Goal: Information Seeking & Learning: Get advice/opinions

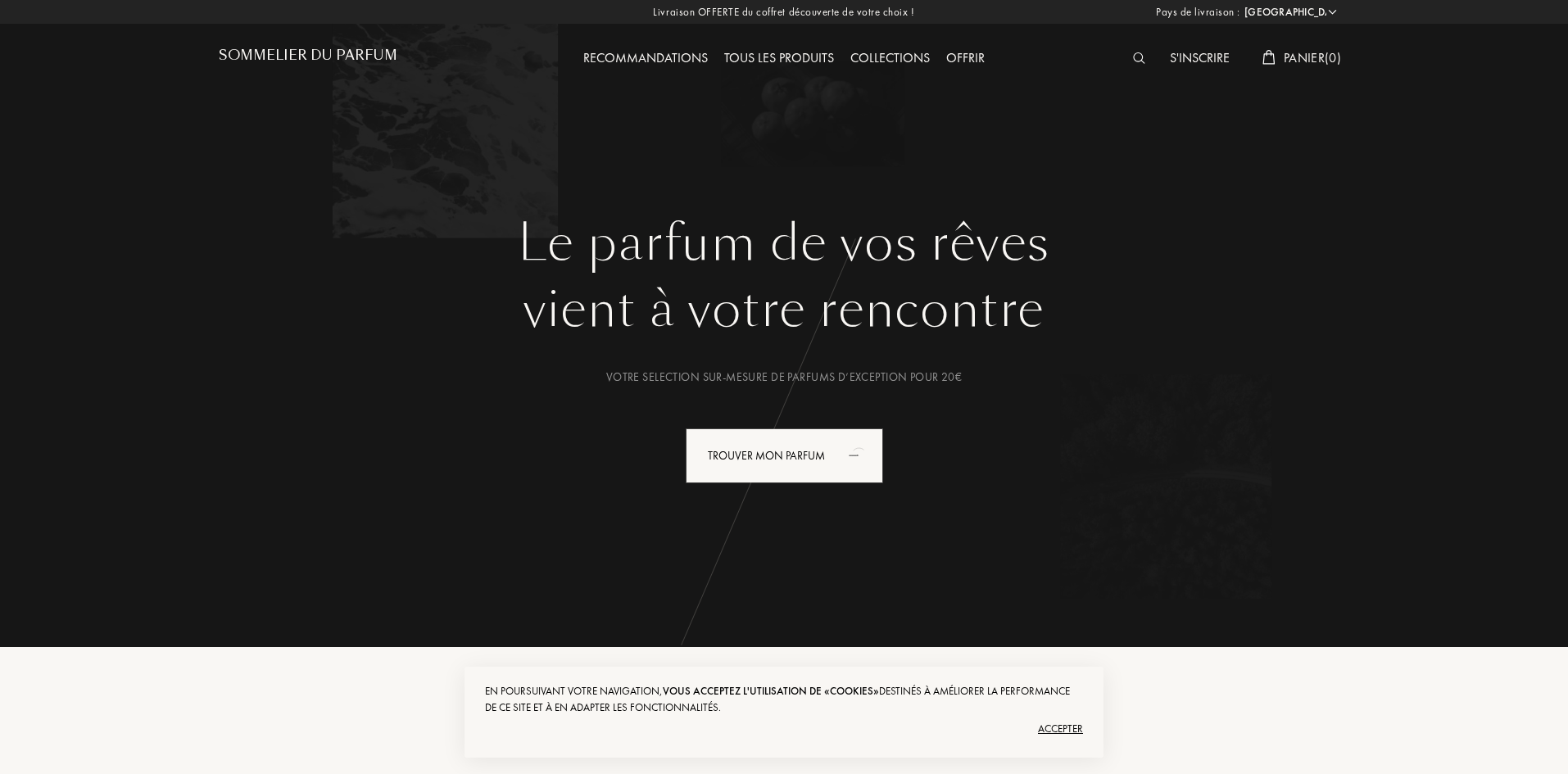
select select "FR"
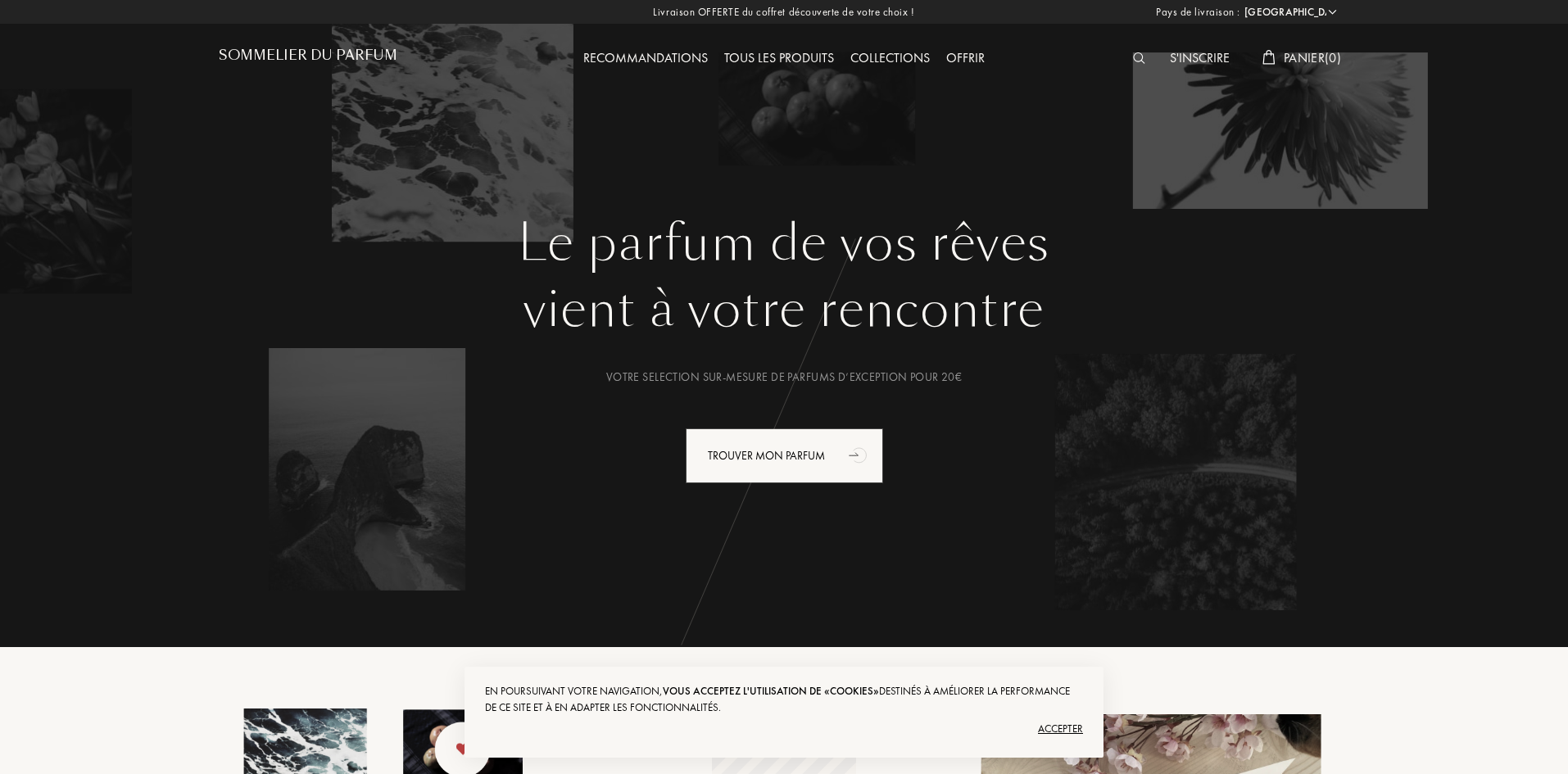
click at [666, 63] on div "Recommandations" at bounding box center [645, 59] width 140 height 21
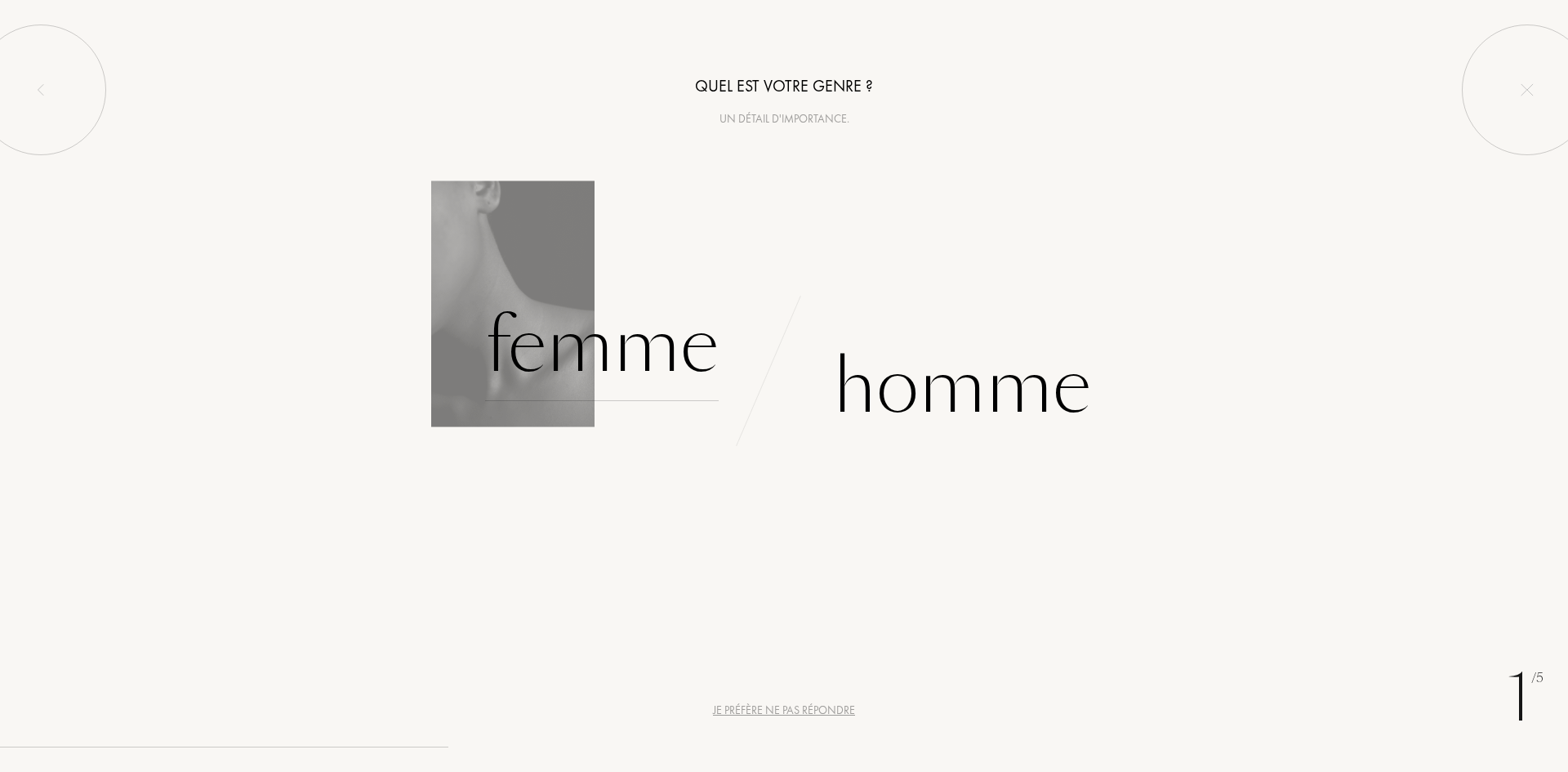
click at [559, 354] on div "Femme" at bounding box center [601, 346] width 234 height 110
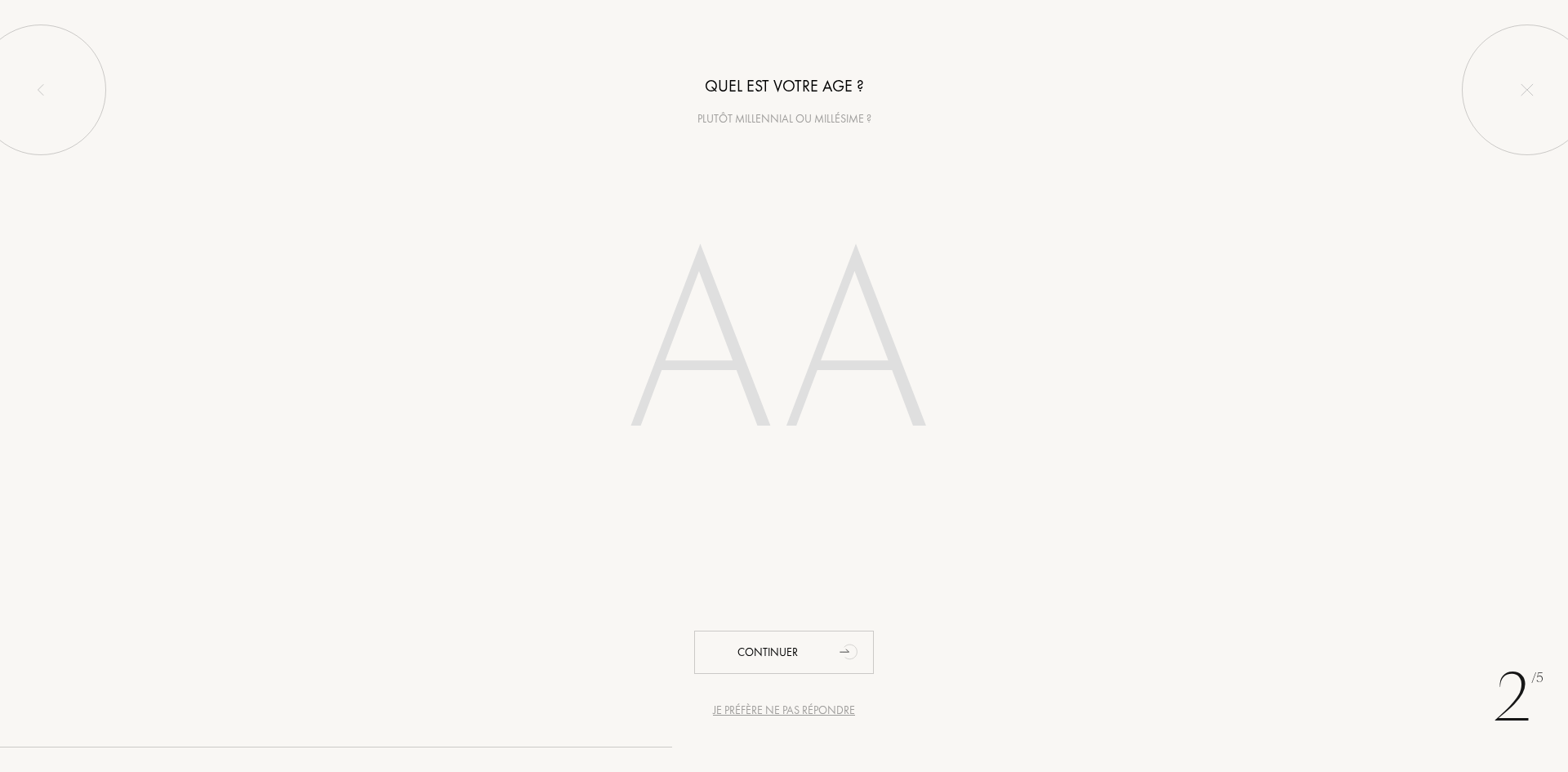
click at [668, 391] on input "number" at bounding box center [784, 350] width 466 height 331
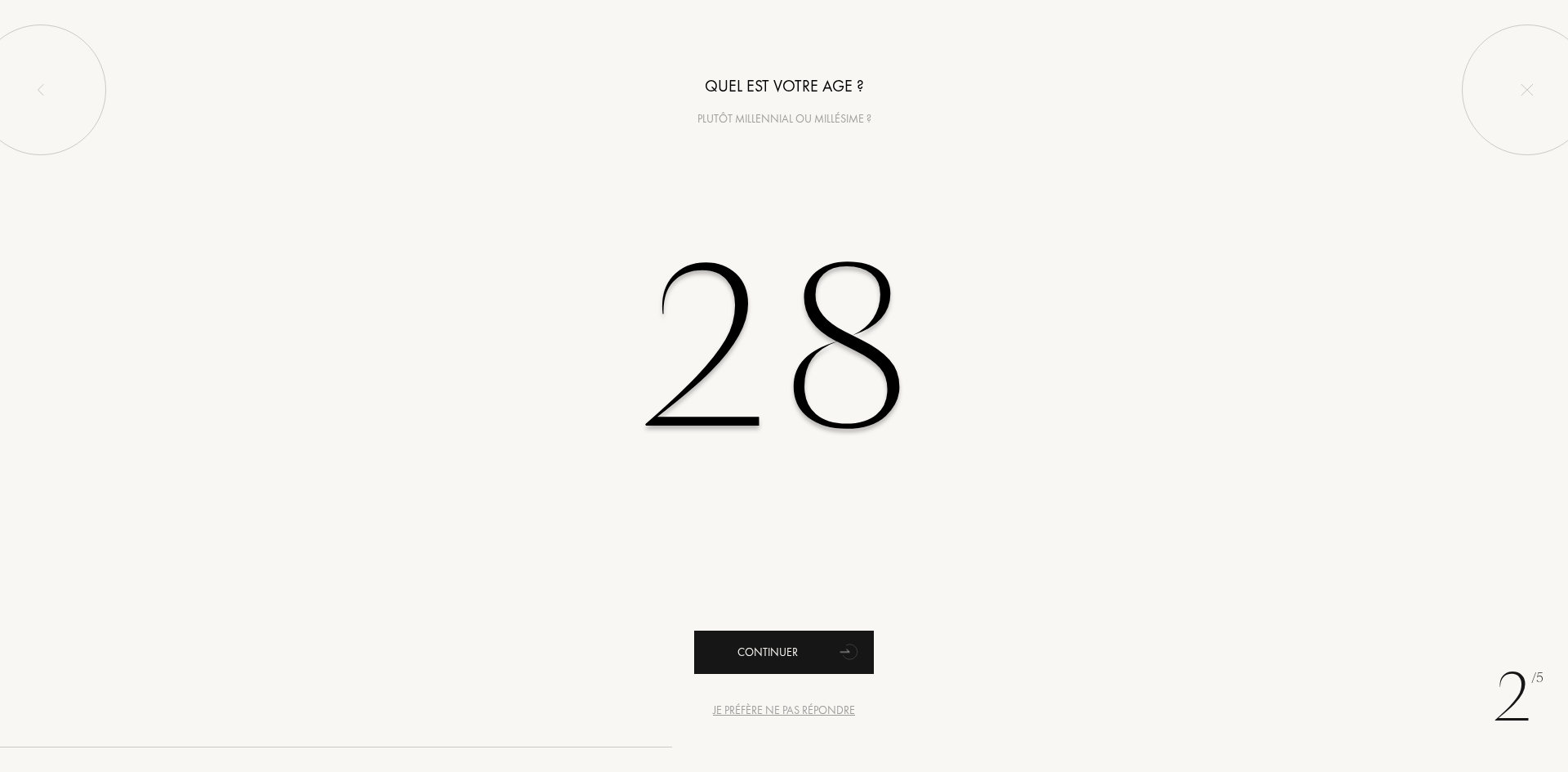
type input "28"
click at [770, 665] on div "Continuer" at bounding box center [784, 651] width 179 height 43
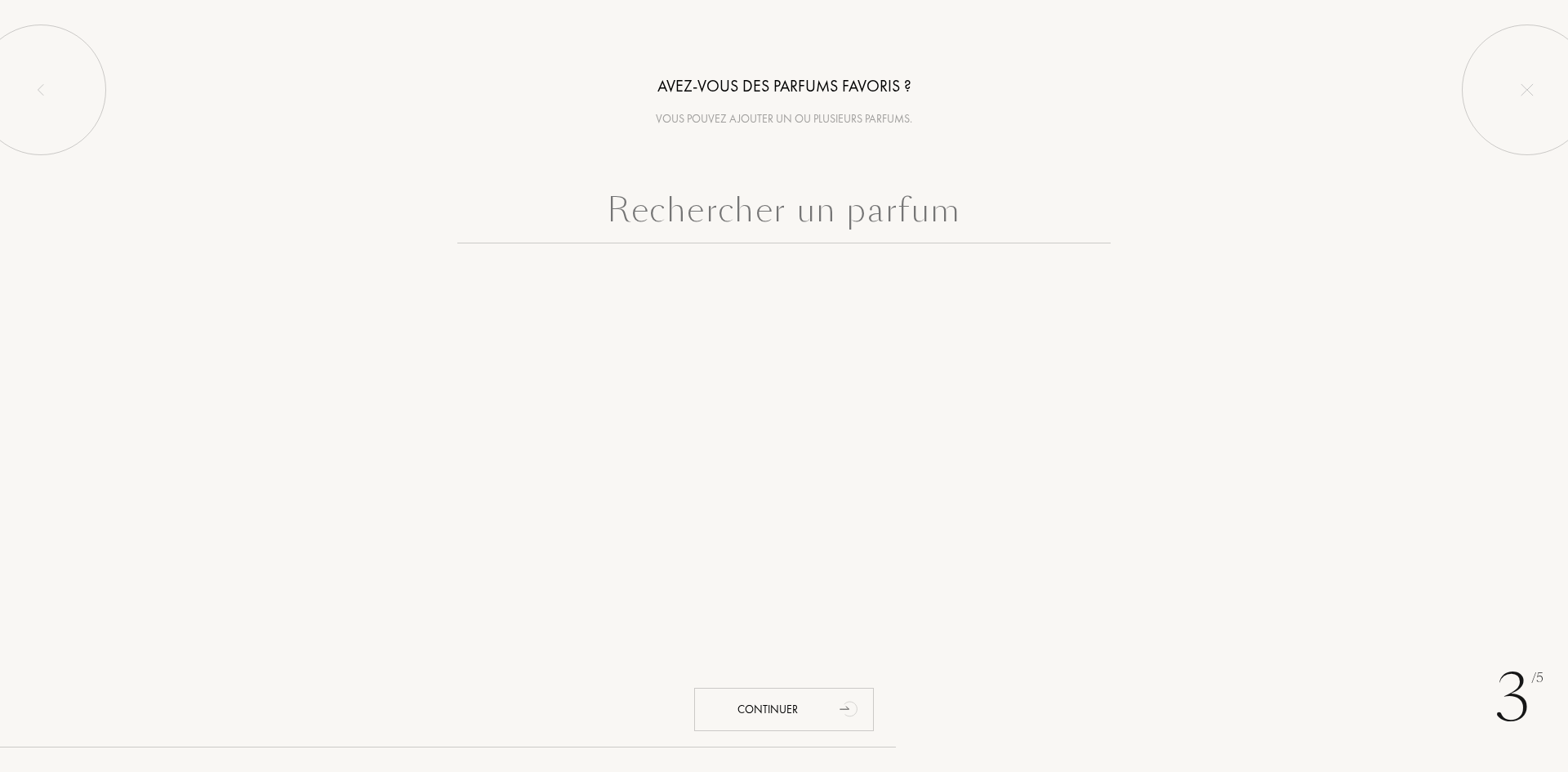
click at [599, 207] on input "text" at bounding box center [784, 214] width 653 height 59
click at [861, 214] on input "text" at bounding box center [784, 214] width 653 height 59
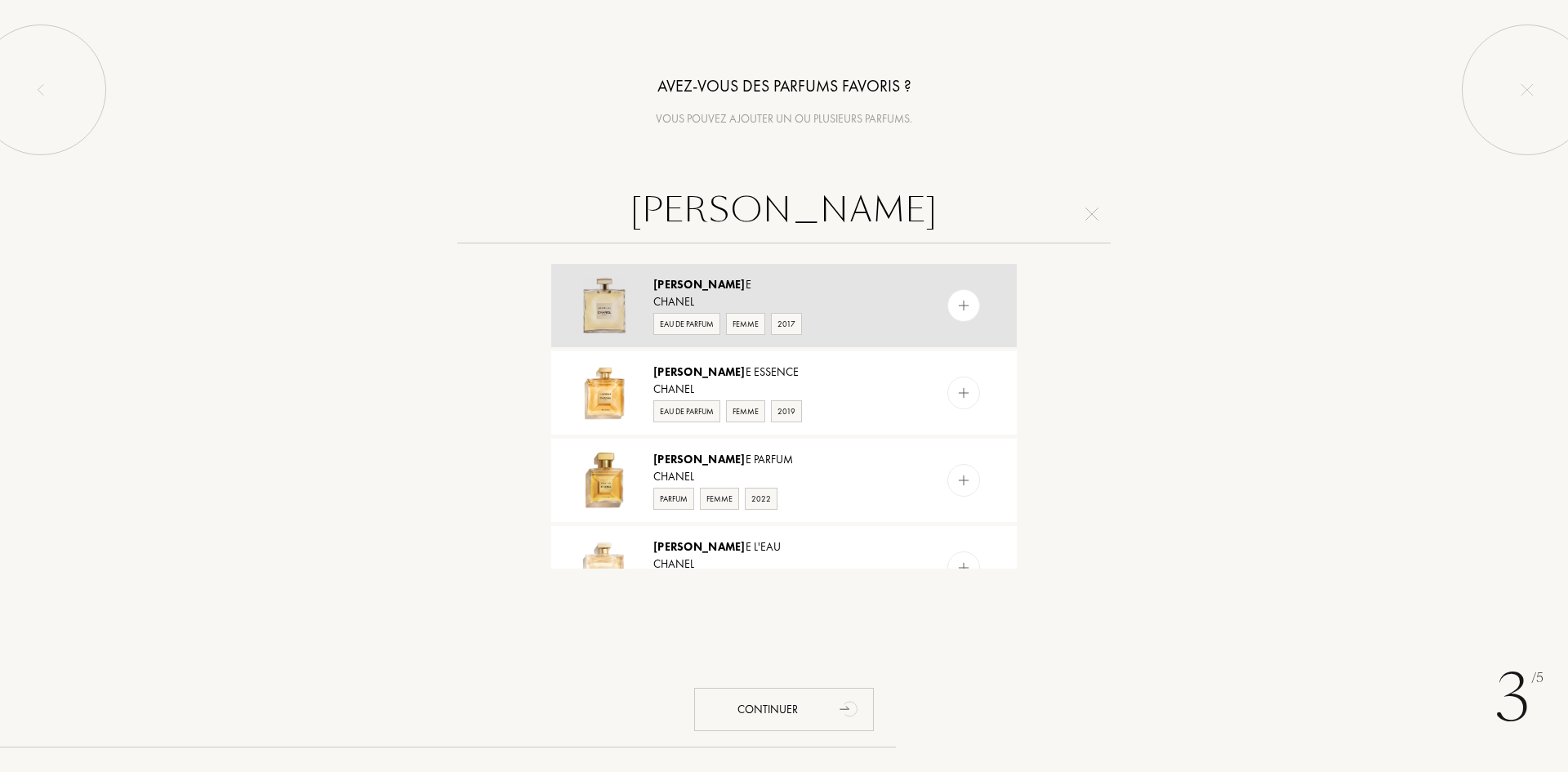
type input "gabriell"
click at [847, 318] on div "Eau de Parfum Femme 2017" at bounding box center [783, 323] width 260 height 25
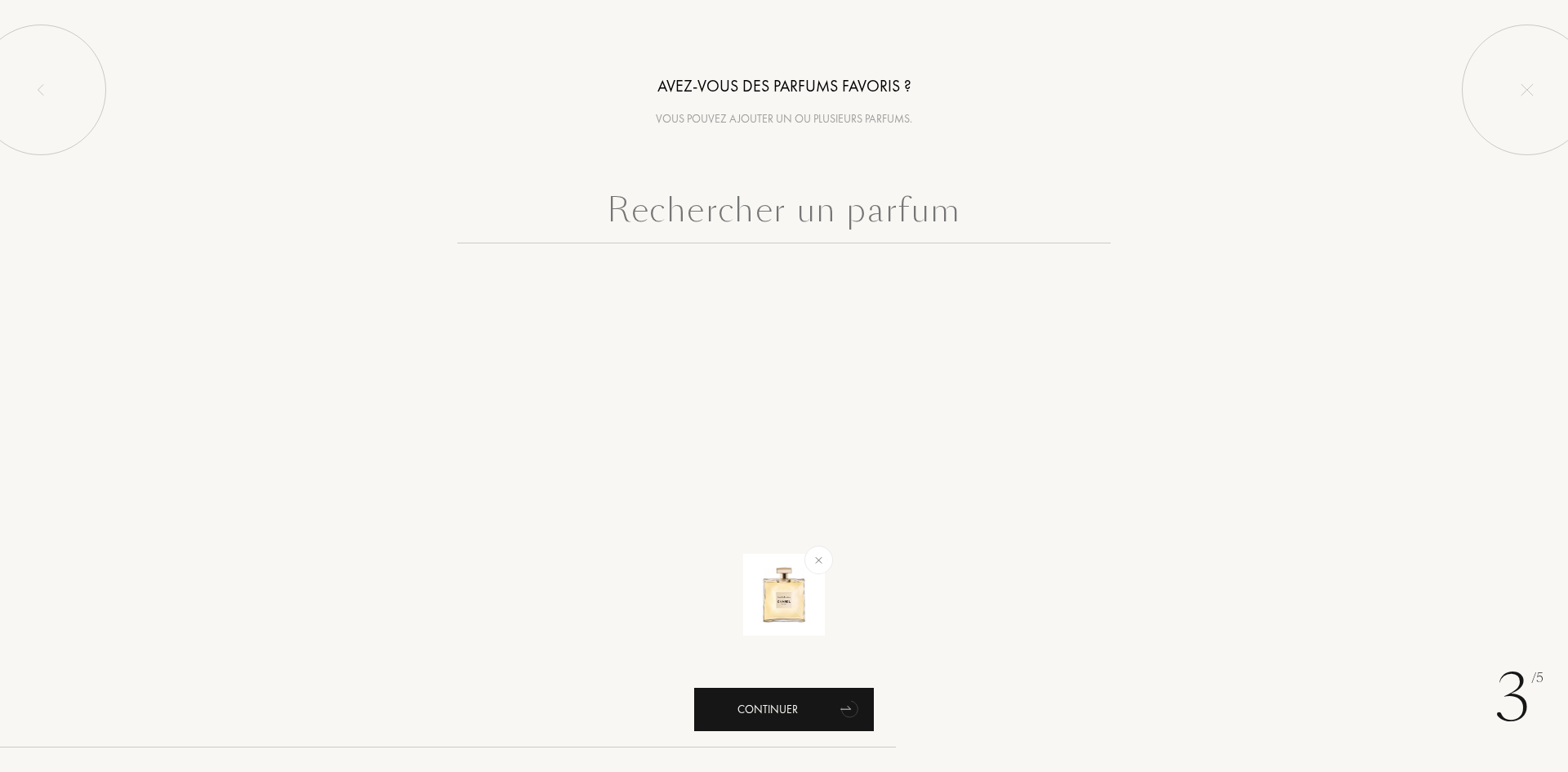
click at [847, 709] on icon "animation" at bounding box center [845, 708] width 10 height 4
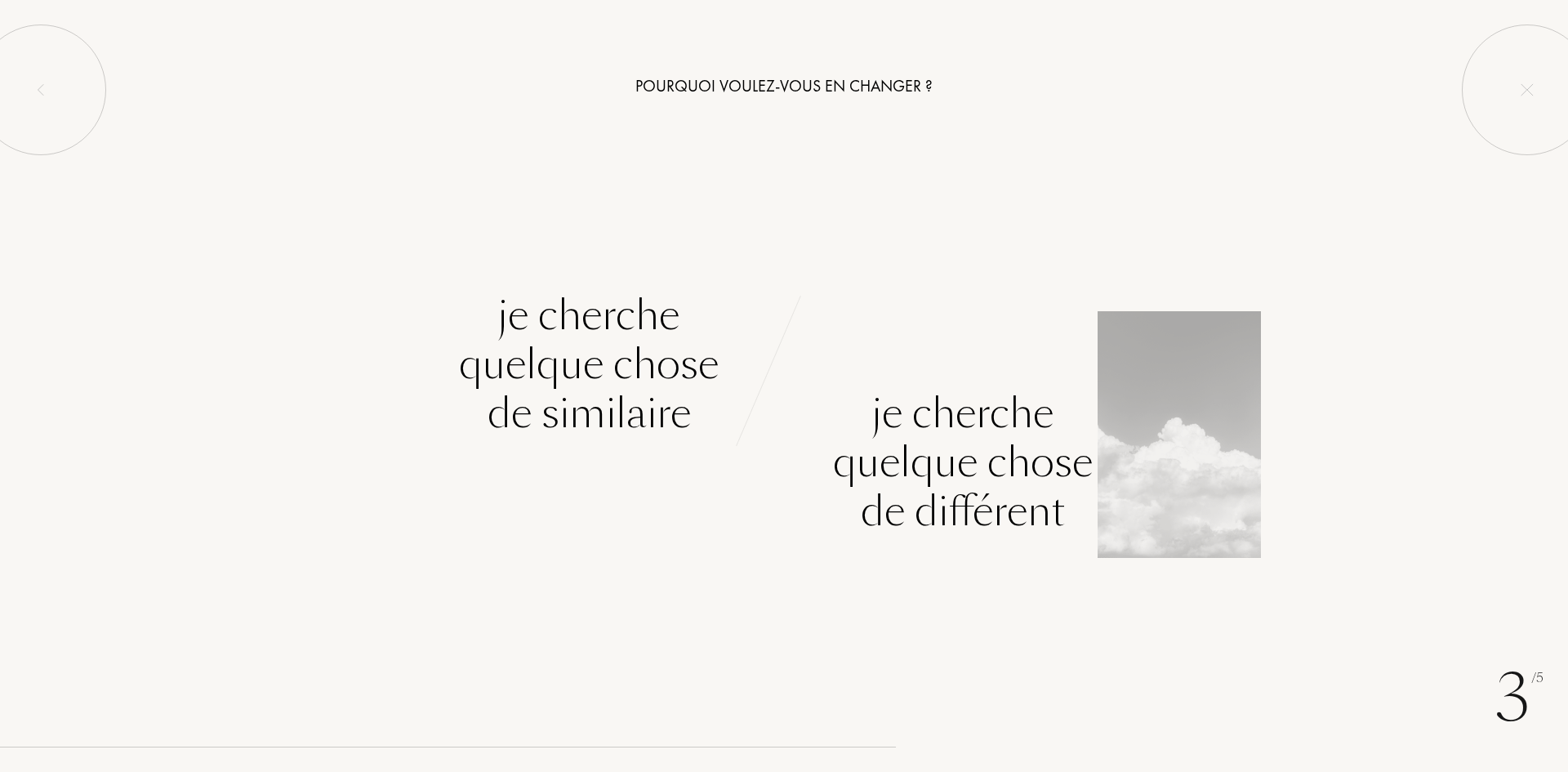
click at [1023, 504] on div "Je cherche quelque chose de différent" at bounding box center [963, 462] width 260 height 147
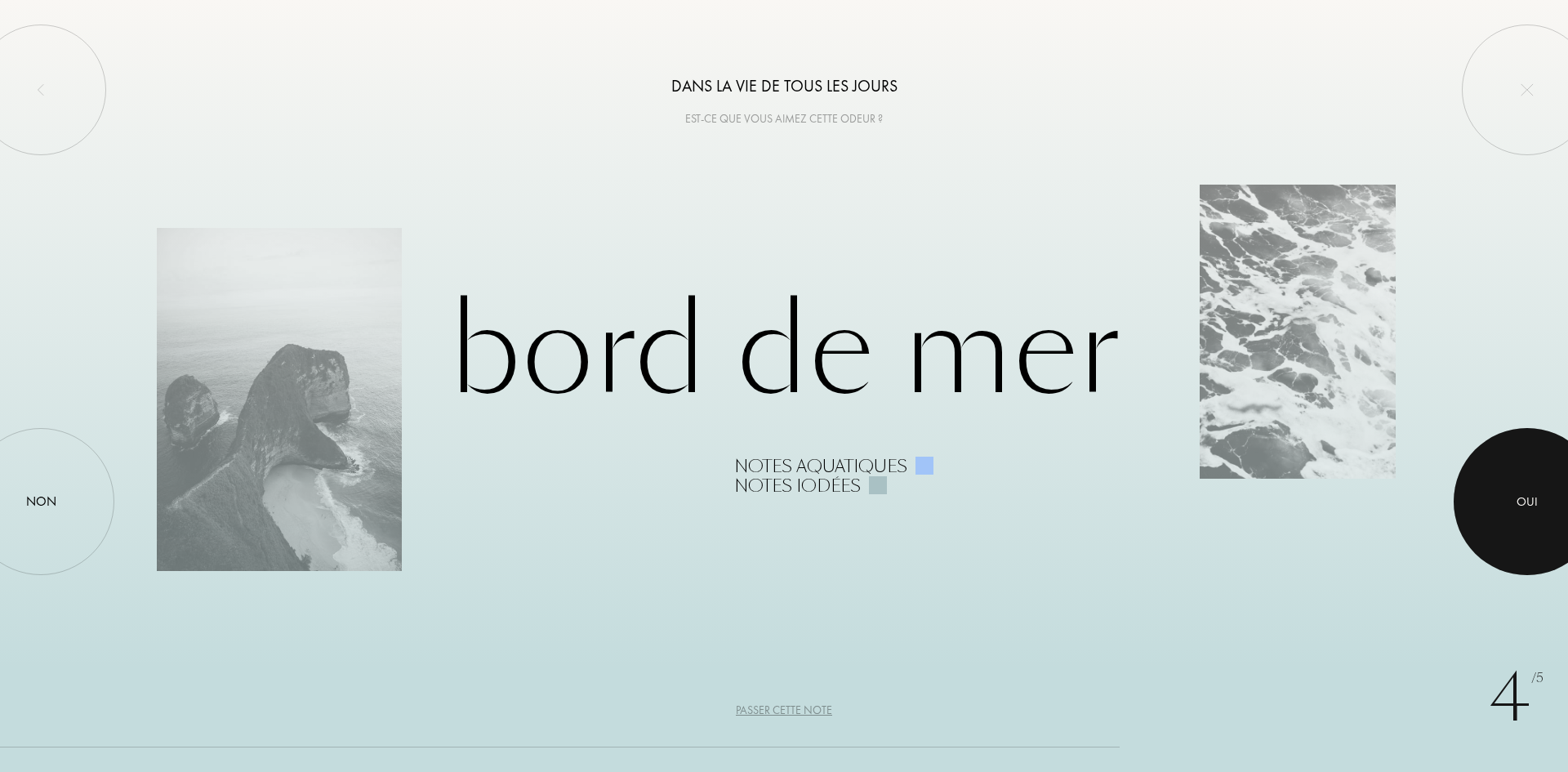
click at [1524, 517] on div at bounding box center [1528, 502] width 147 height 147
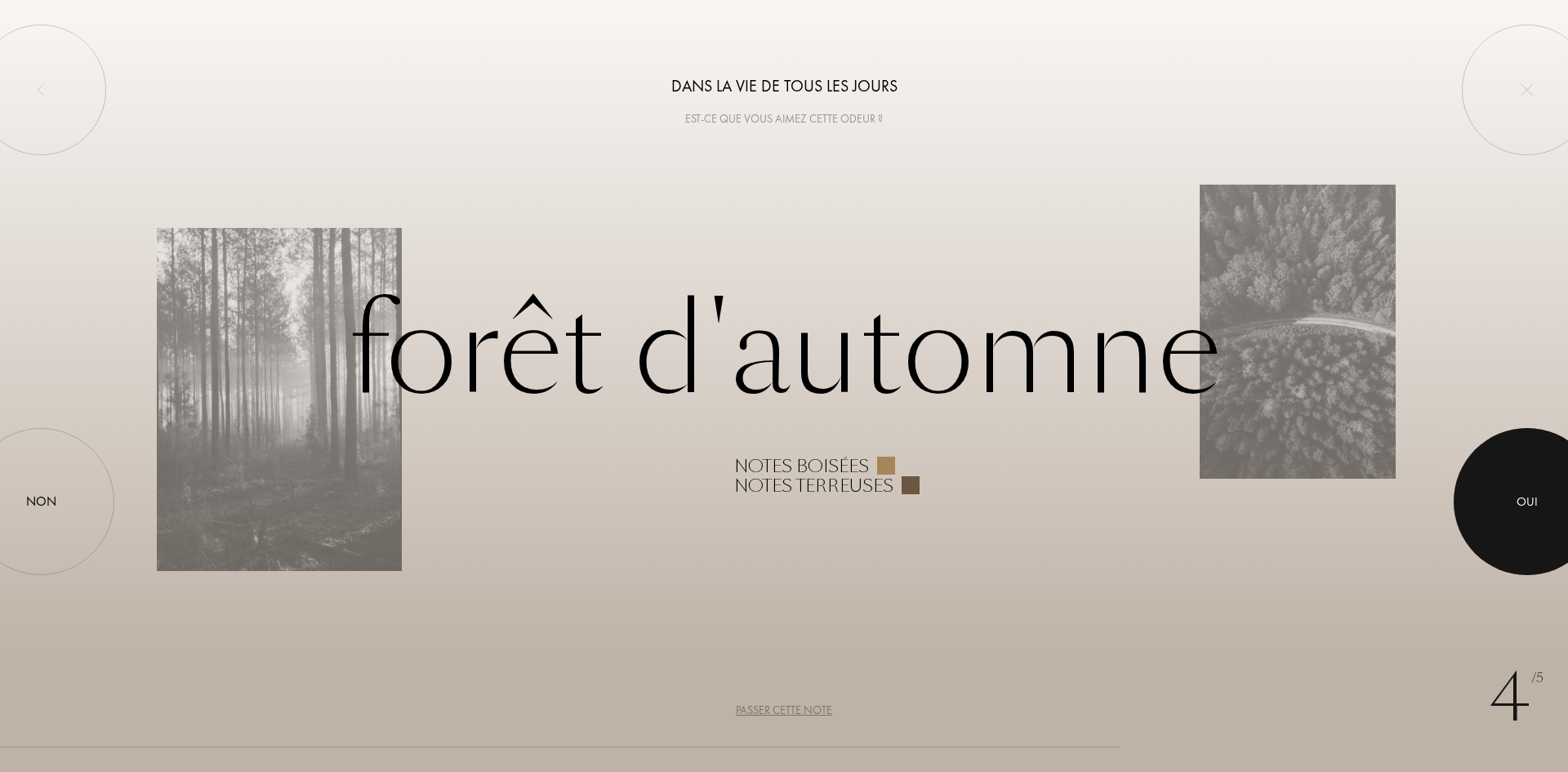
click at [1475, 508] on div at bounding box center [1528, 502] width 147 height 147
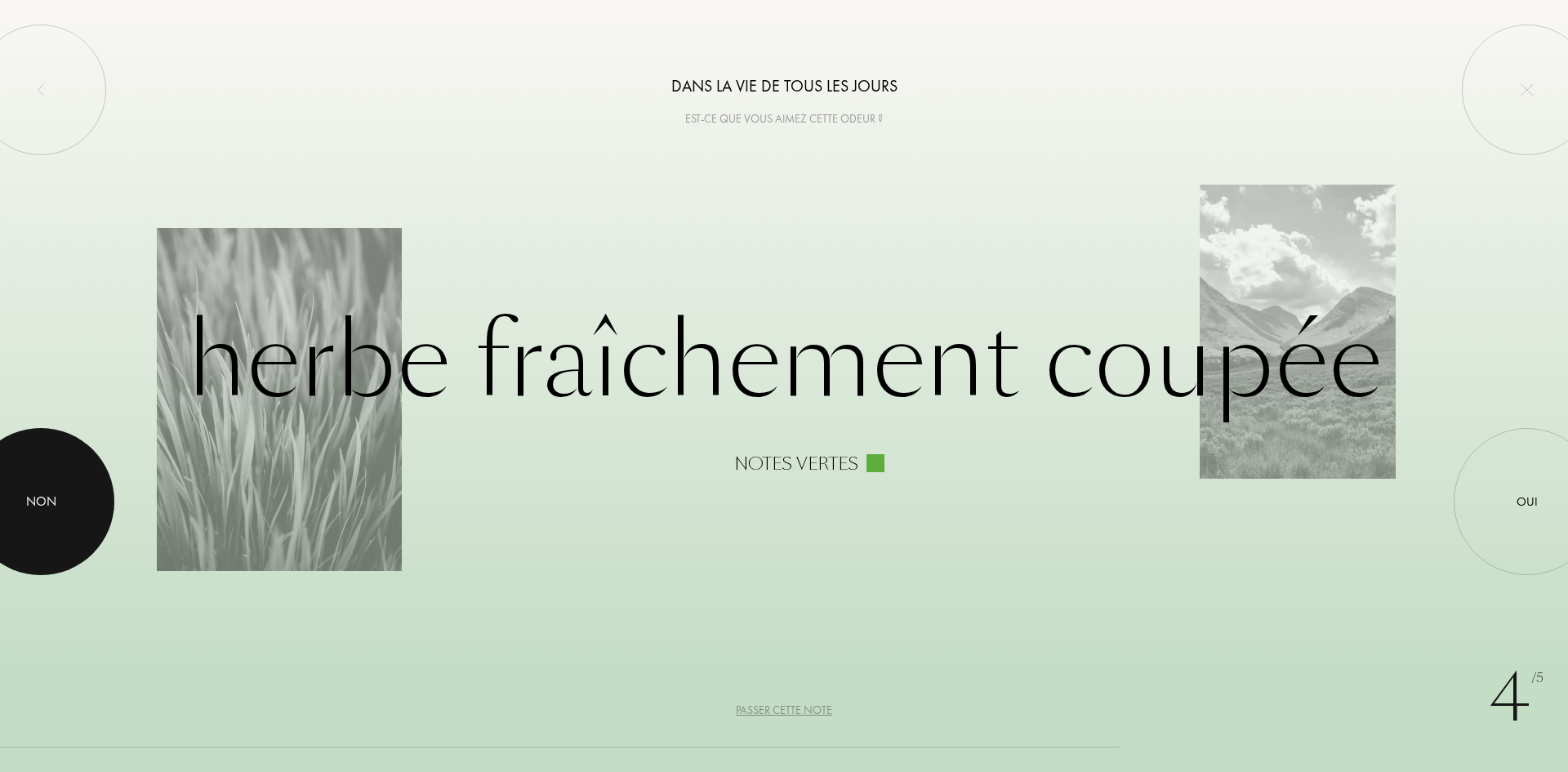
click at [32, 535] on div at bounding box center [41, 502] width 147 height 147
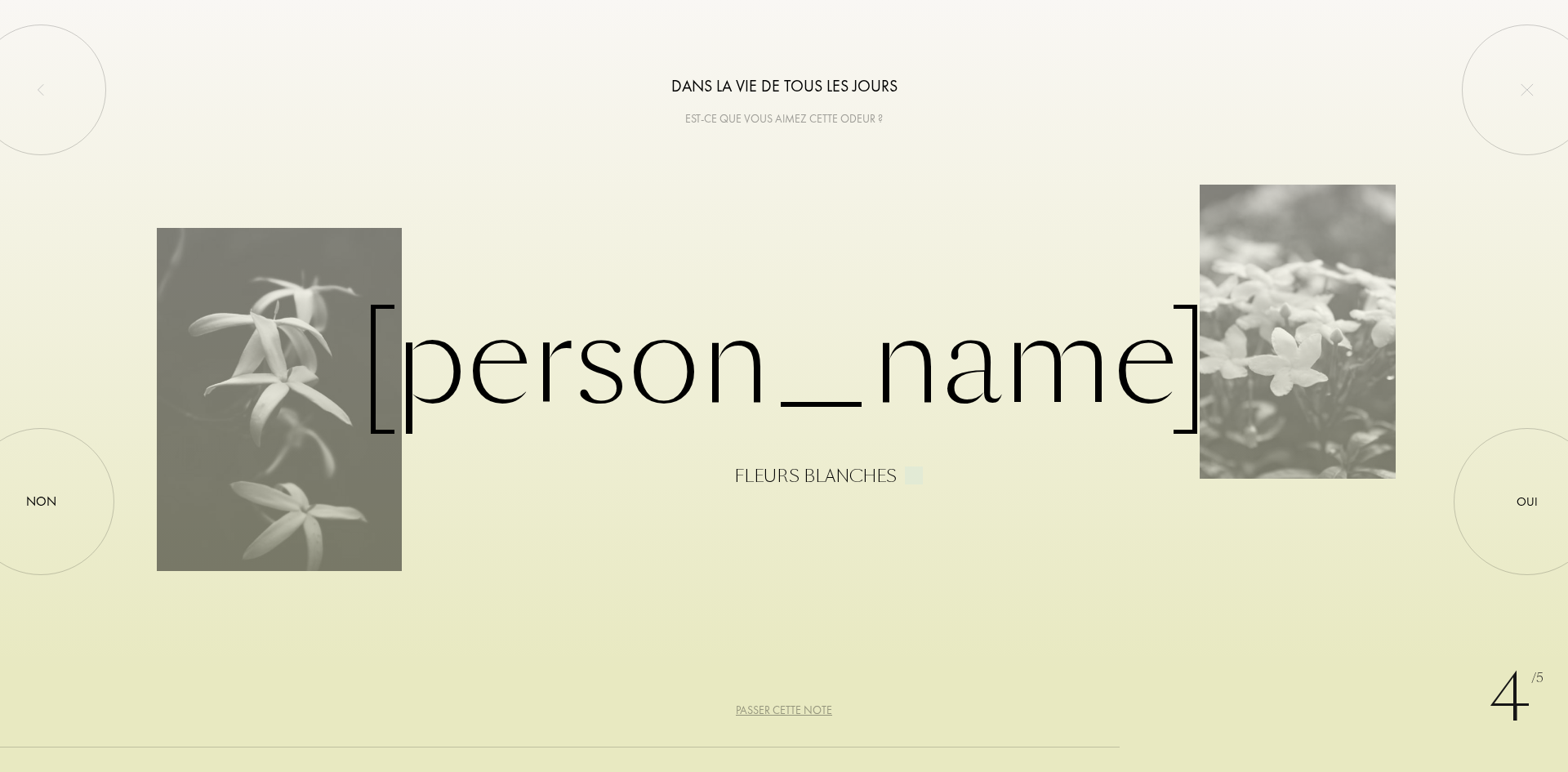
click at [787, 717] on div "Passer cette note" at bounding box center [784, 710] width 96 height 18
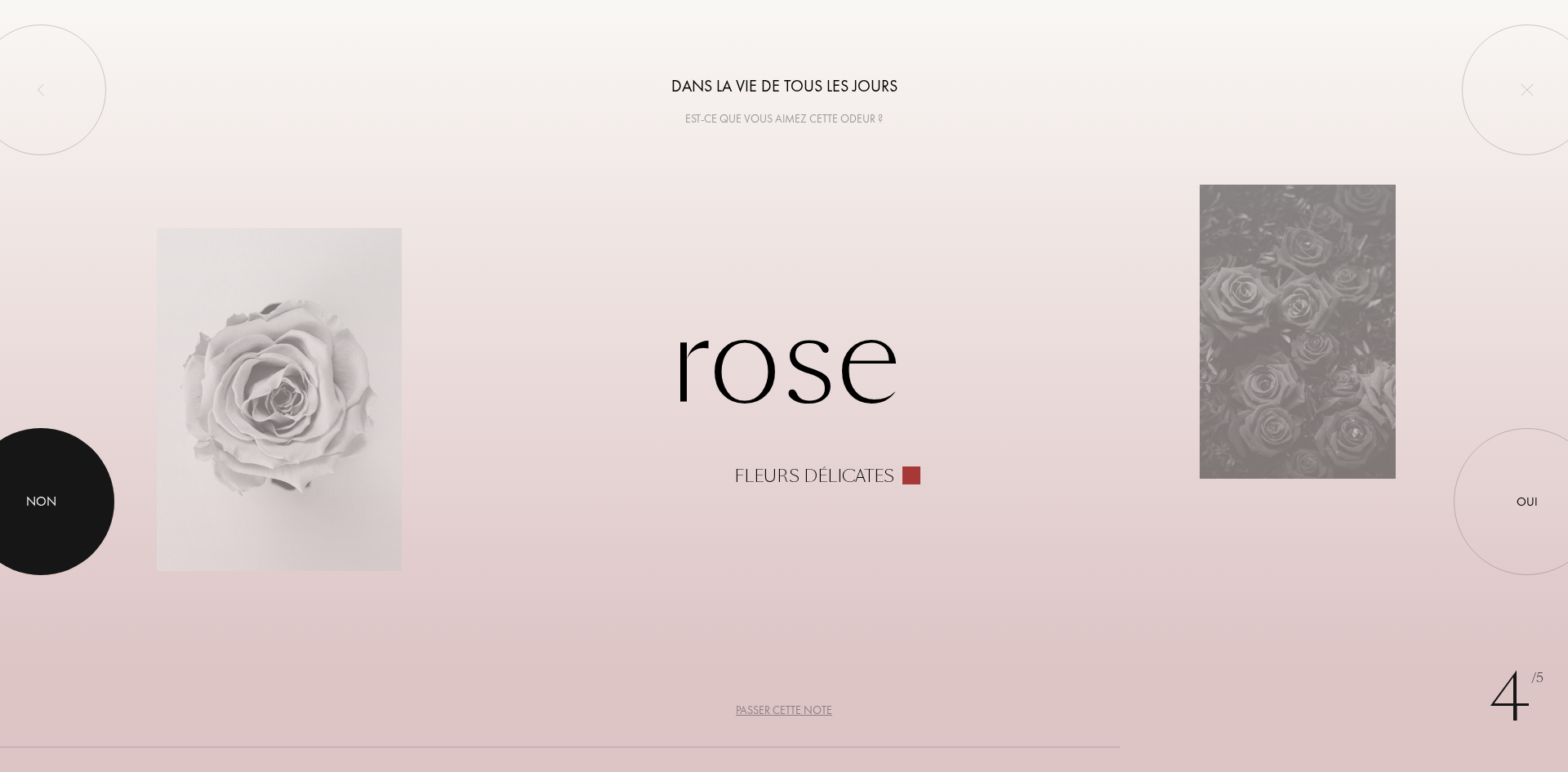
click at [91, 530] on div at bounding box center [41, 502] width 147 height 147
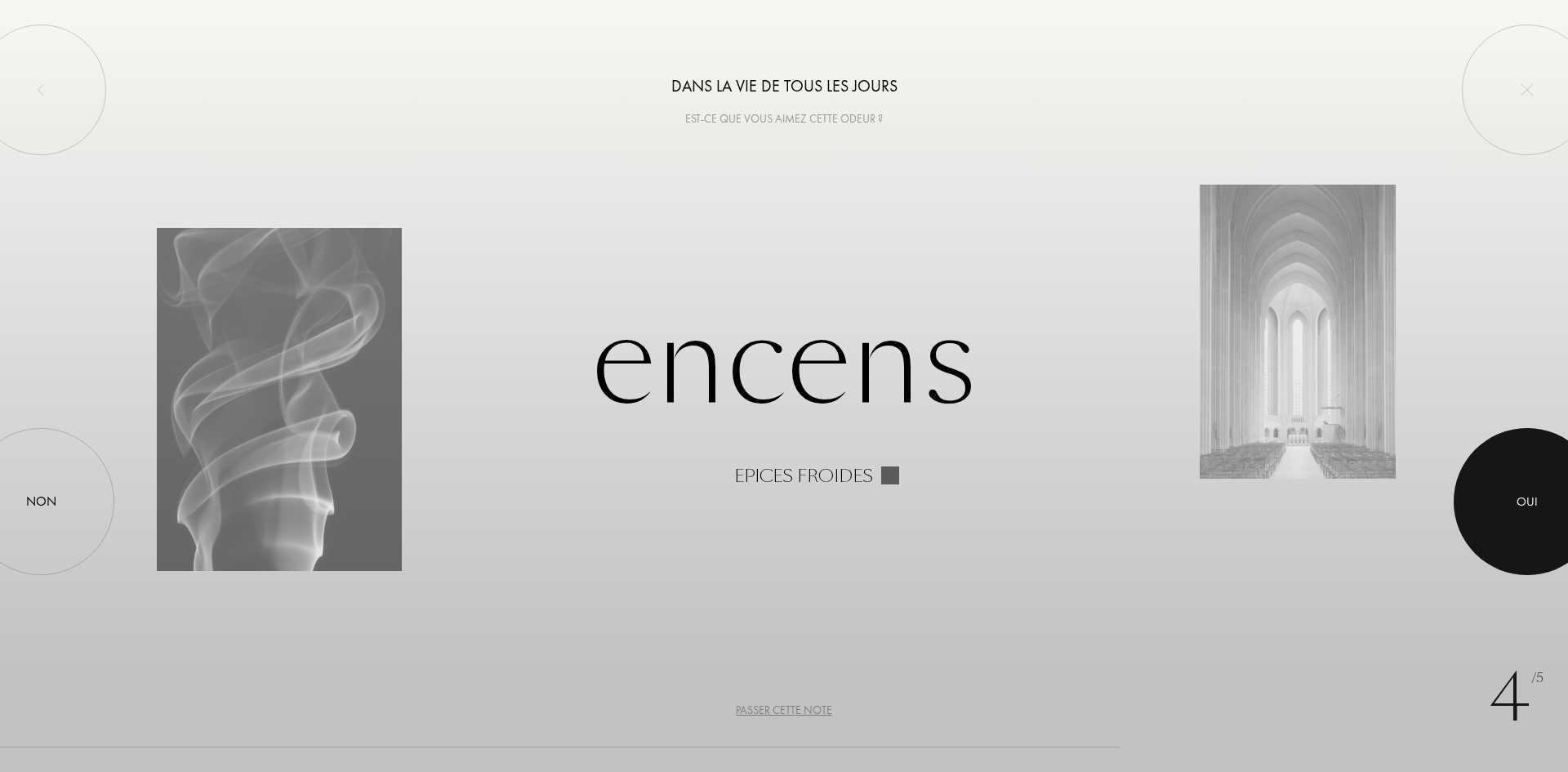
click at [1482, 543] on div at bounding box center [1528, 502] width 147 height 147
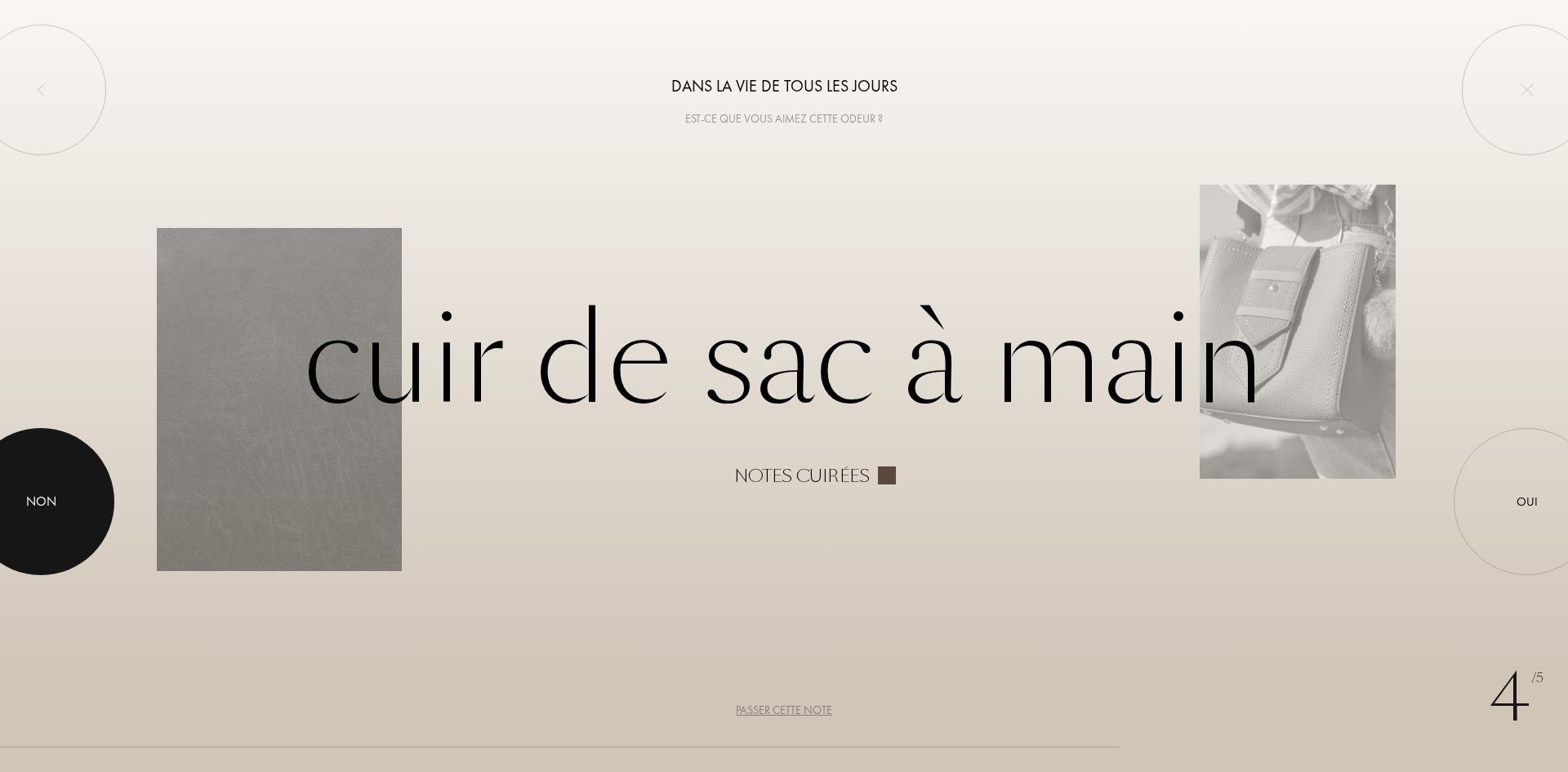
click at [91, 506] on div at bounding box center [41, 502] width 147 height 147
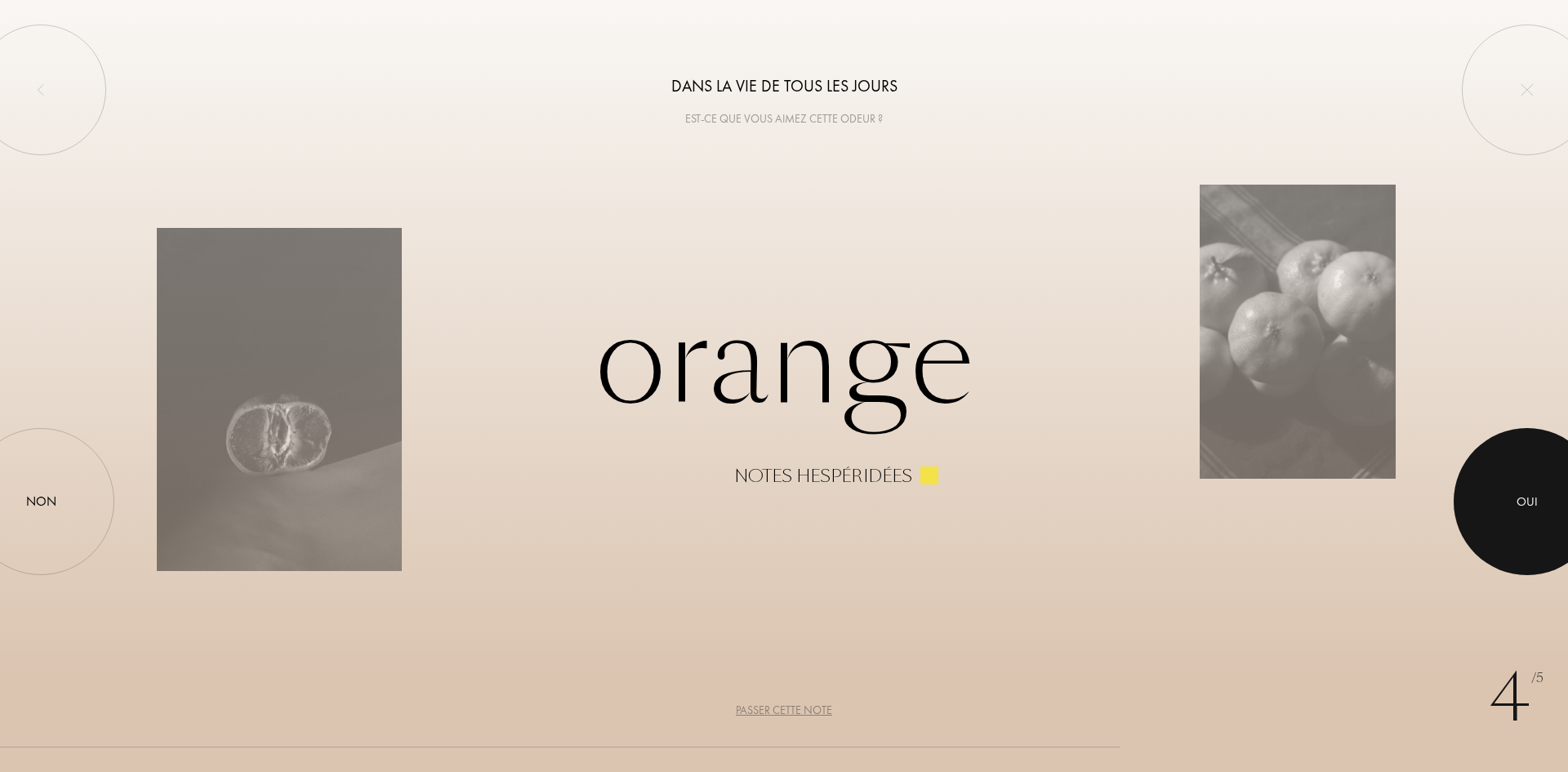
click at [1528, 469] on div at bounding box center [1528, 502] width 147 height 147
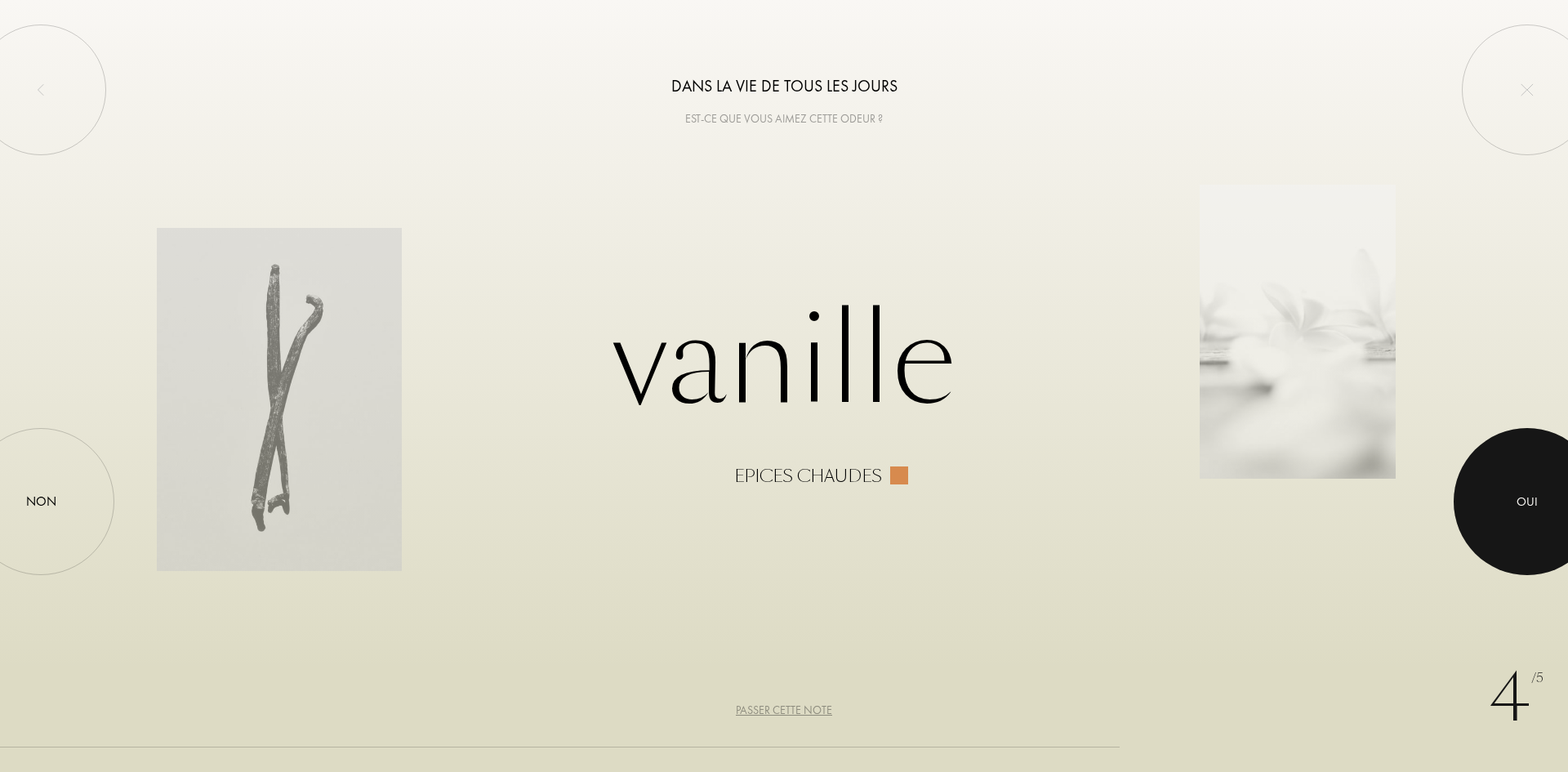
click at [1495, 521] on div at bounding box center [1528, 502] width 147 height 147
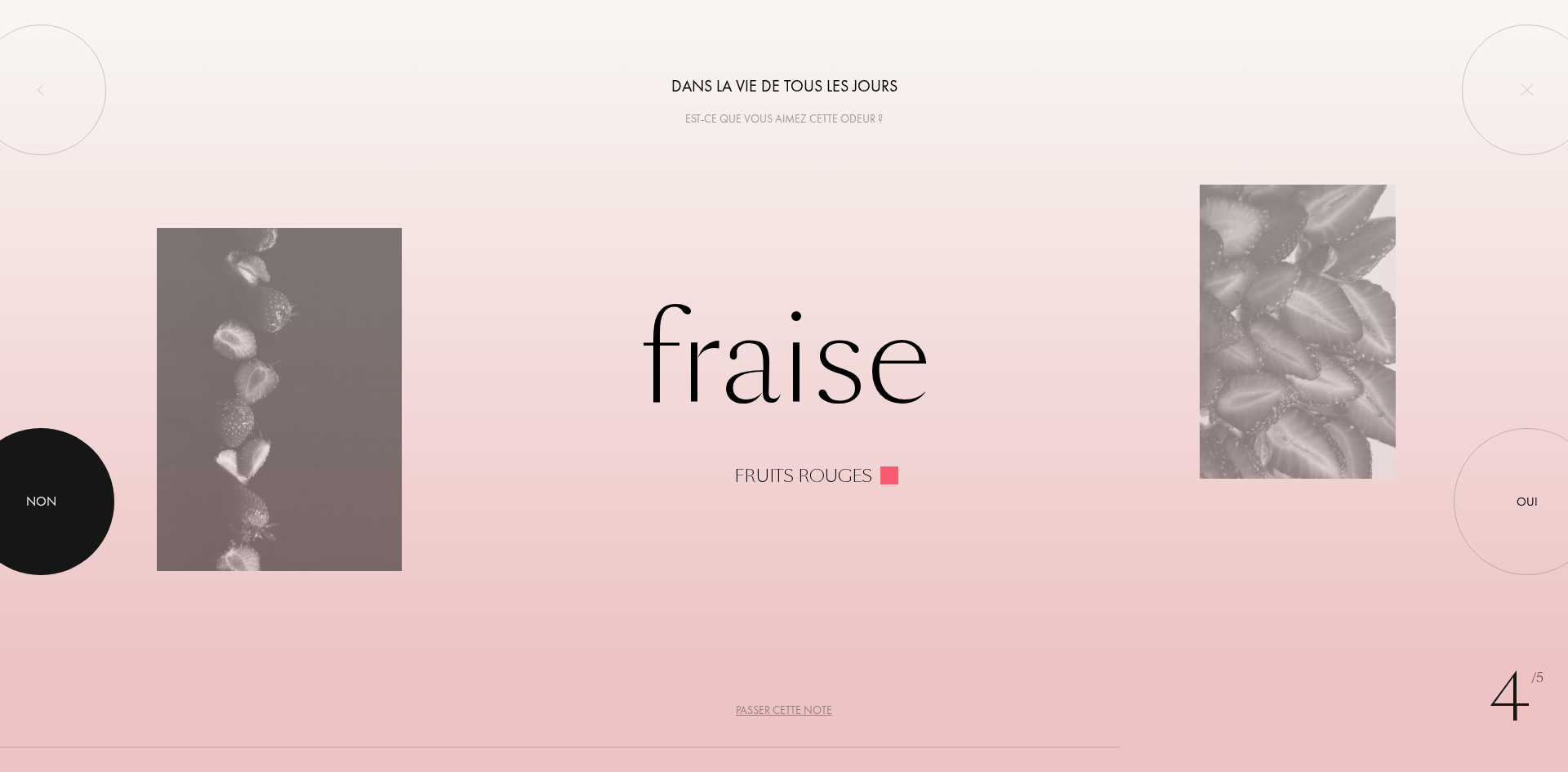
click at [81, 514] on div at bounding box center [41, 502] width 147 height 147
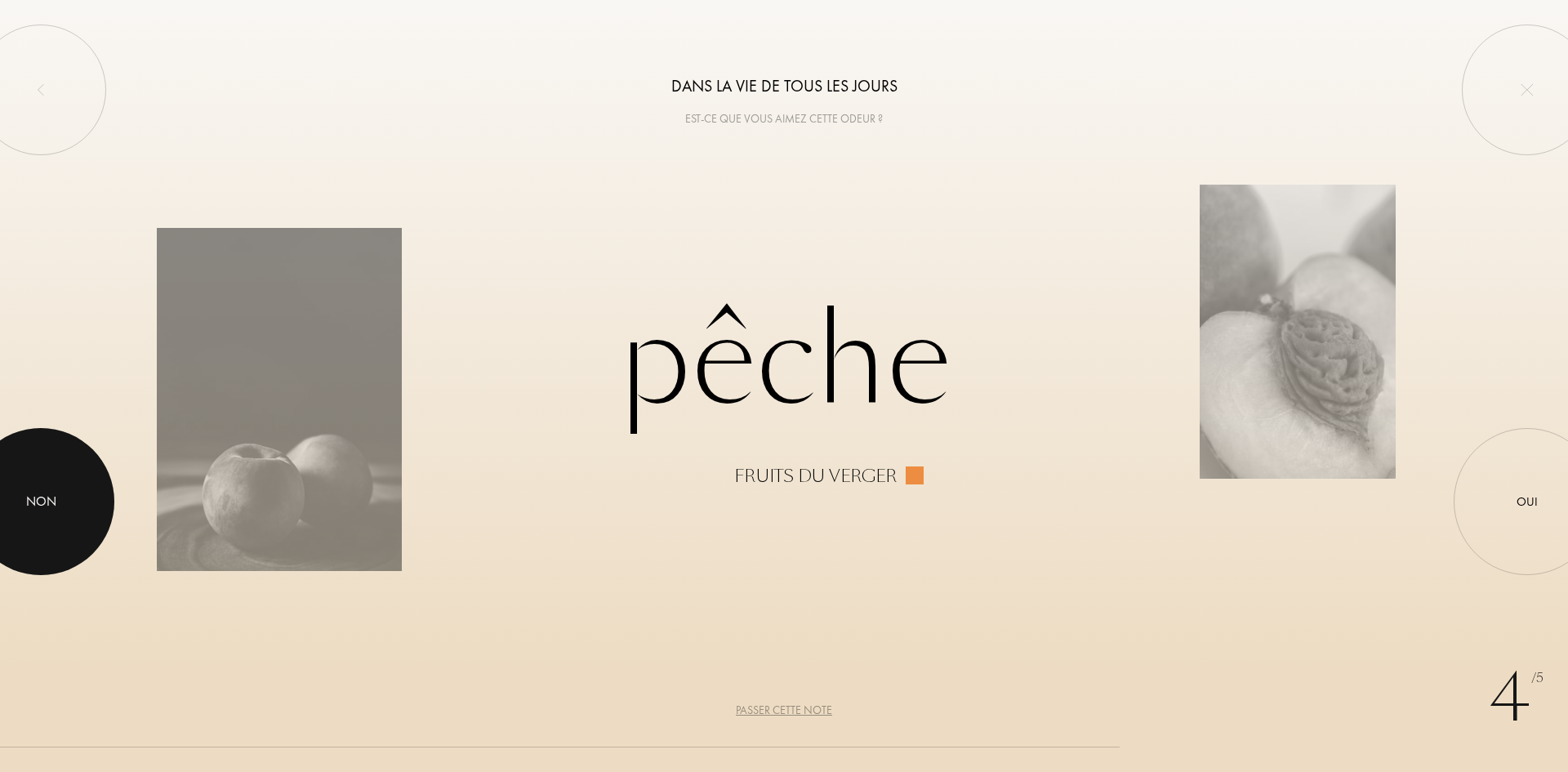
click at [43, 541] on div at bounding box center [41, 502] width 147 height 147
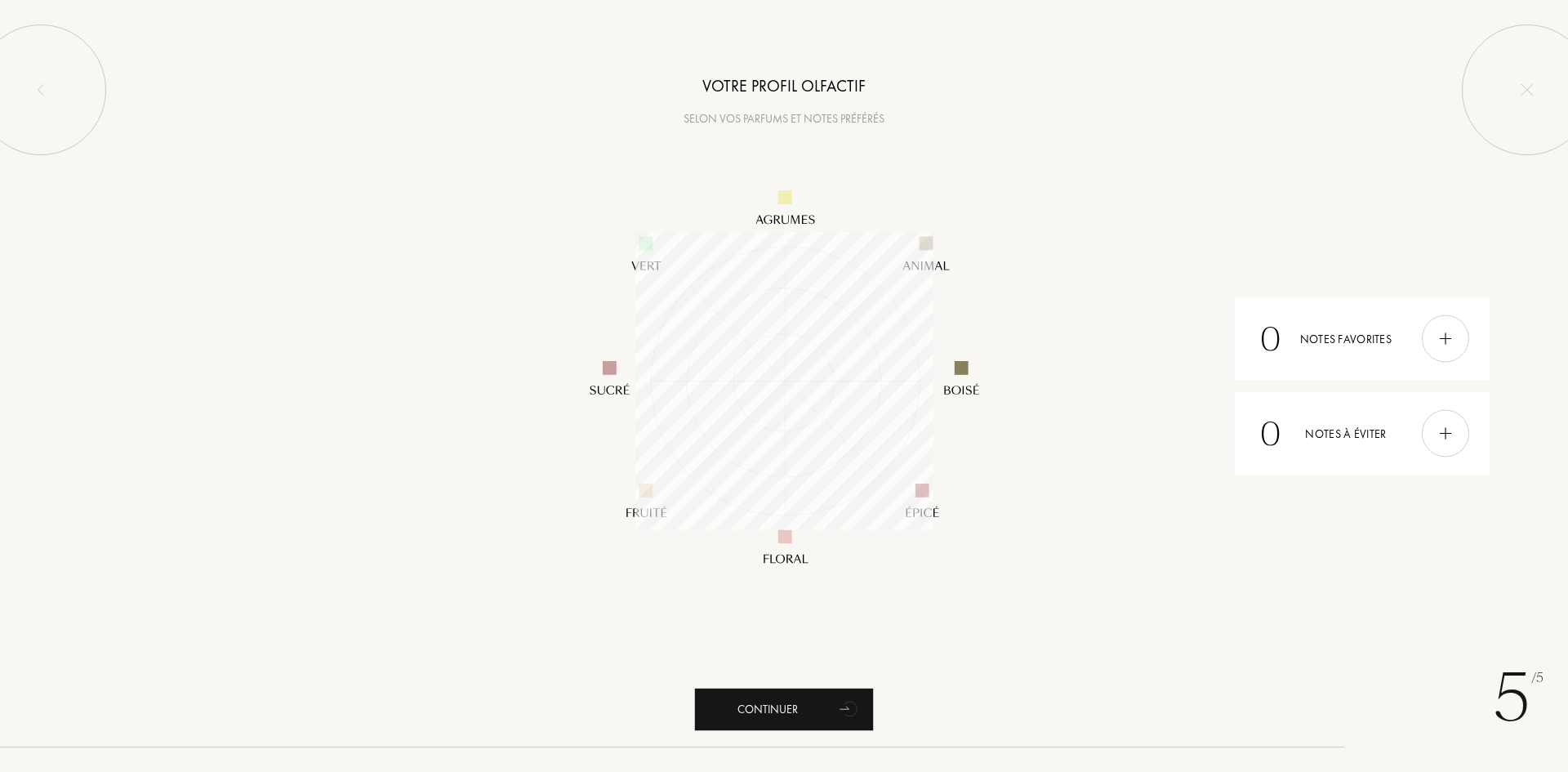
scroll to position [298, 299]
click at [851, 719] on icon "animation" at bounding box center [847, 708] width 20 height 22
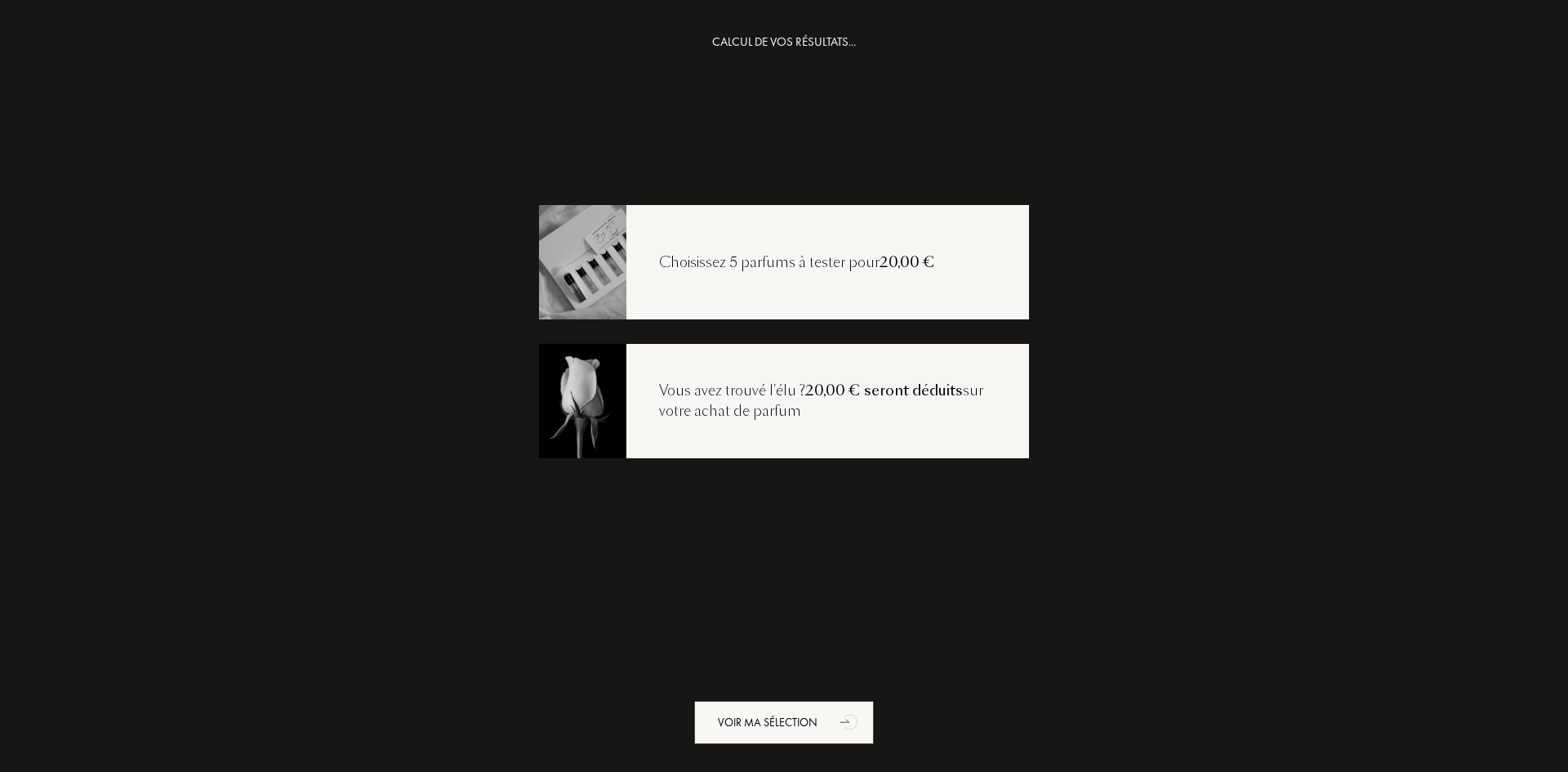
scroll to position [32, 0]
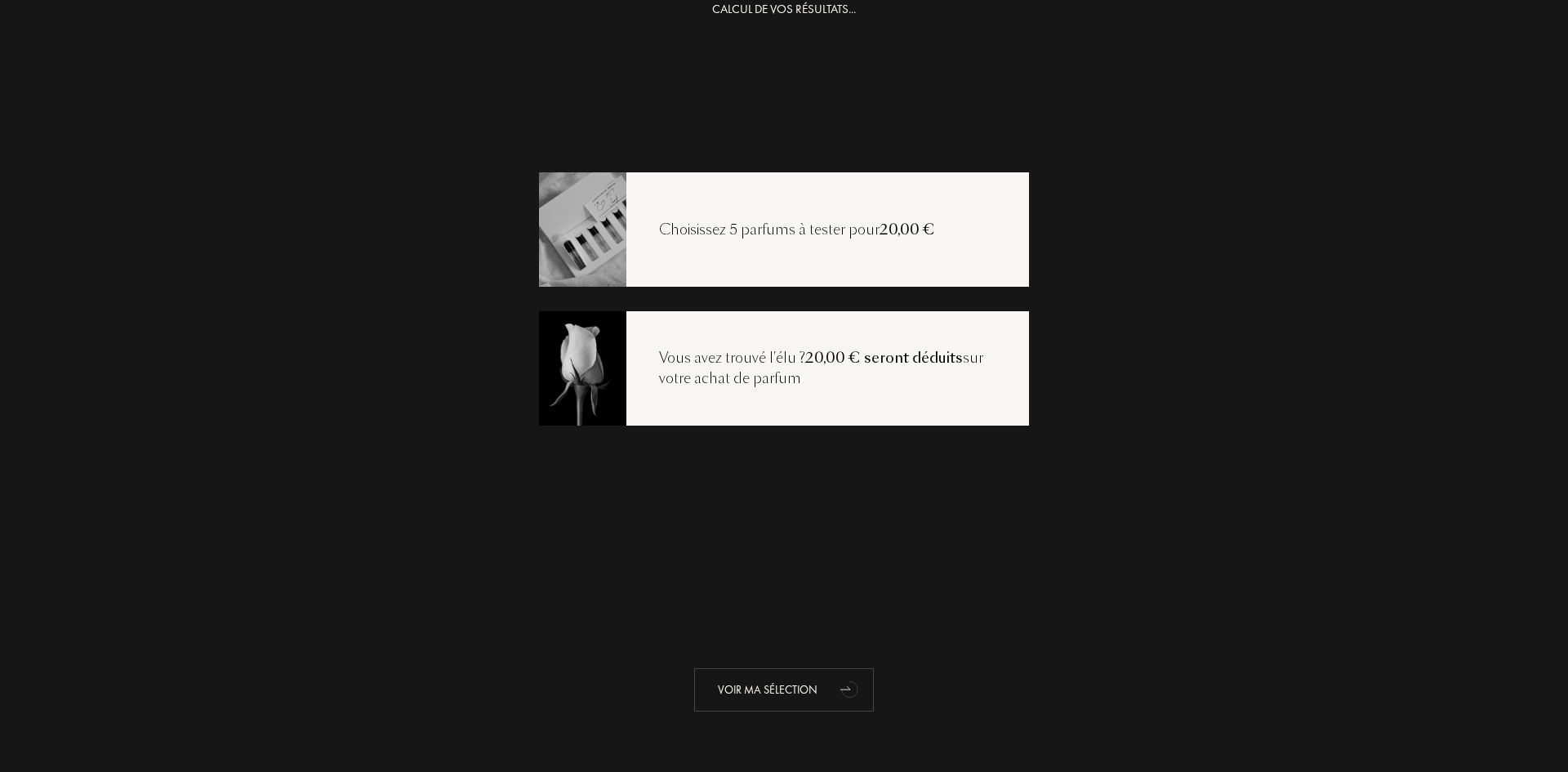
click at [840, 691] on icon "animation" at bounding box center [850, 690] width 21 height 20
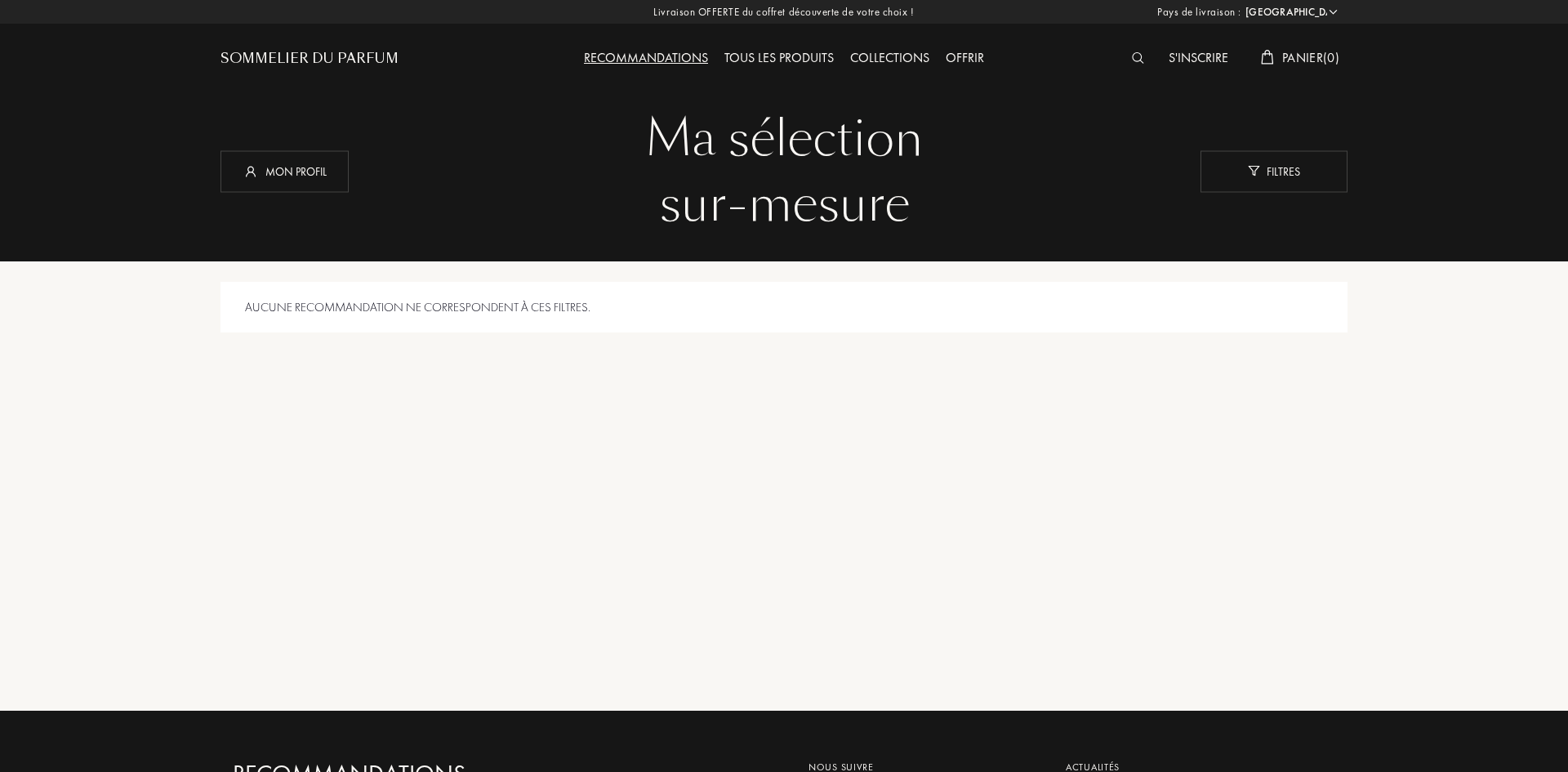
select select "FR"
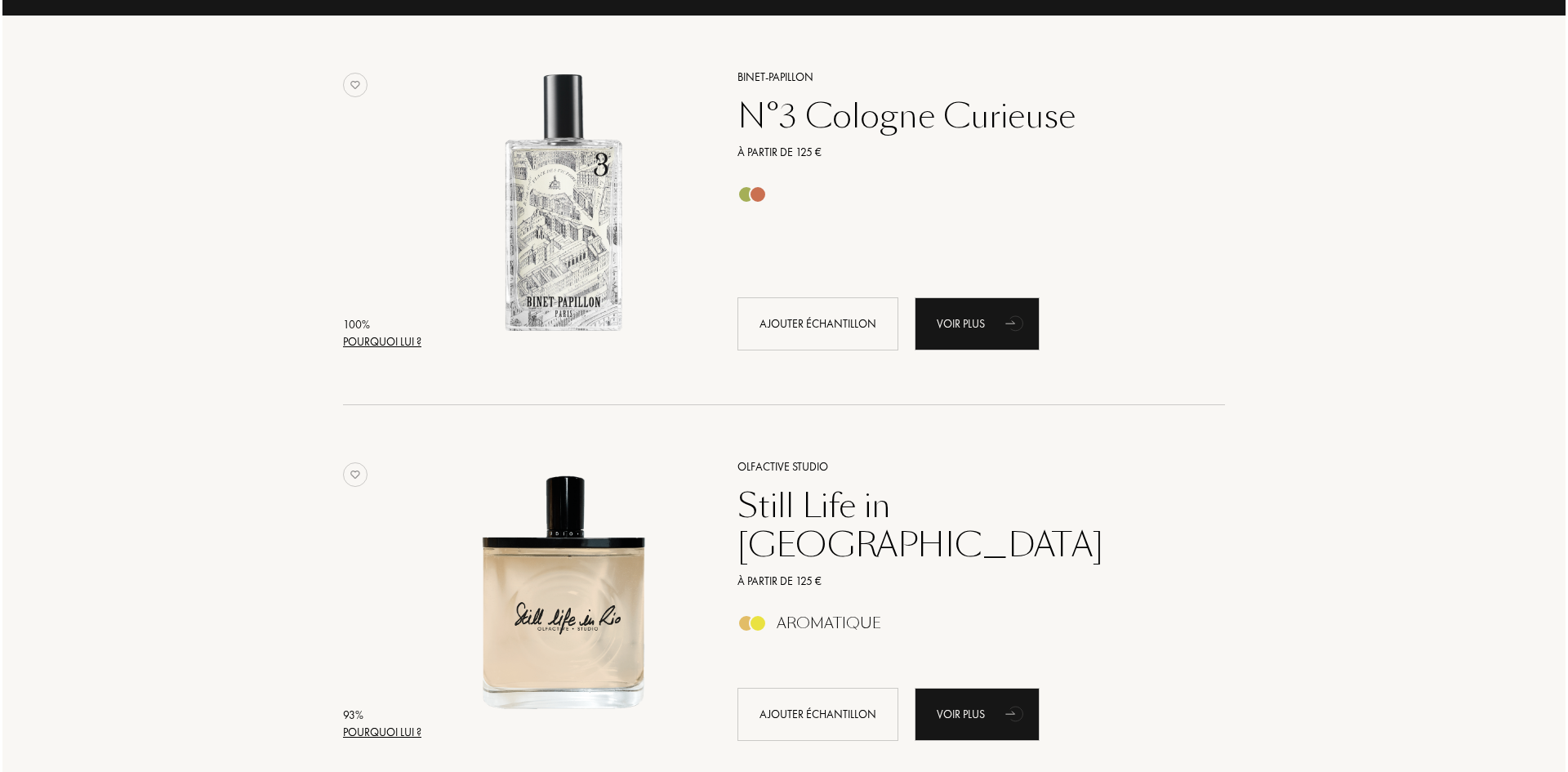
scroll to position [409, 0]
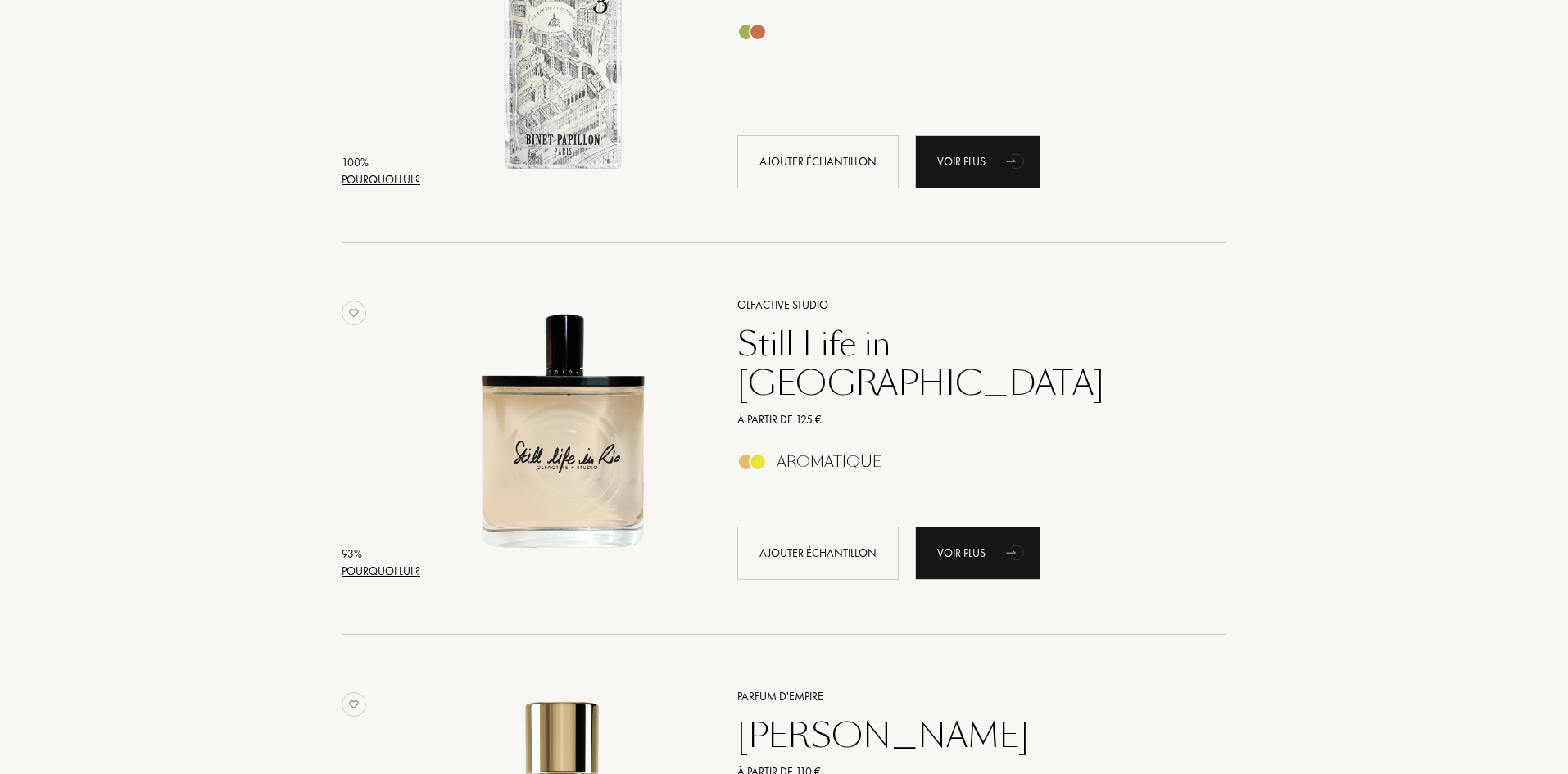
click at [368, 183] on div "Pourquoi lui ?" at bounding box center [381, 180] width 79 height 18
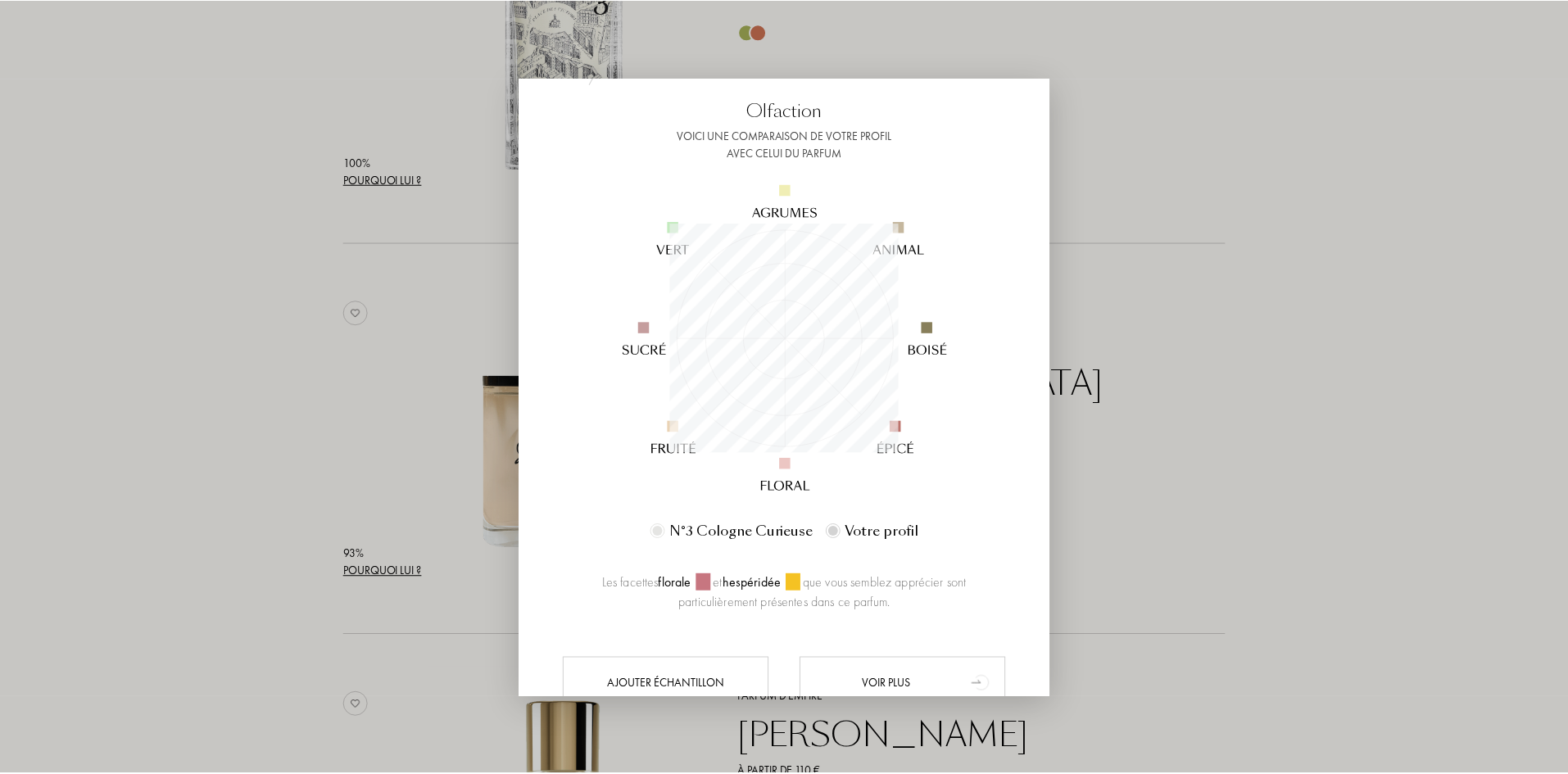
scroll to position [152, 0]
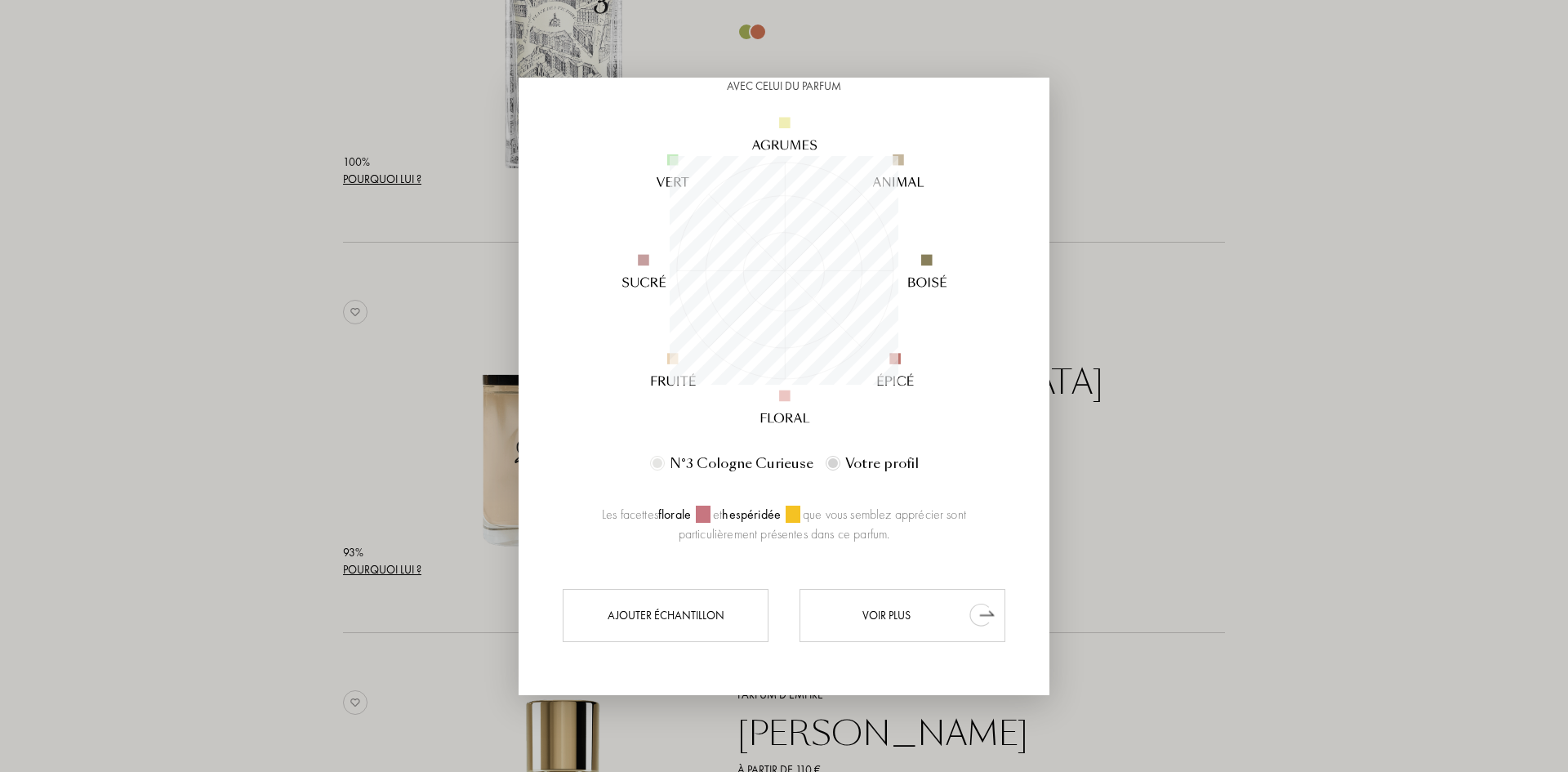
click at [895, 621] on div "Voir plus" at bounding box center [902, 615] width 206 height 53
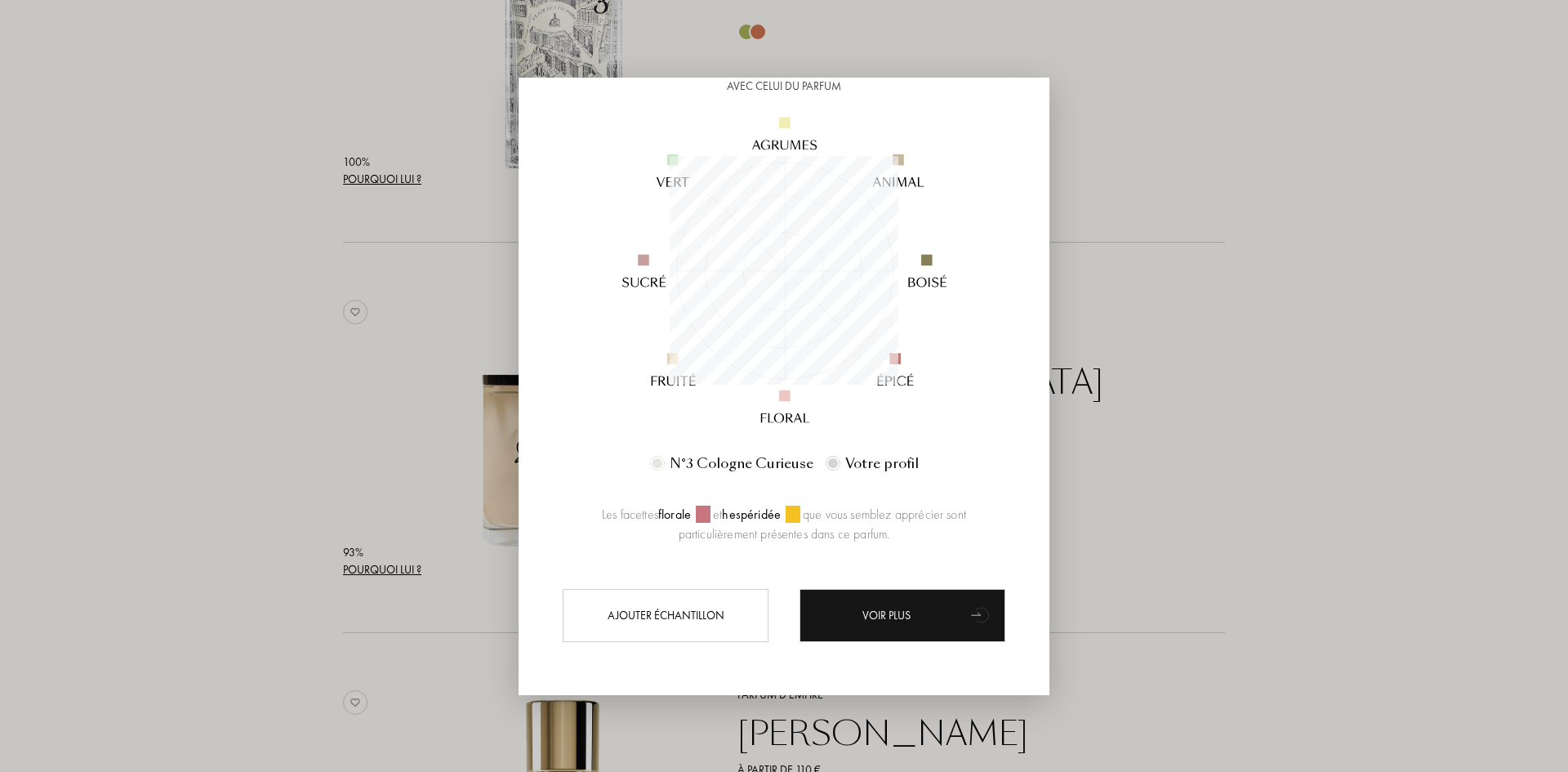
click at [1221, 373] on div at bounding box center [784, 386] width 1568 height 772
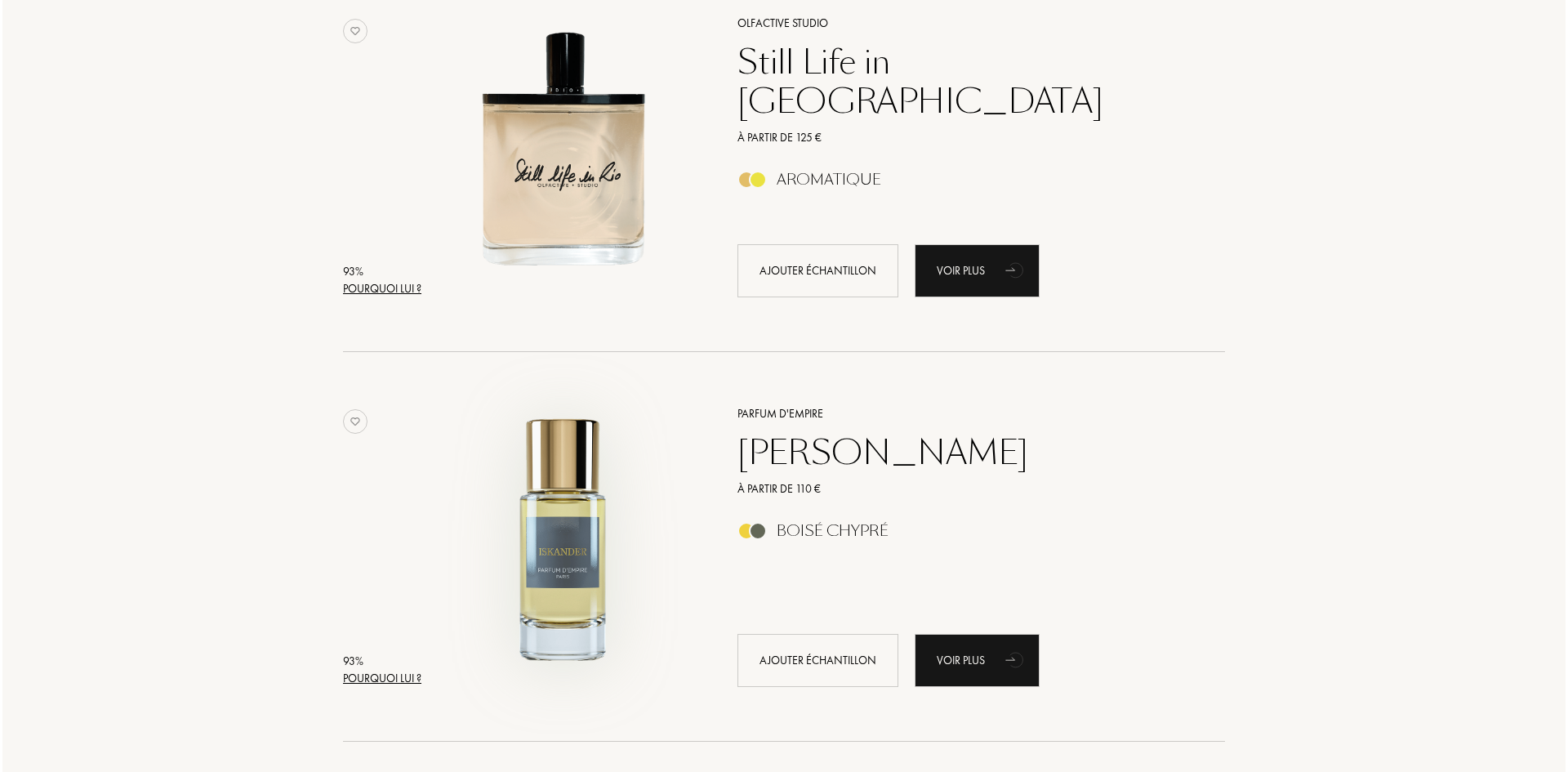
scroll to position [735, 0]
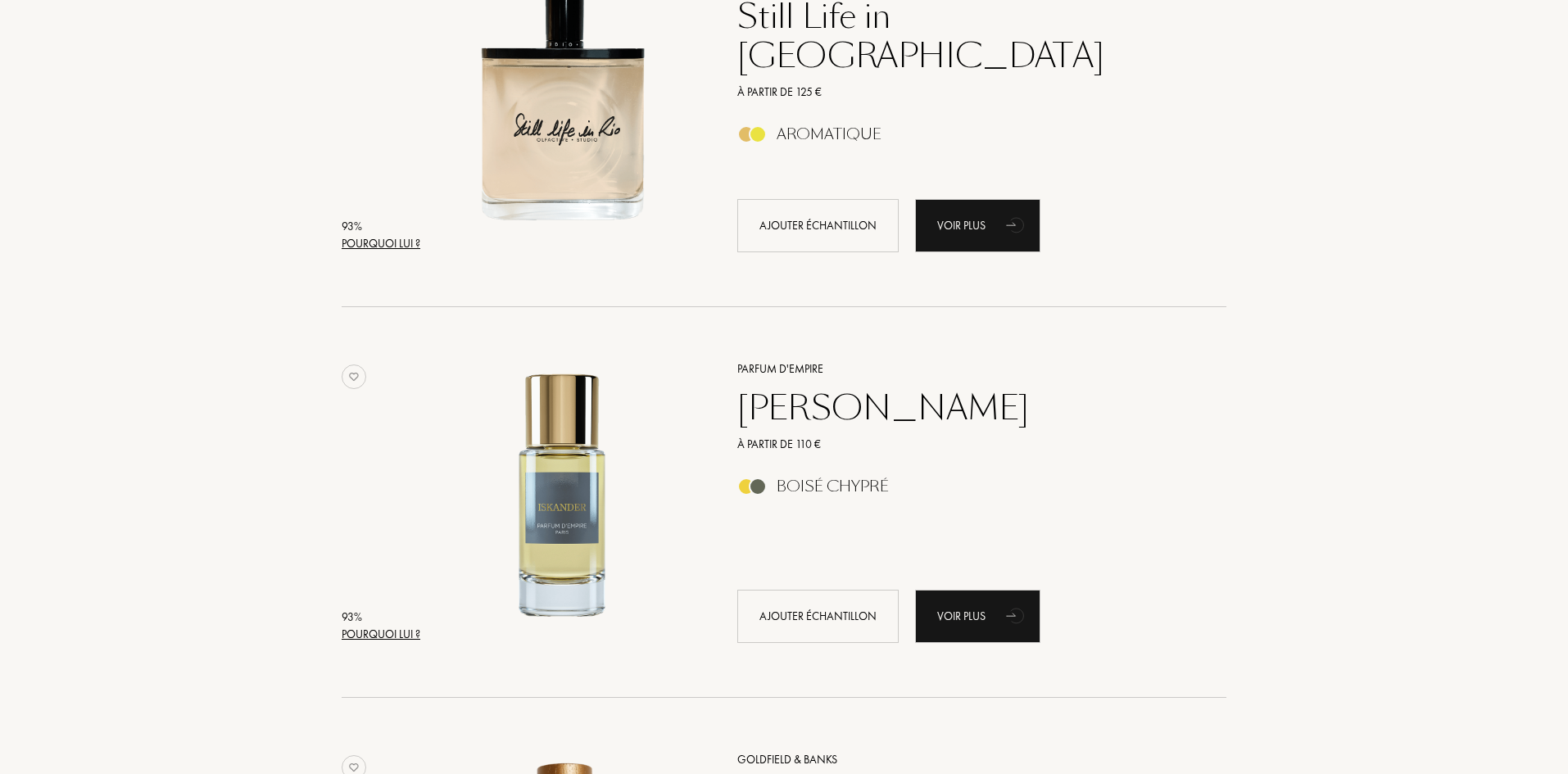
click at [370, 639] on div "Pourquoi lui ?" at bounding box center [381, 634] width 79 height 18
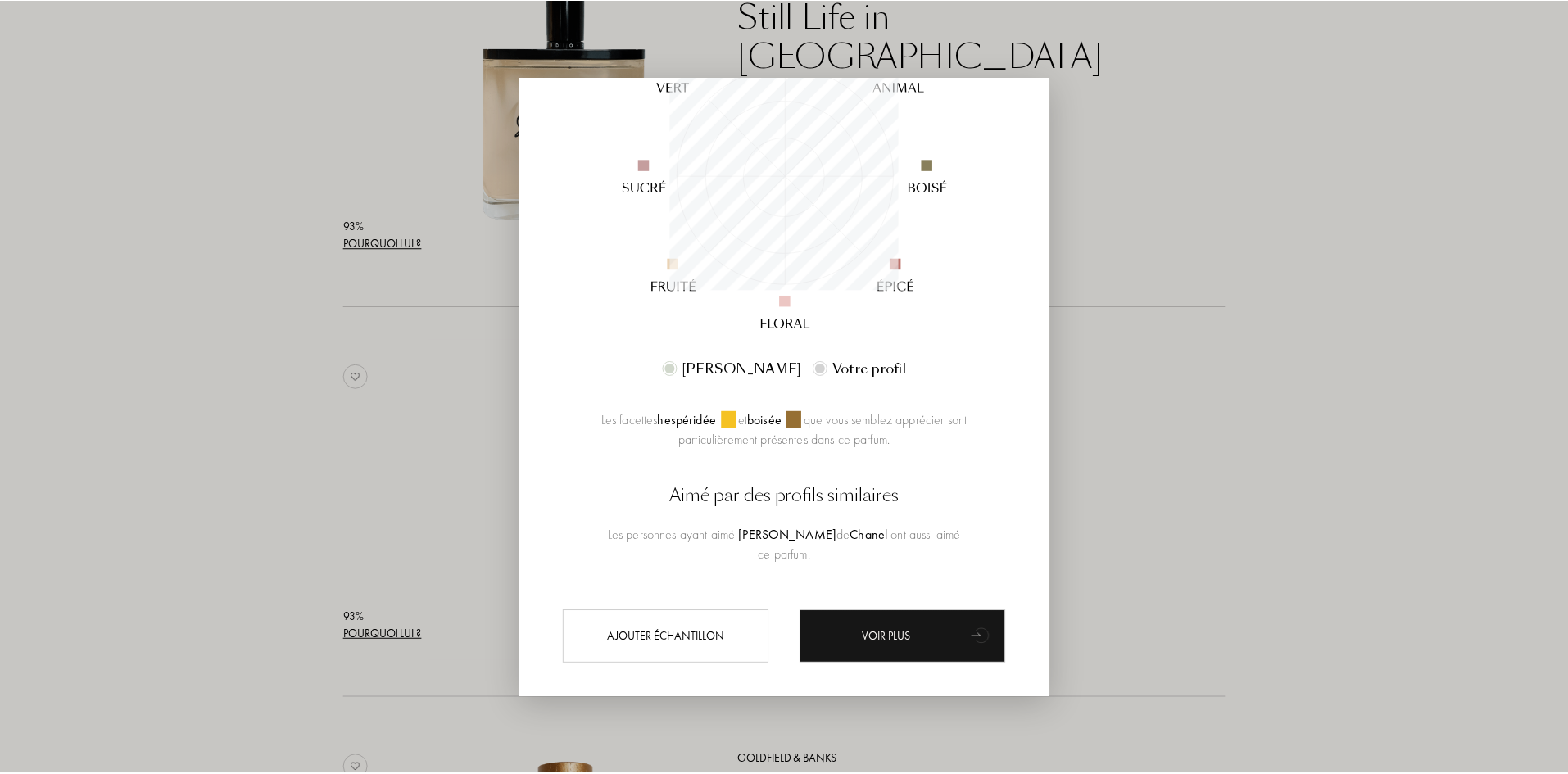
scroll to position [267, 0]
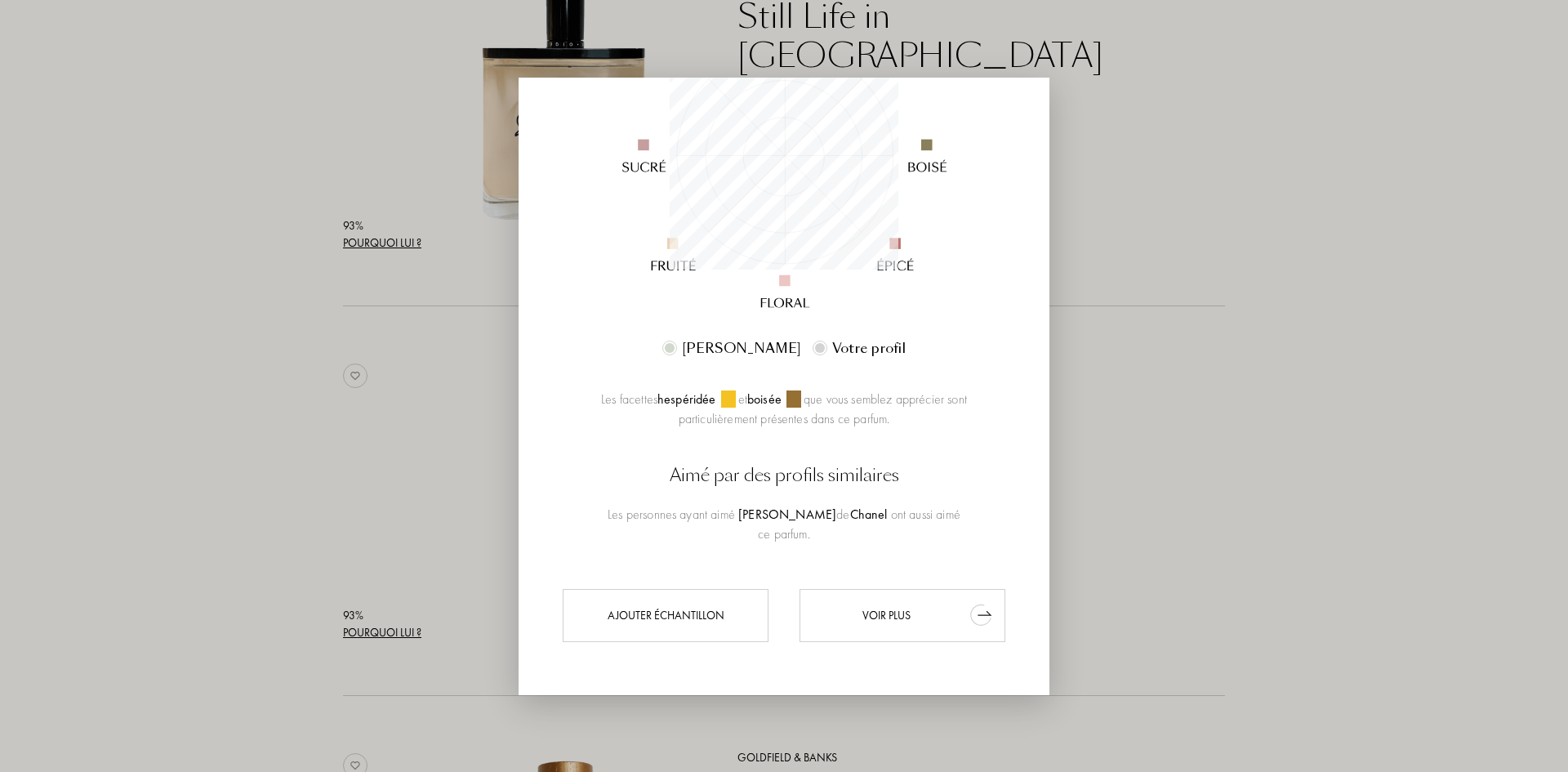
click at [861, 597] on div "Voir plus" at bounding box center [902, 615] width 206 height 53
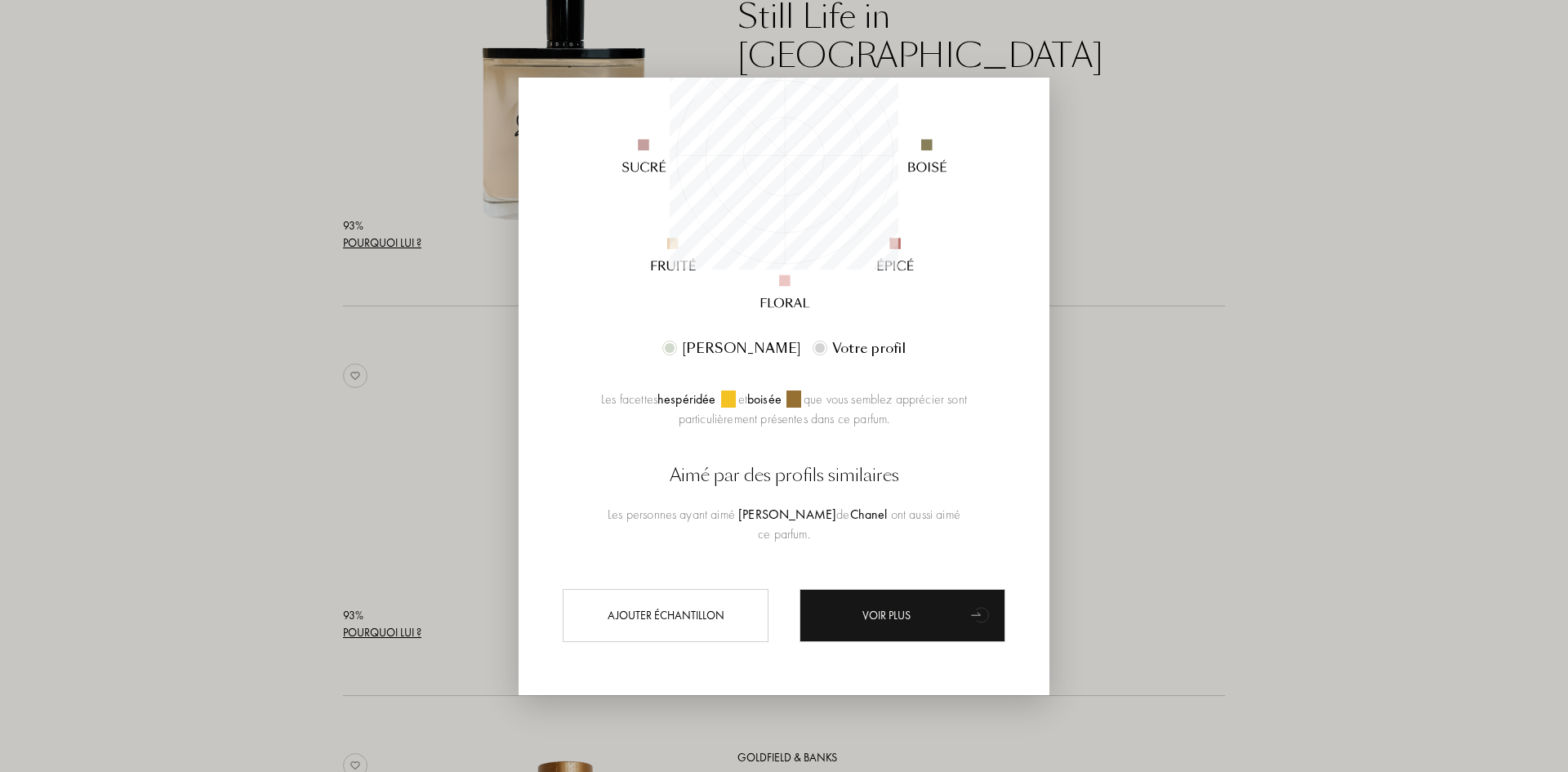
click at [1186, 419] on div at bounding box center [784, 386] width 1568 height 772
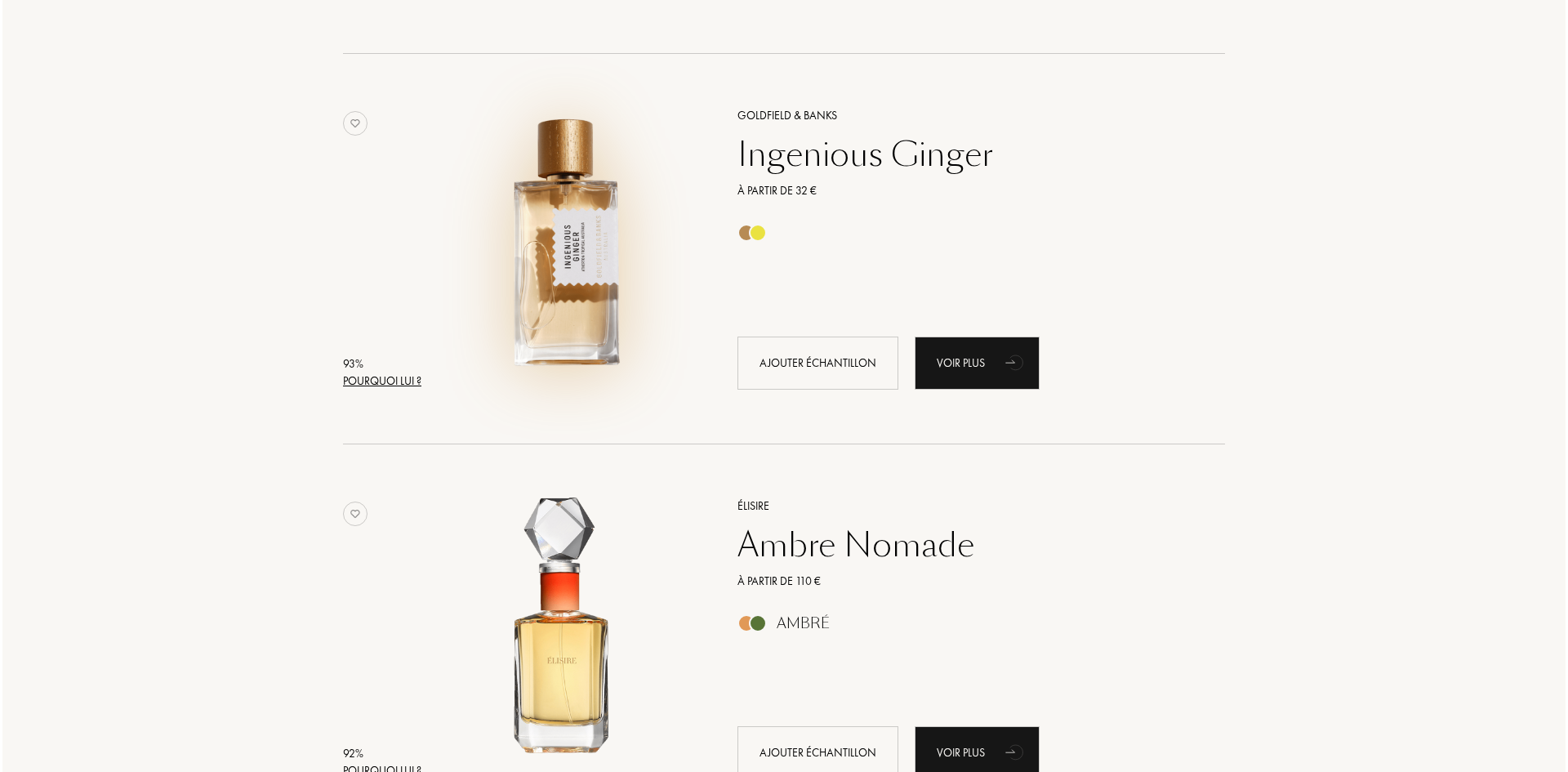
scroll to position [1388, 0]
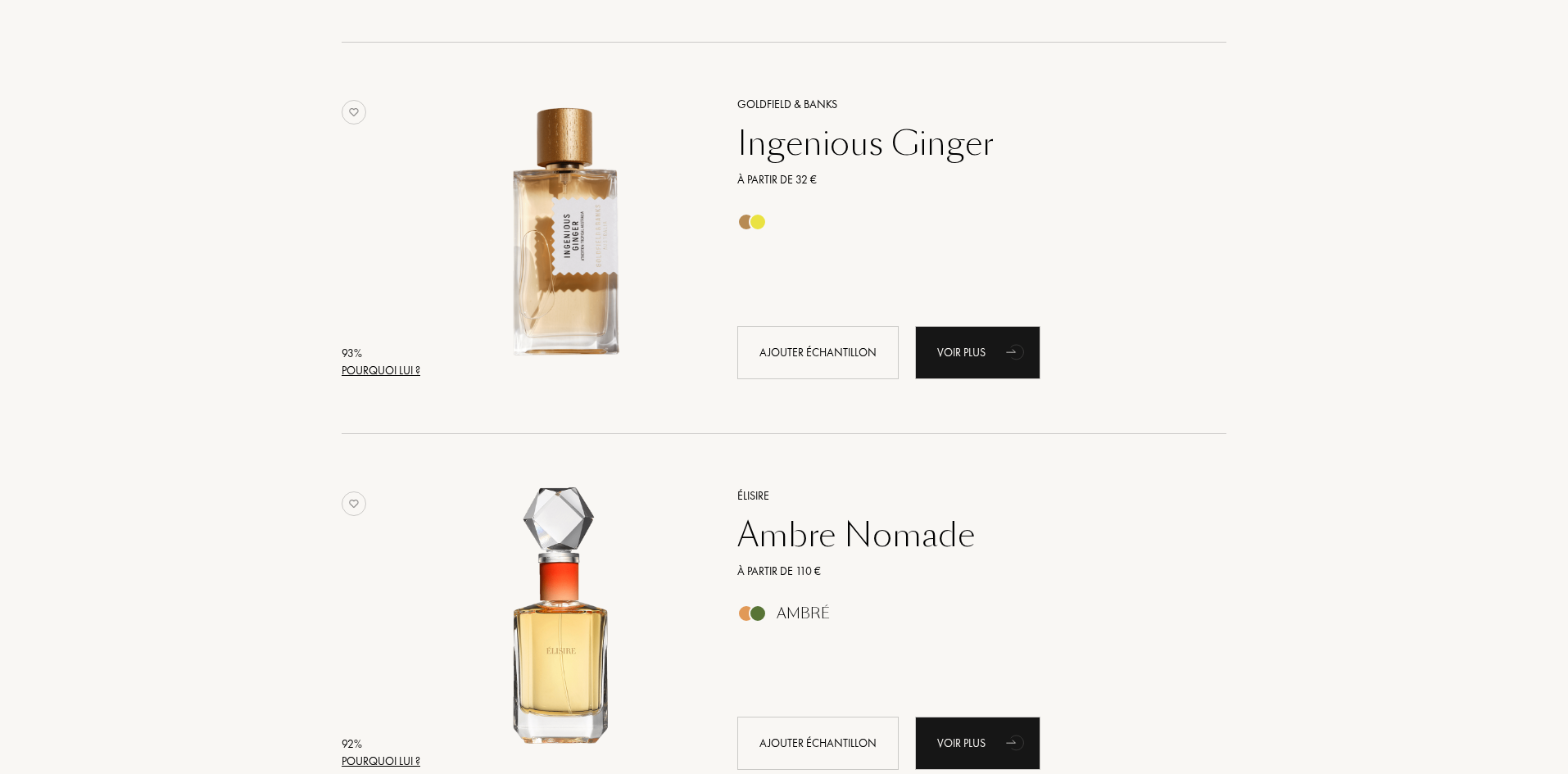
click at [371, 368] on div "Pourquoi lui ?" at bounding box center [381, 370] width 79 height 18
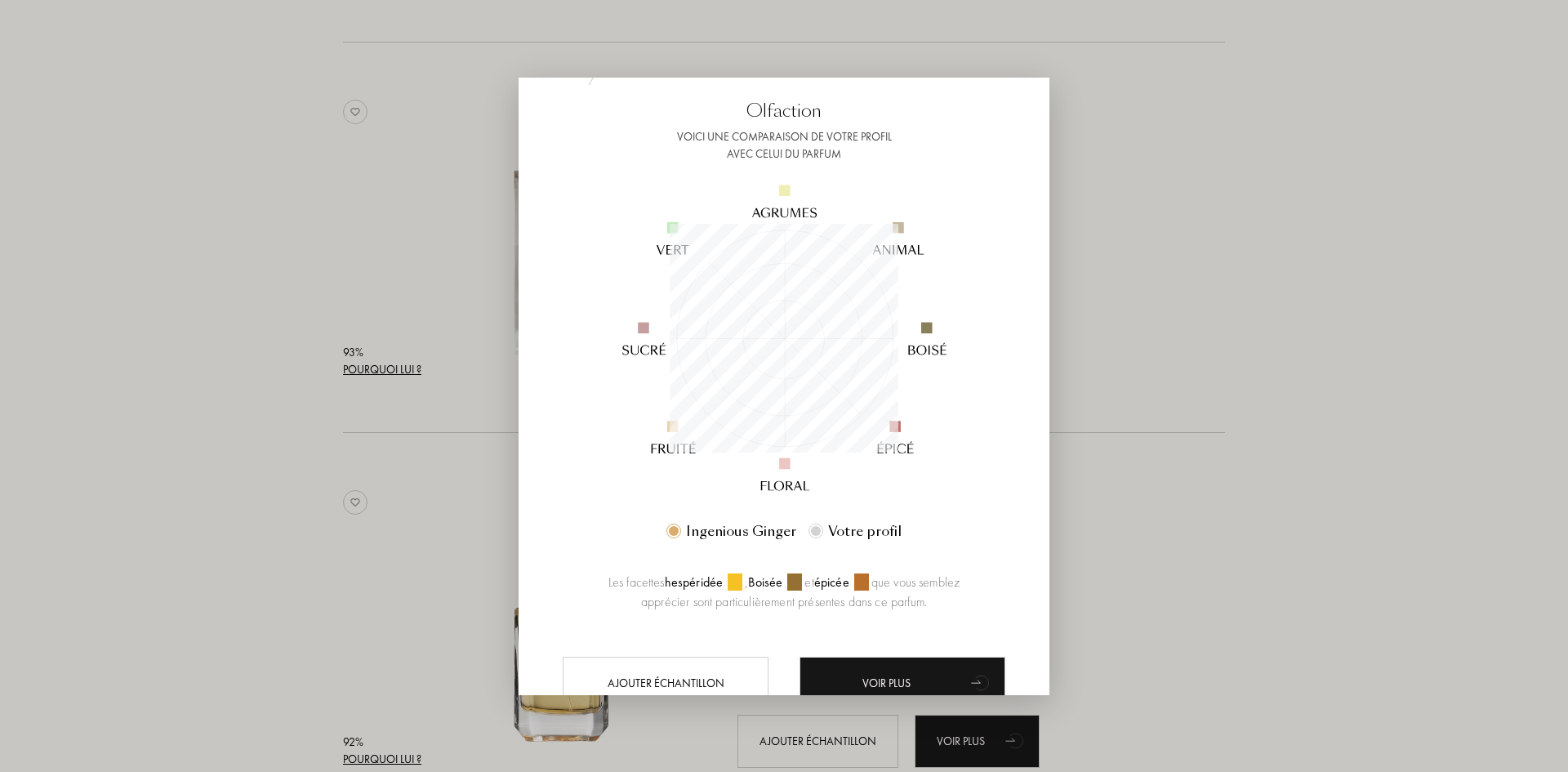
scroll to position [151, 0]
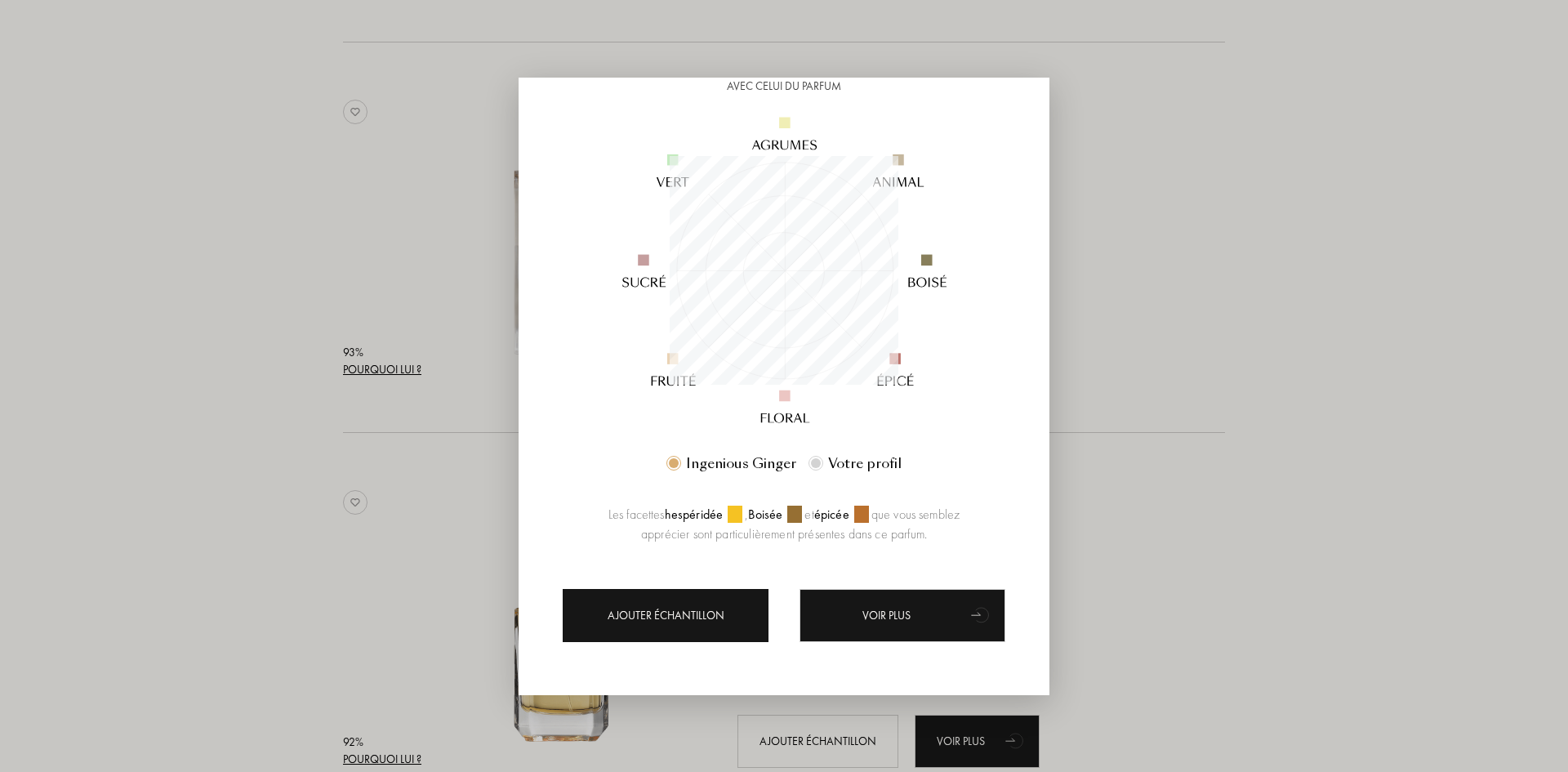
click at [699, 614] on div "Ajouter échantillon" at bounding box center [665, 615] width 206 height 53
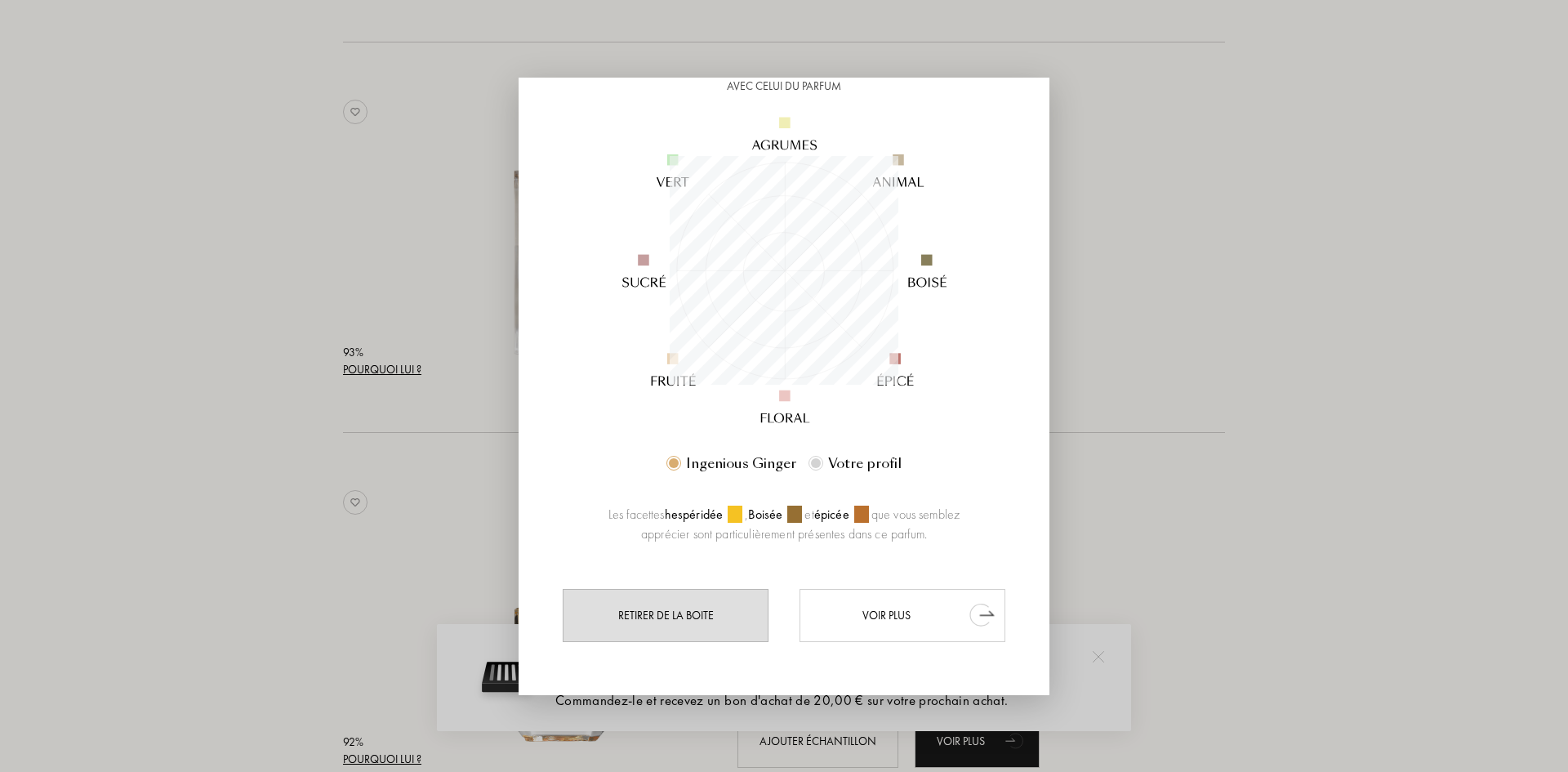
click at [937, 616] on div "Voir plus" at bounding box center [902, 615] width 206 height 53
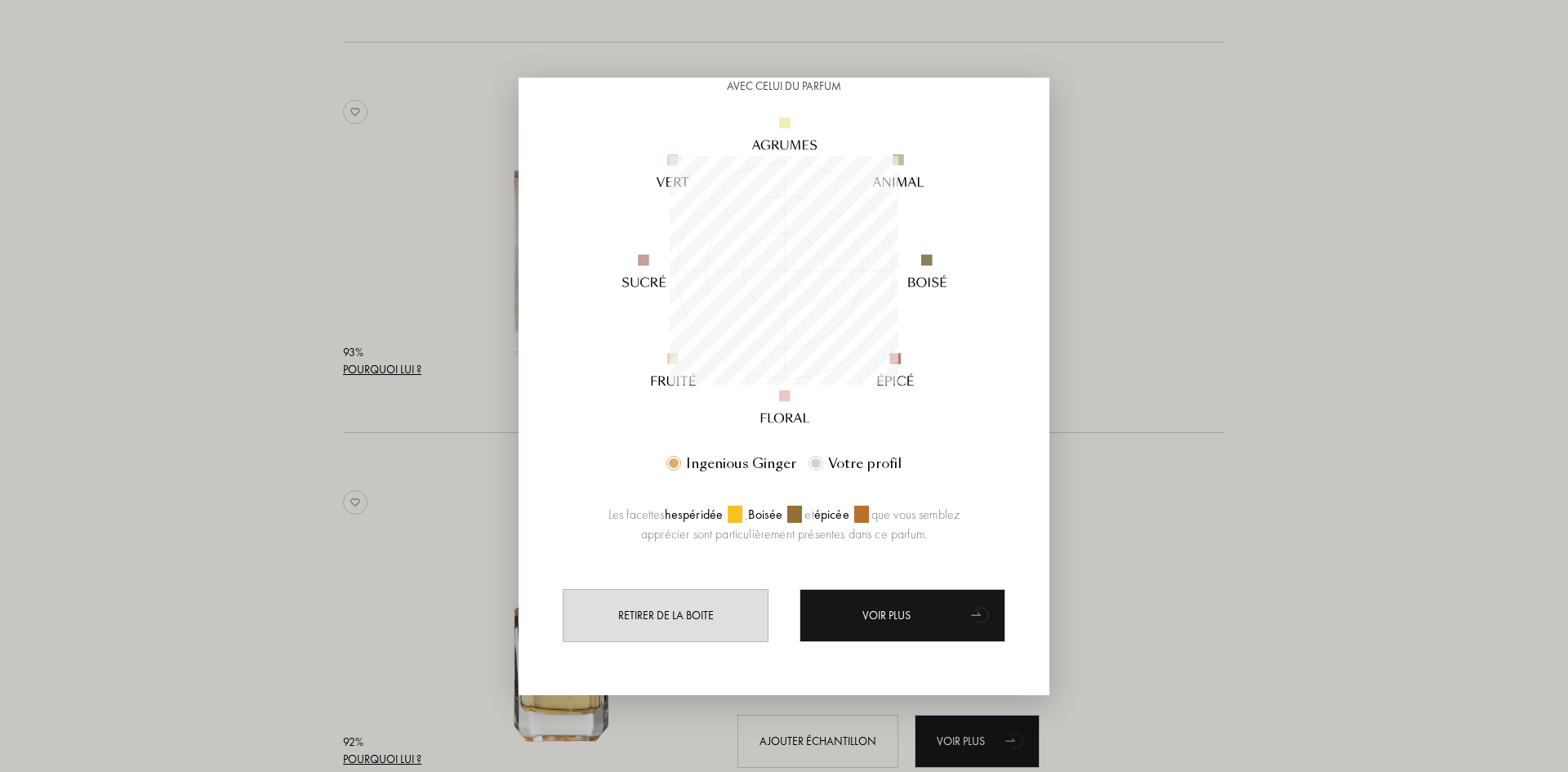
click at [1218, 516] on div at bounding box center [784, 386] width 1568 height 772
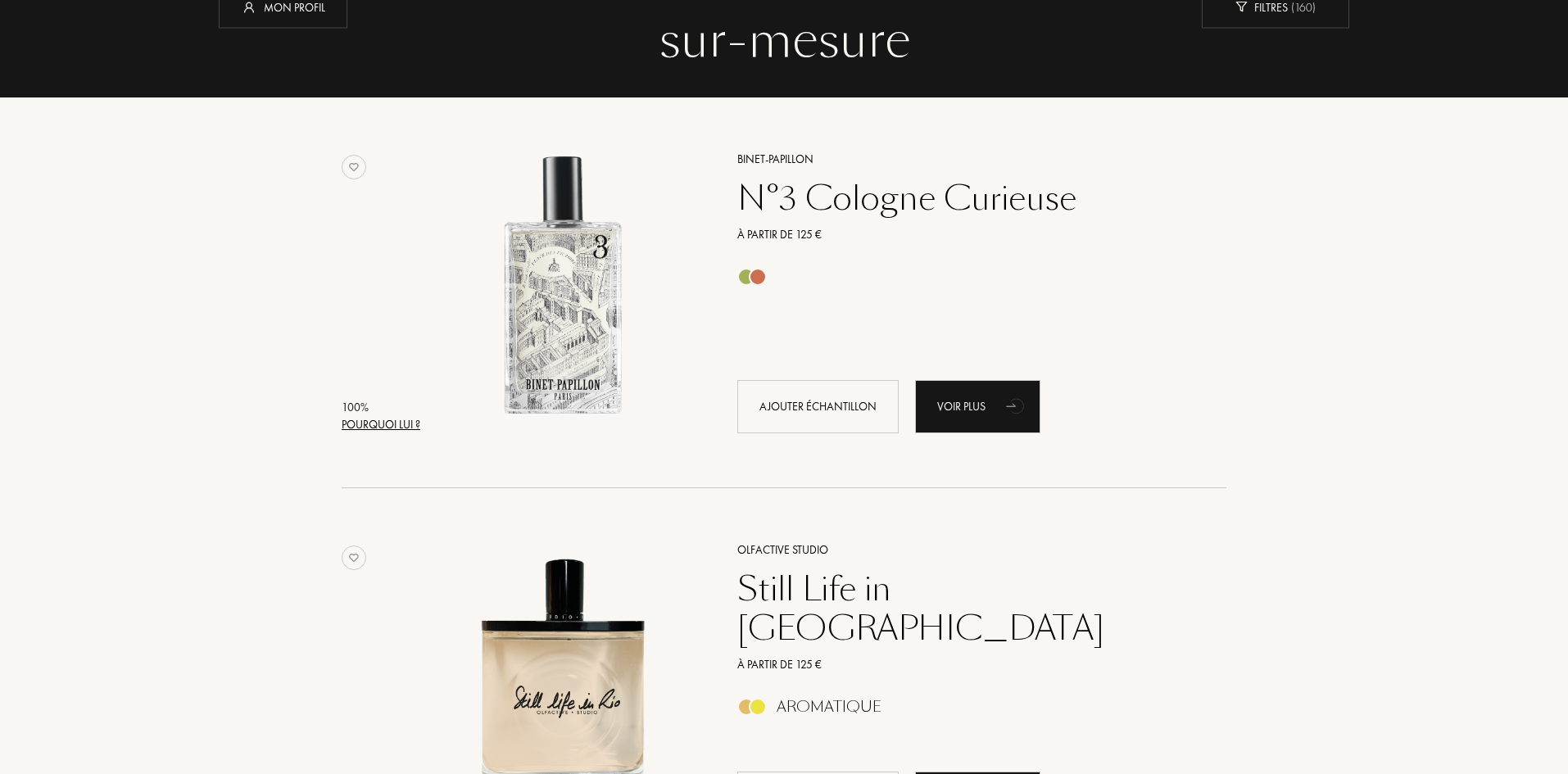
scroll to position [164, 0]
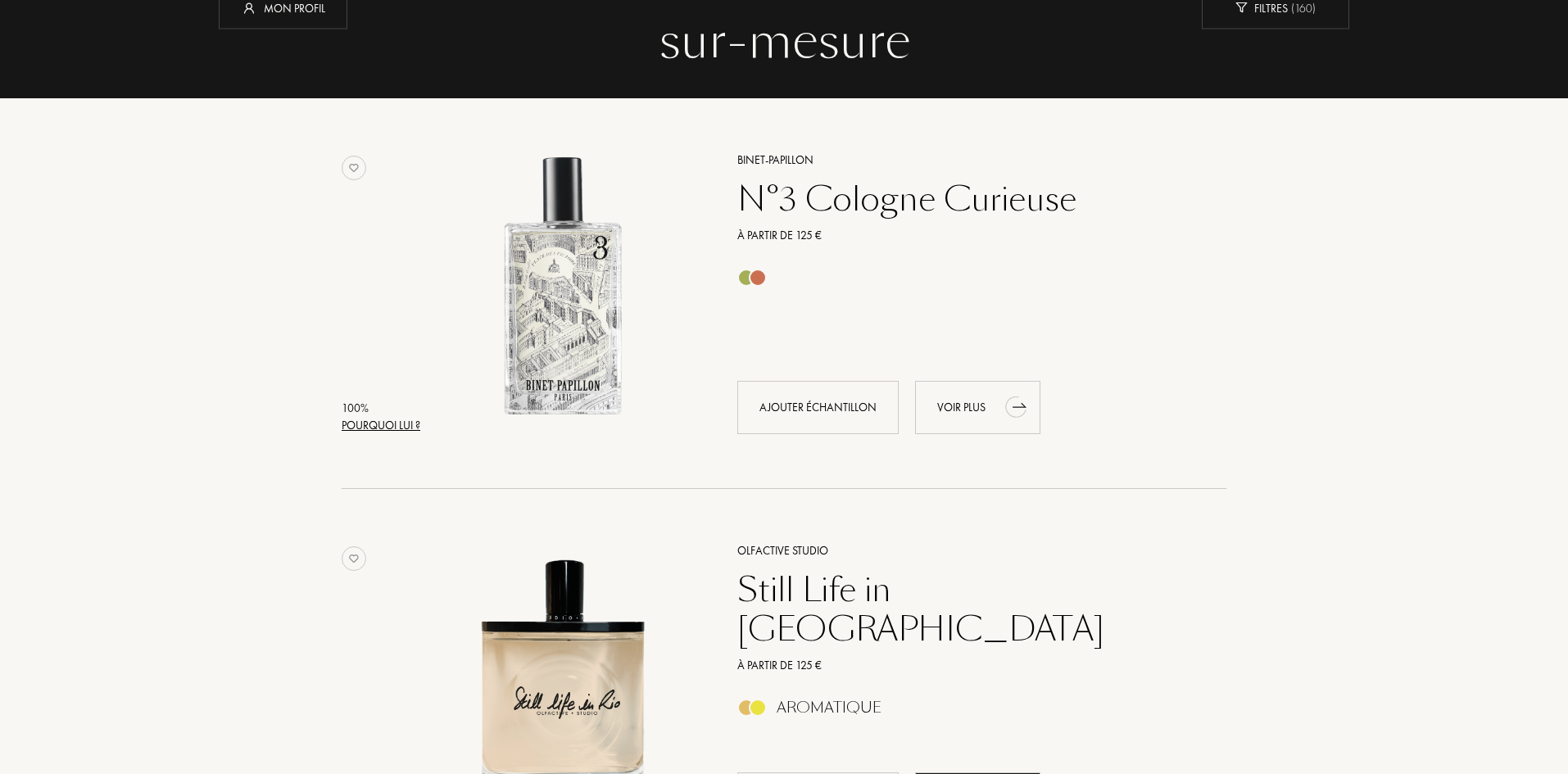
click at [982, 419] on div "Voir plus" at bounding box center [977, 407] width 126 height 54
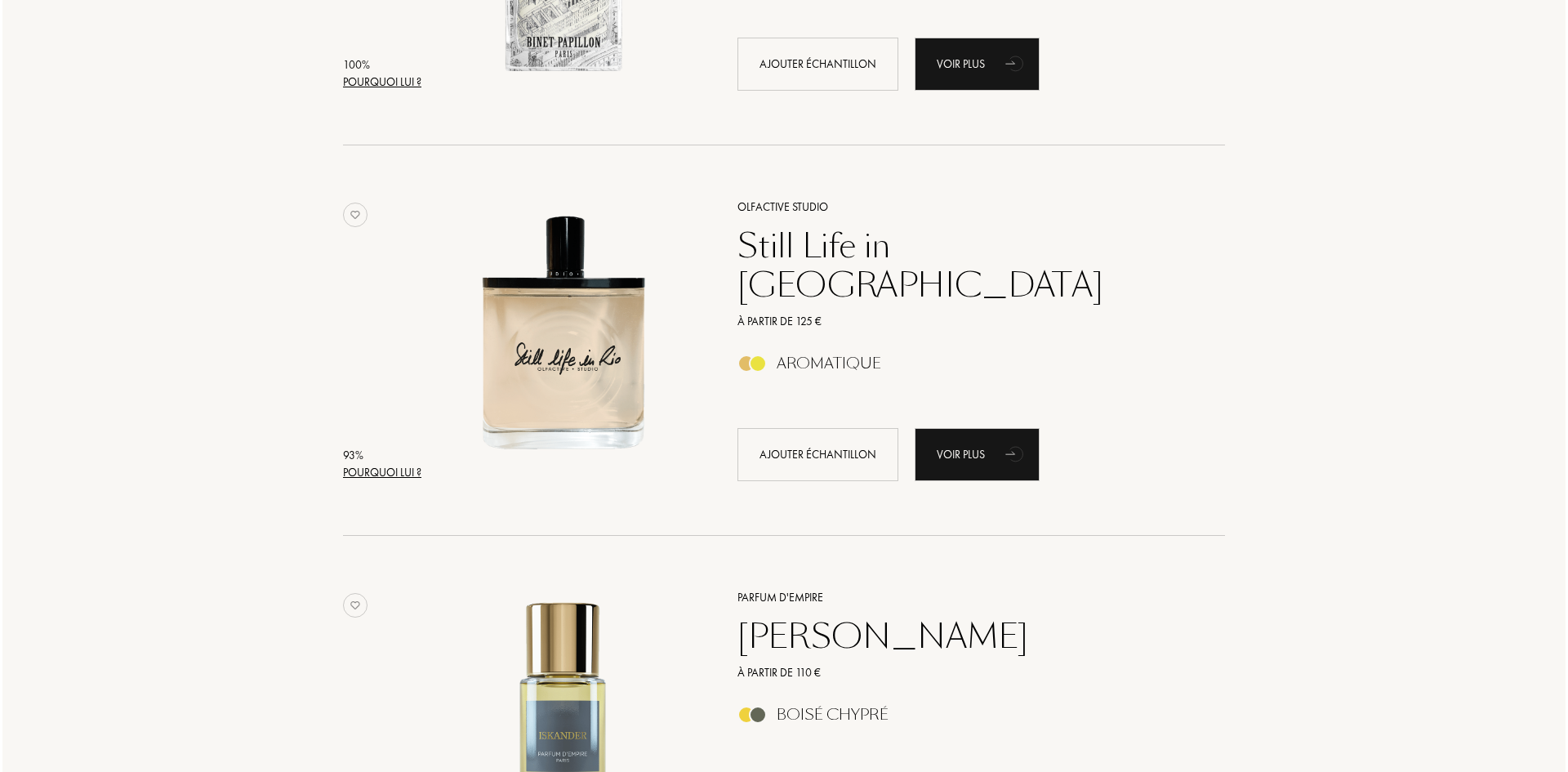
scroll to position [572, 0]
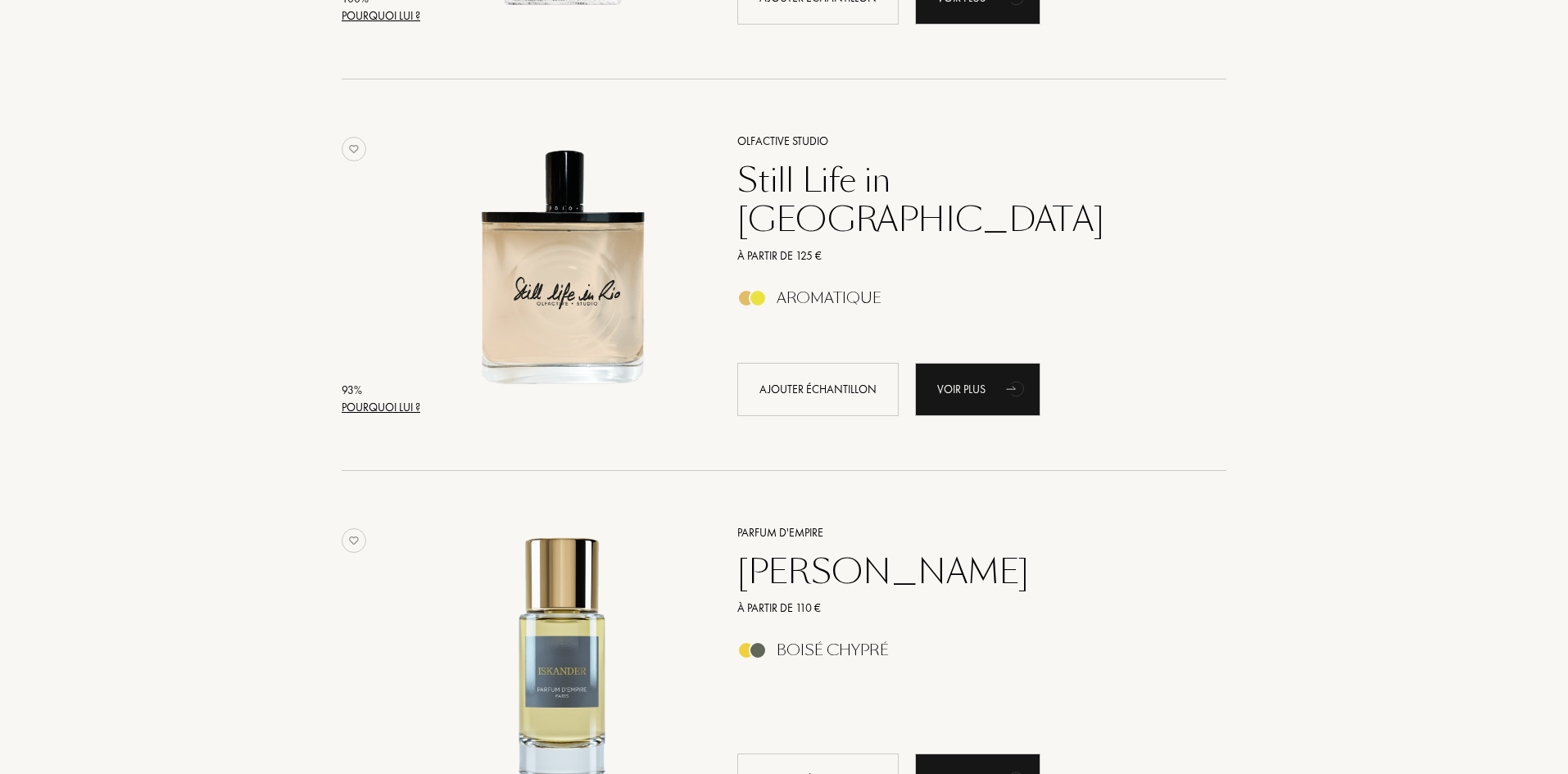
click at [392, 398] on div "Pourquoi lui ?" at bounding box center [381, 407] width 79 height 18
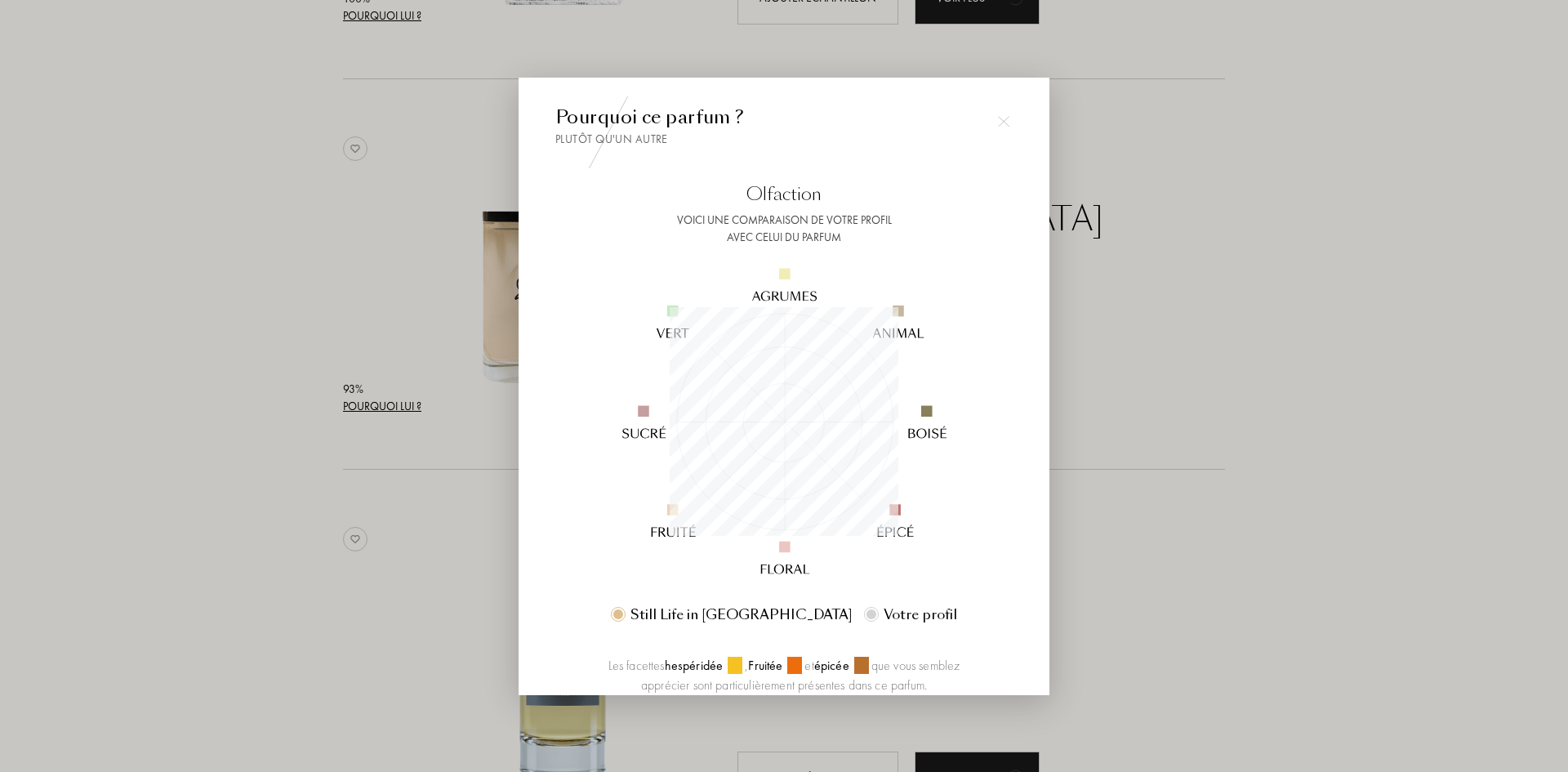
scroll to position [228, 229]
click at [1262, 341] on div at bounding box center [784, 386] width 1568 height 772
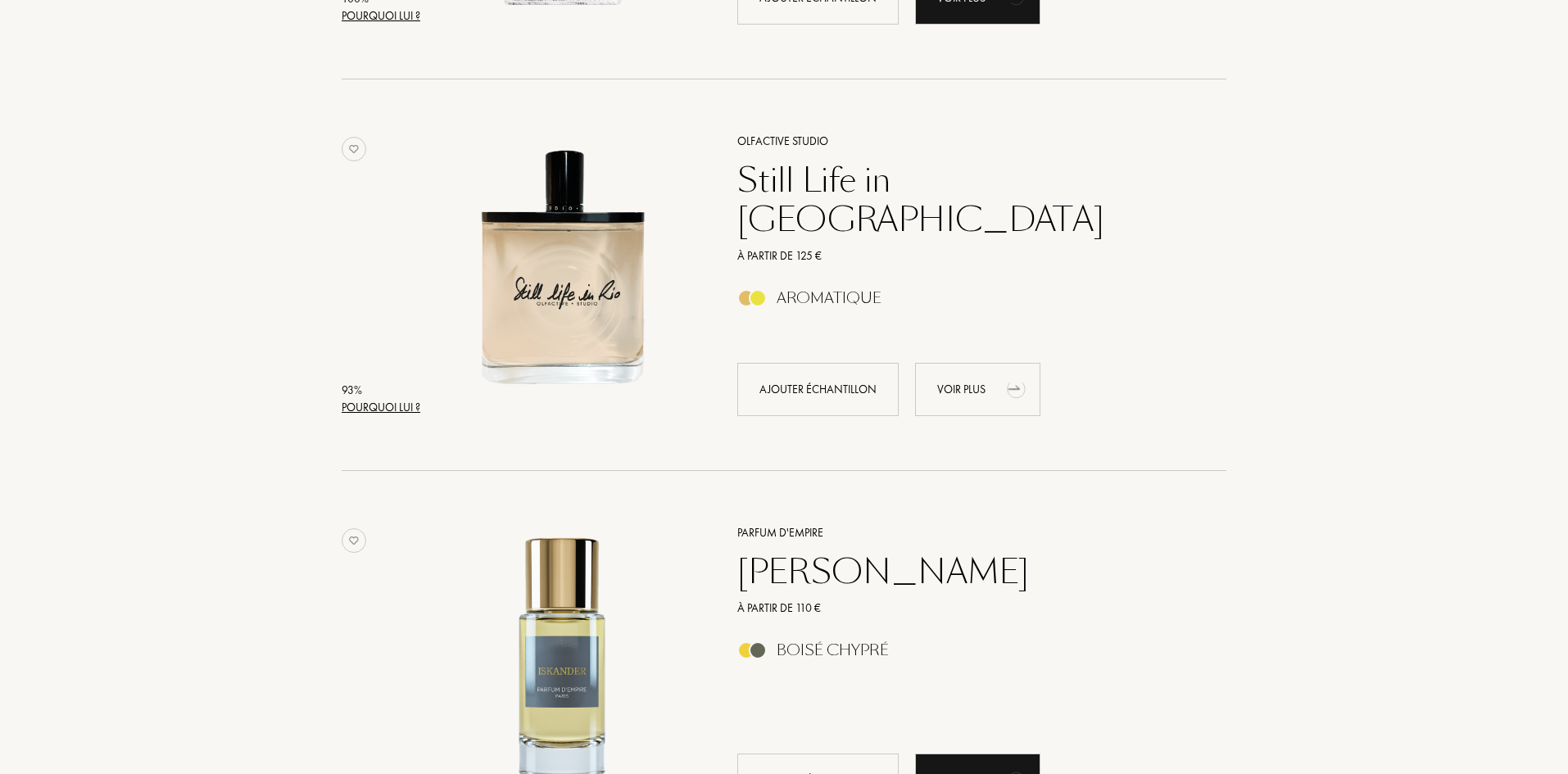
click at [984, 391] on div "Voir plus" at bounding box center [977, 389] width 126 height 54
click at [358, 405] on div "Pourquoi lui ?" at bounding box center [381, 407] width 79 height 18
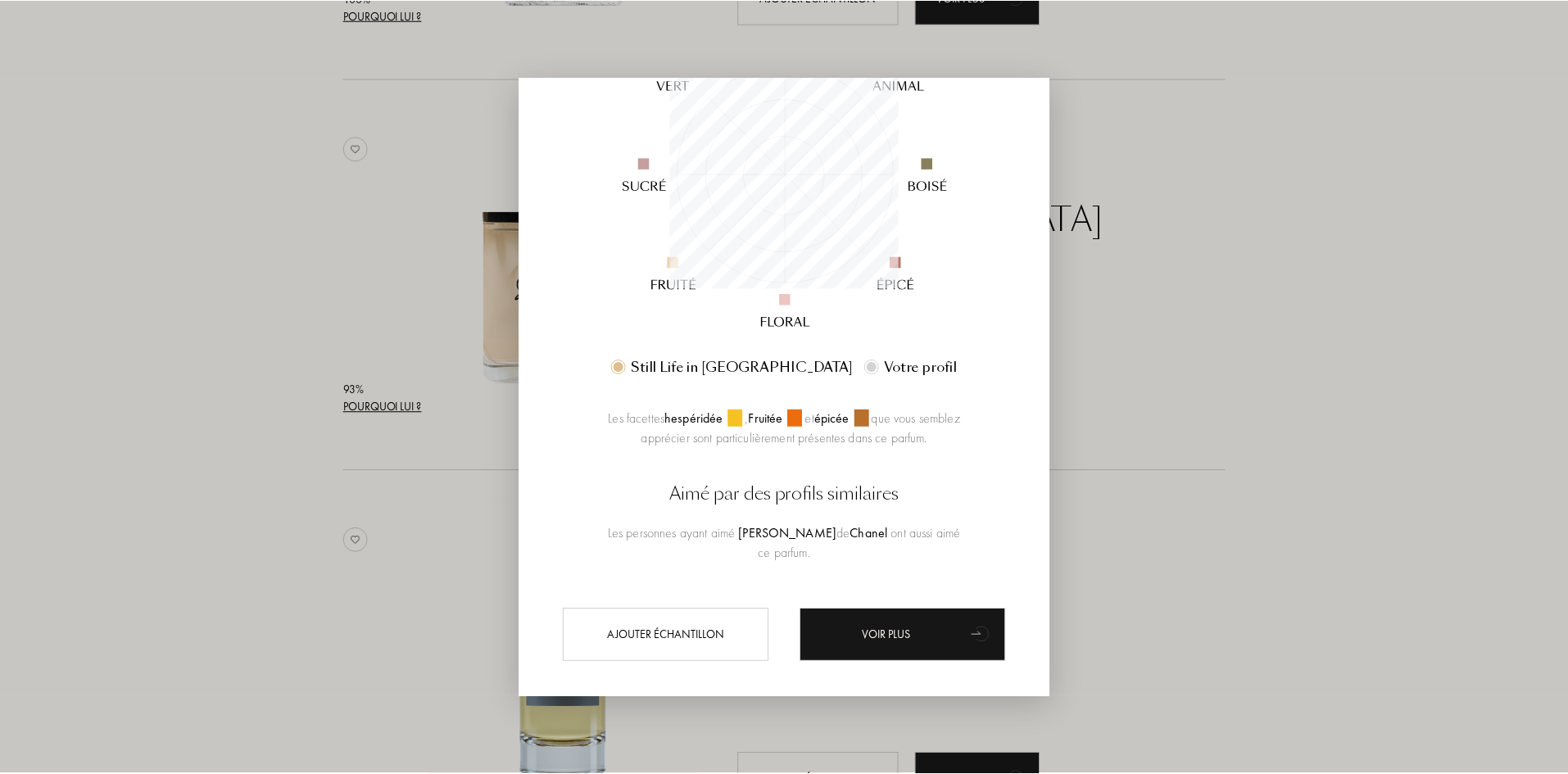
scroll to position [267, 0]
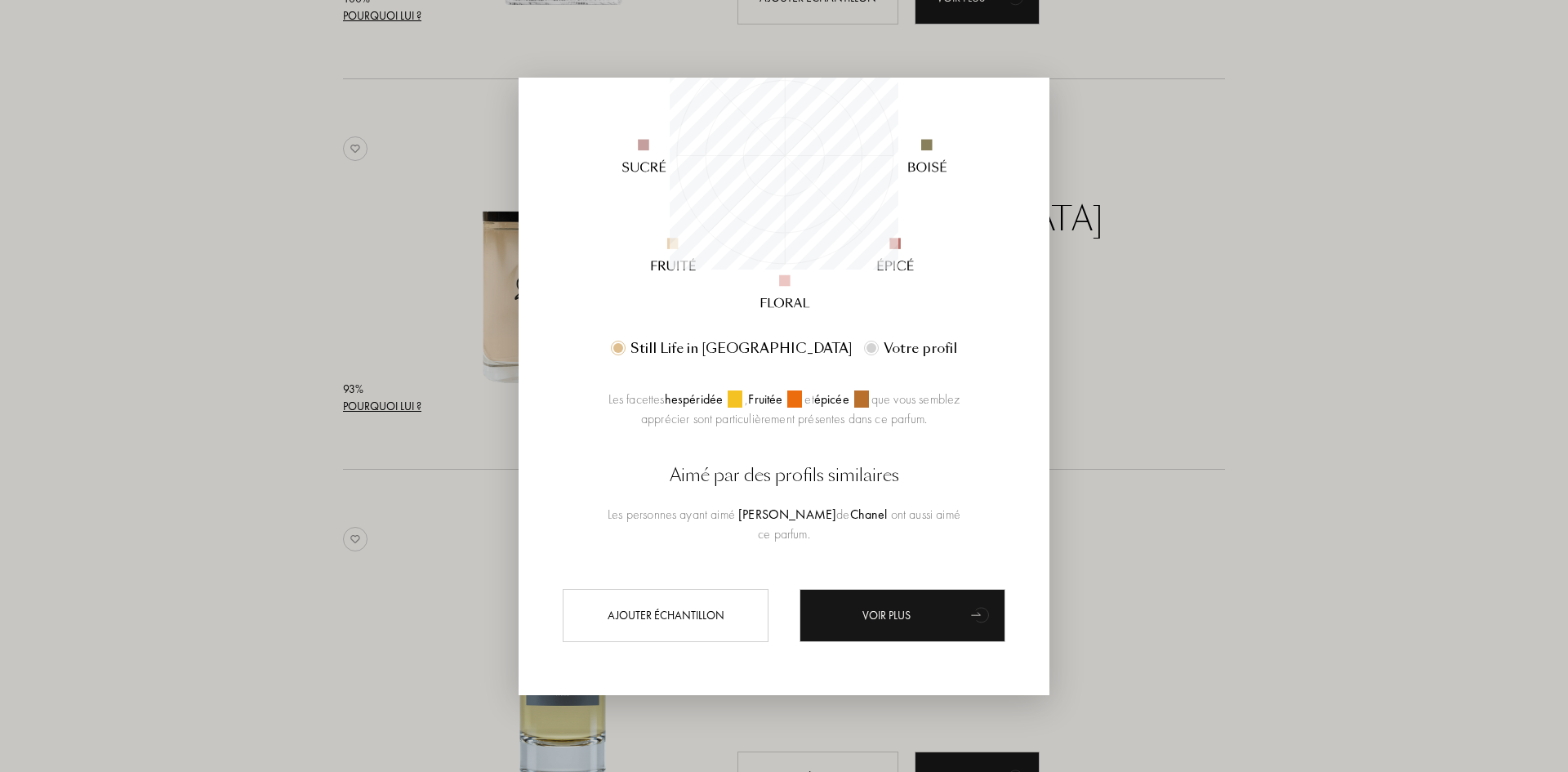
click at [1461, 455] on div at bounding box center [784, 386] width 1568 height 772
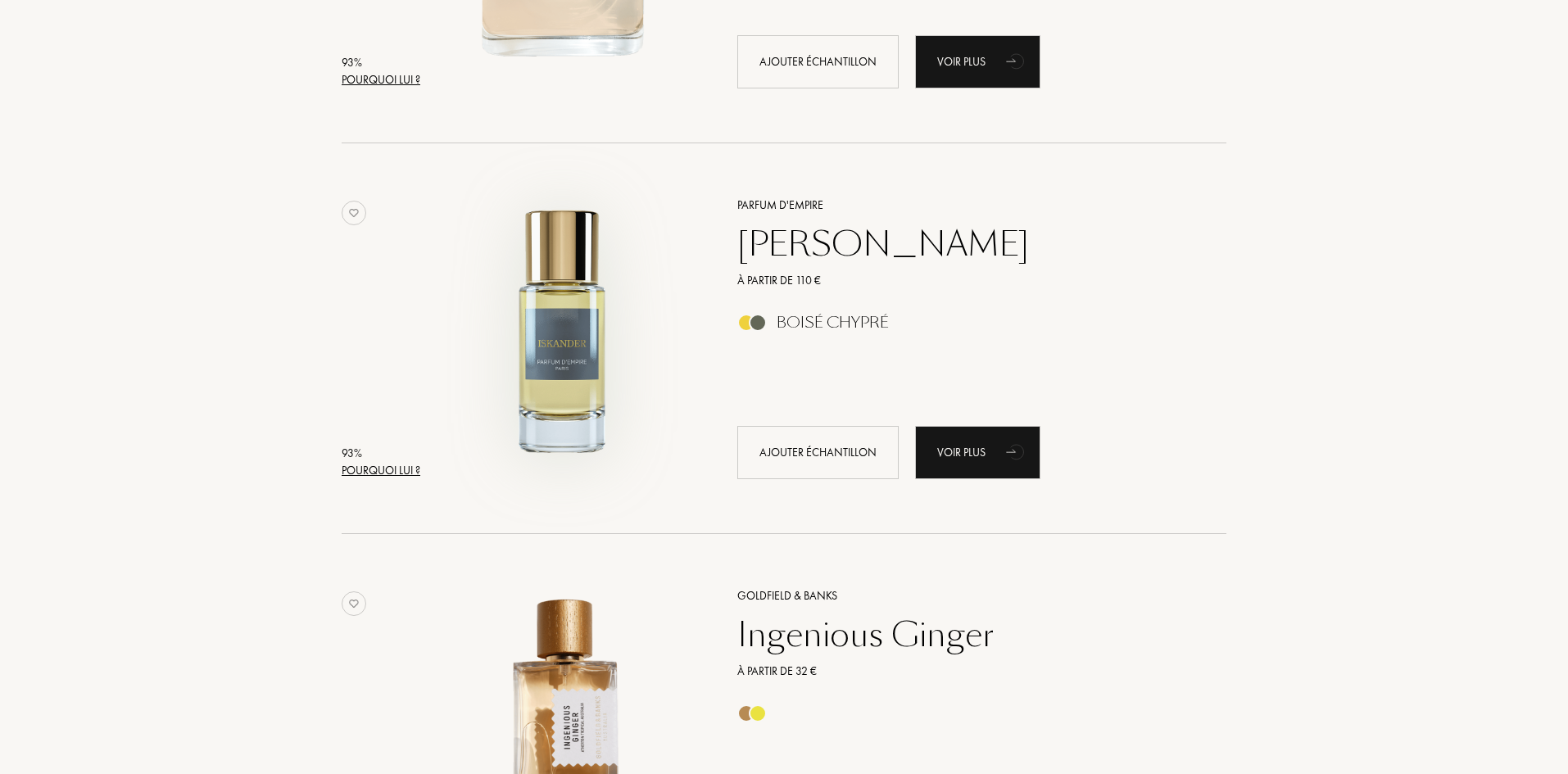
scroll to position [983, 0]
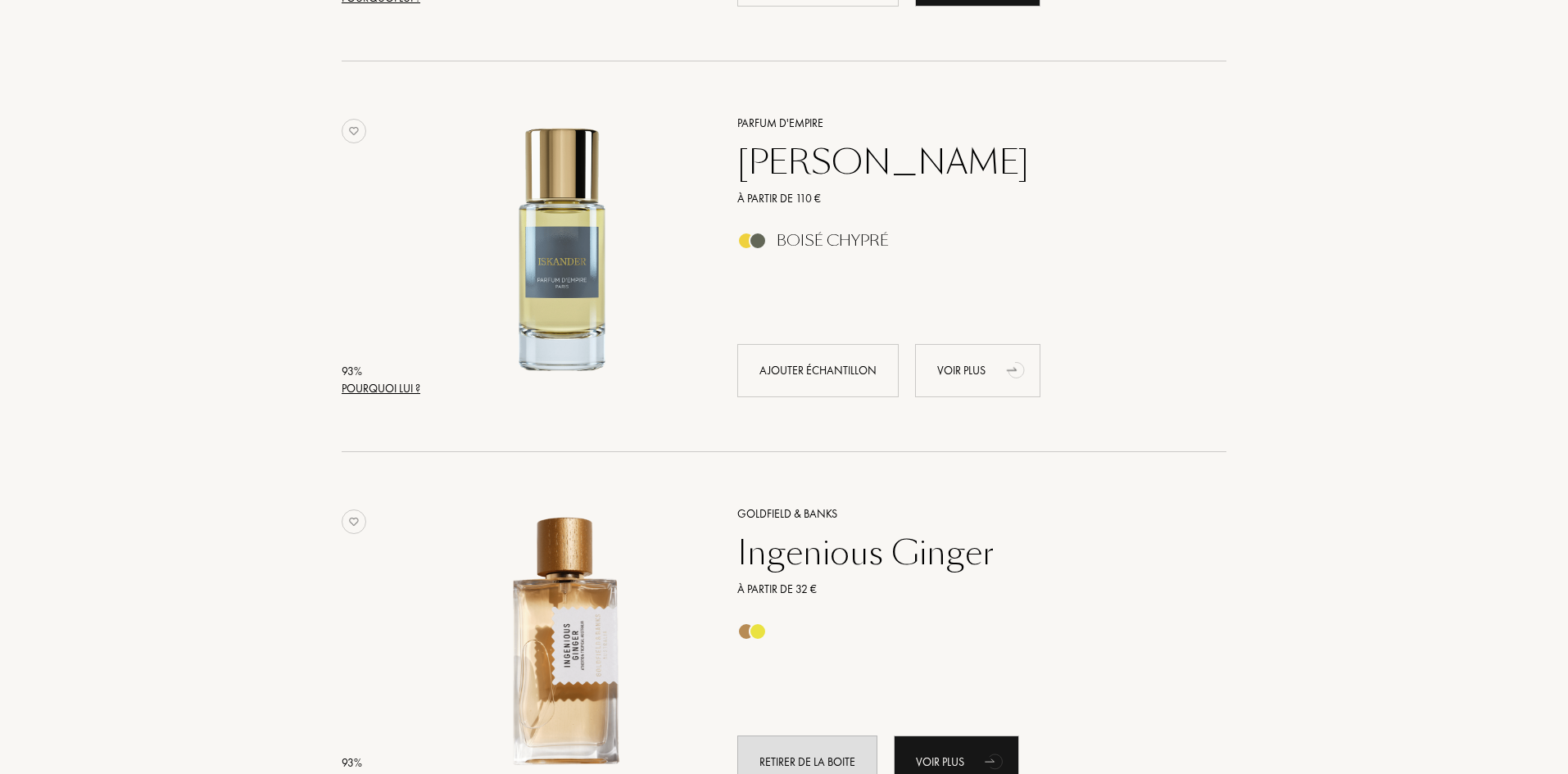
click at [972, 382] on div "Voir plus" at bounding box center [977, 370] width 126 height 54
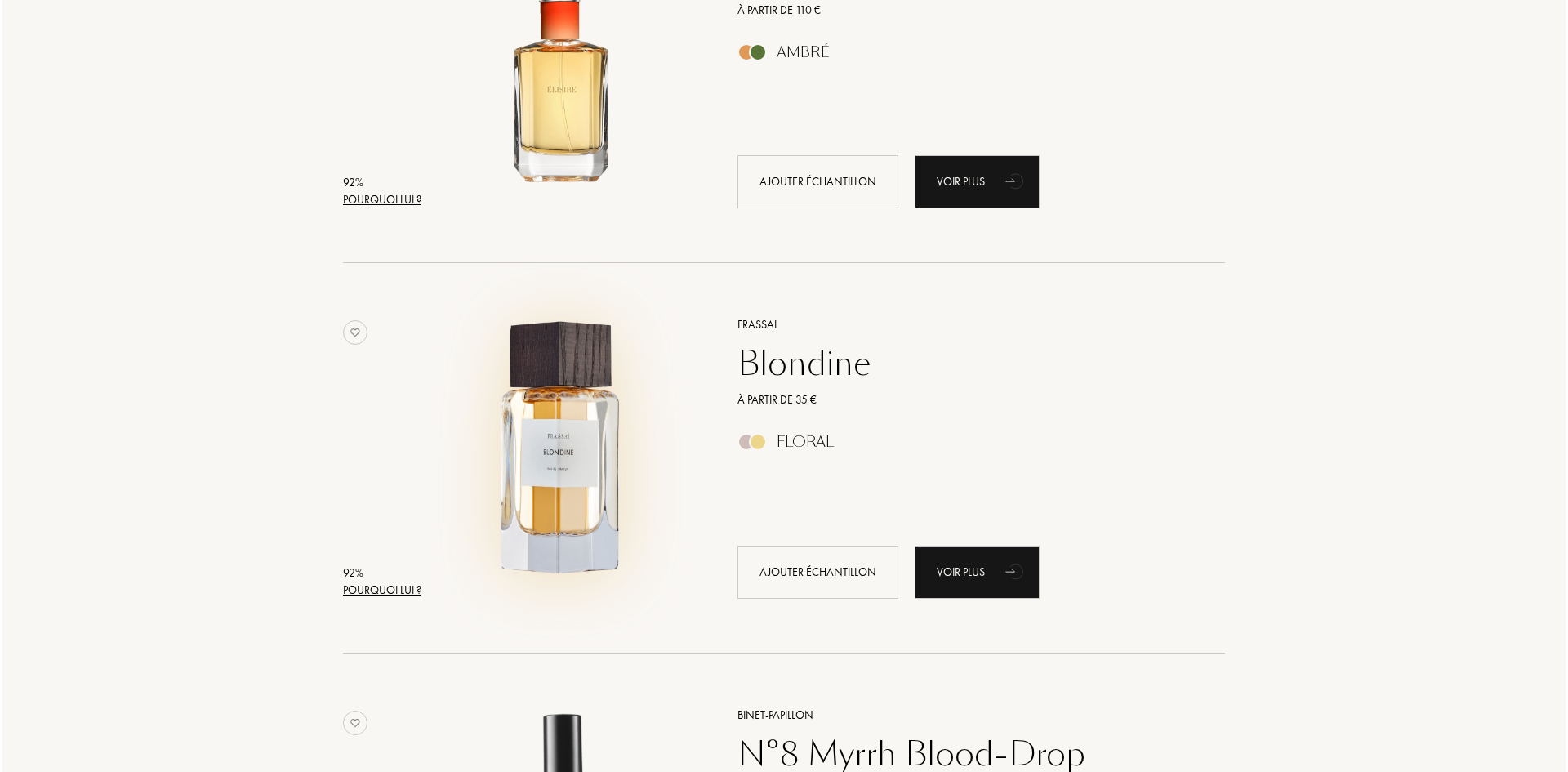
scroll to position [2042, 0]
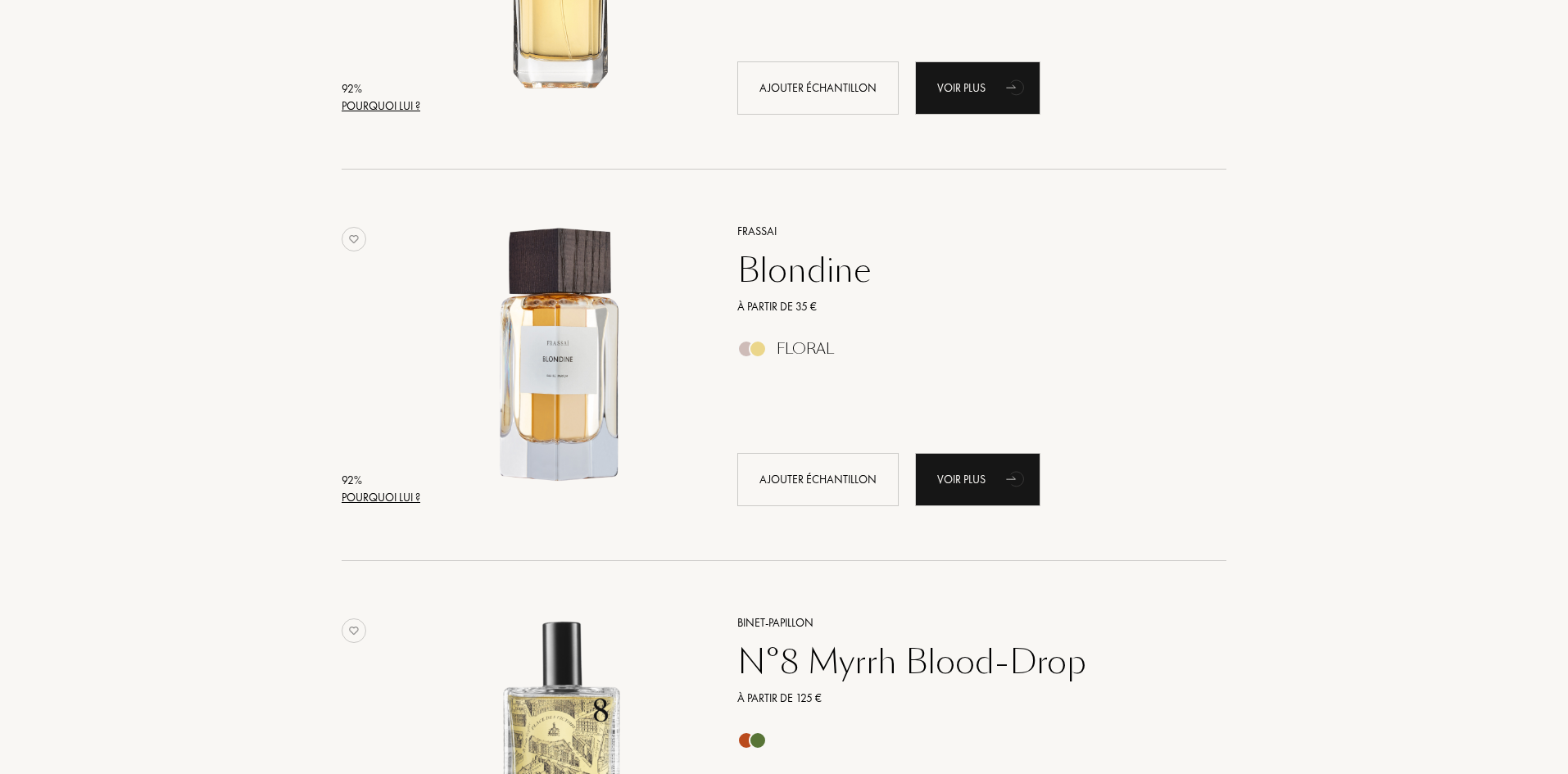
click at [407, 496] on div "Pourquoi lui ?" at bounding box center [381, 498] width 79 height 18
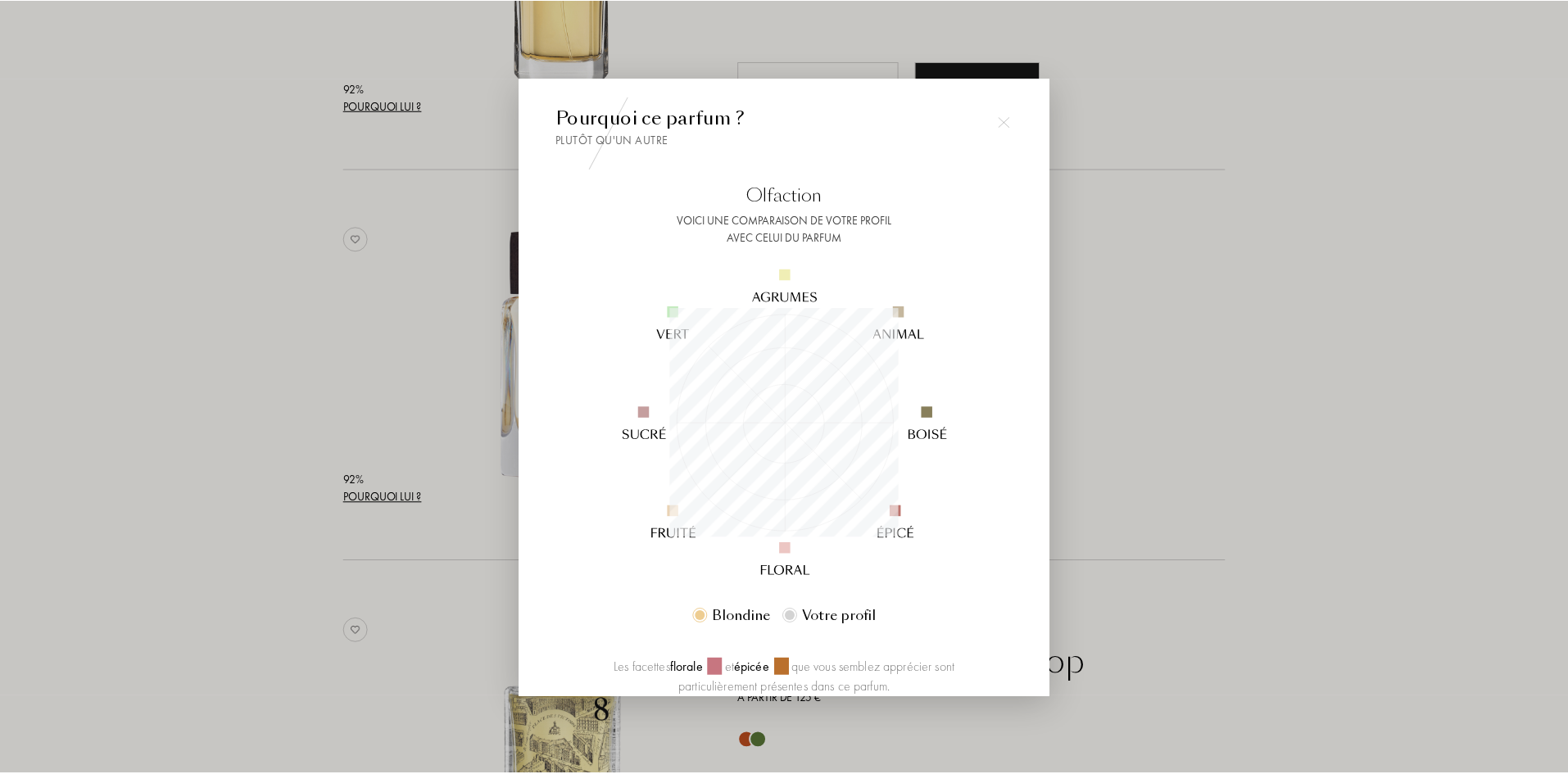
scroll to position [152, 0]
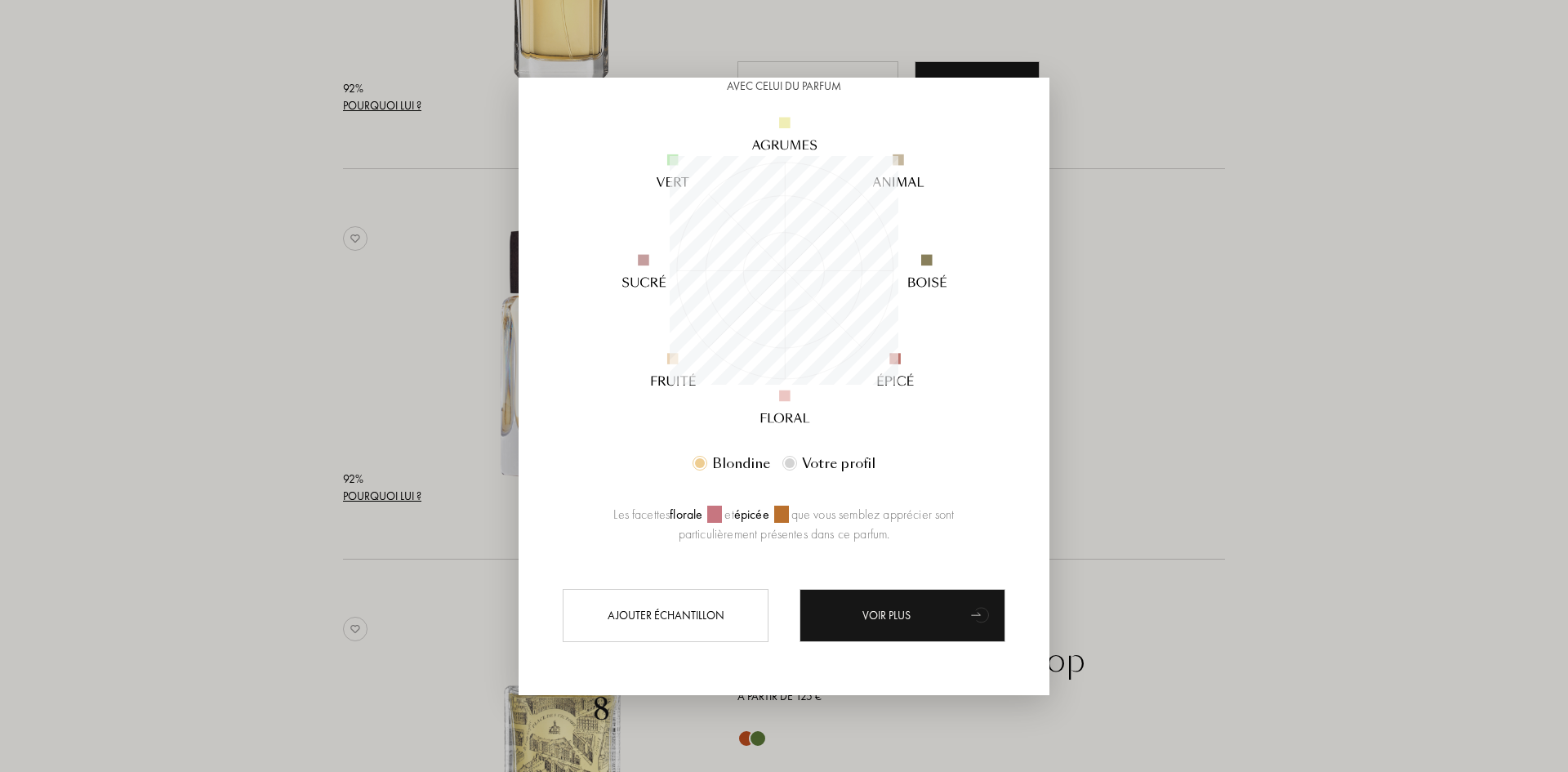
click at [1122, 313] on div at bounding box center [784, 386] width 1568 height 772
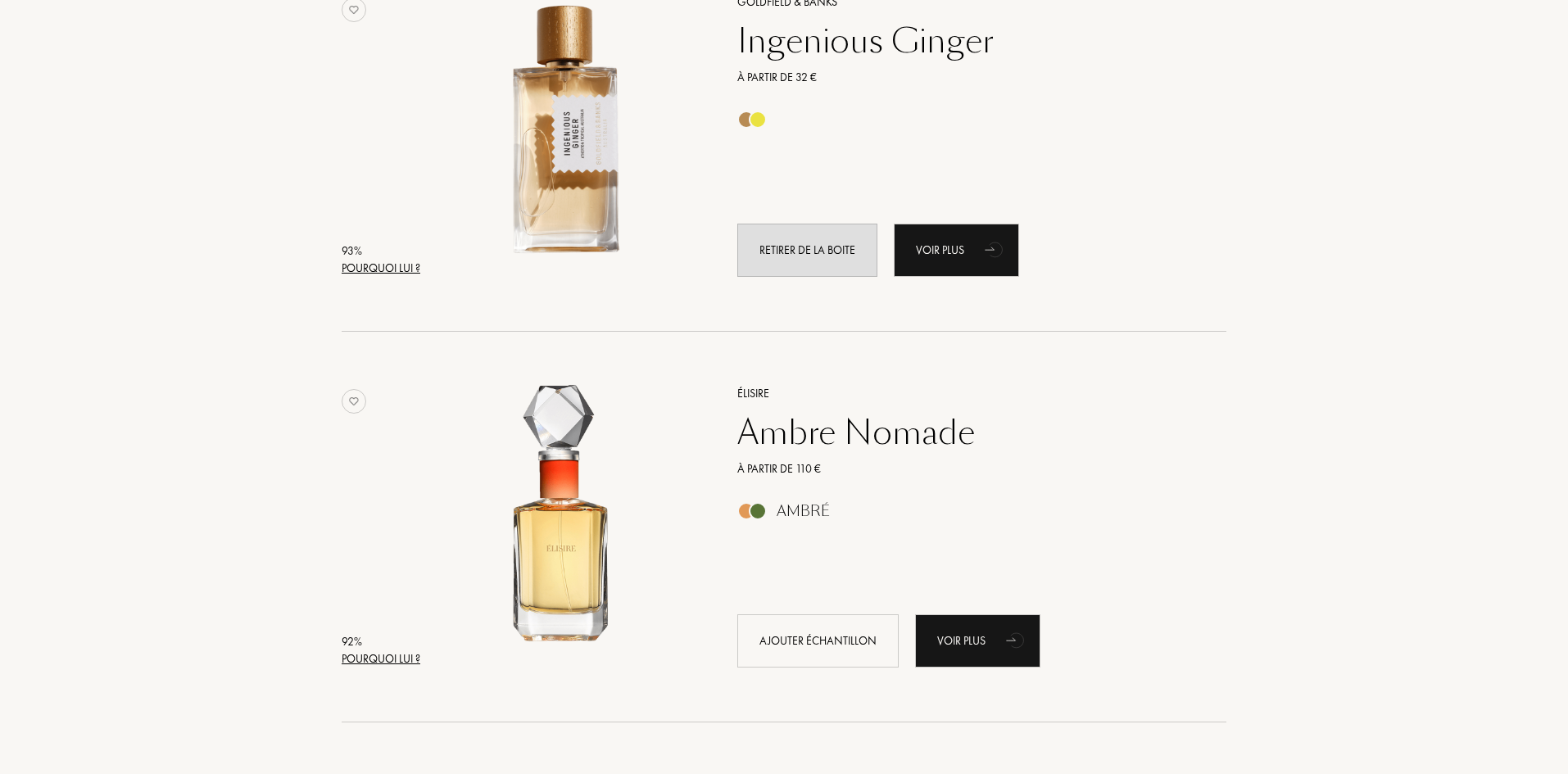
scroll to position [1229, 0]
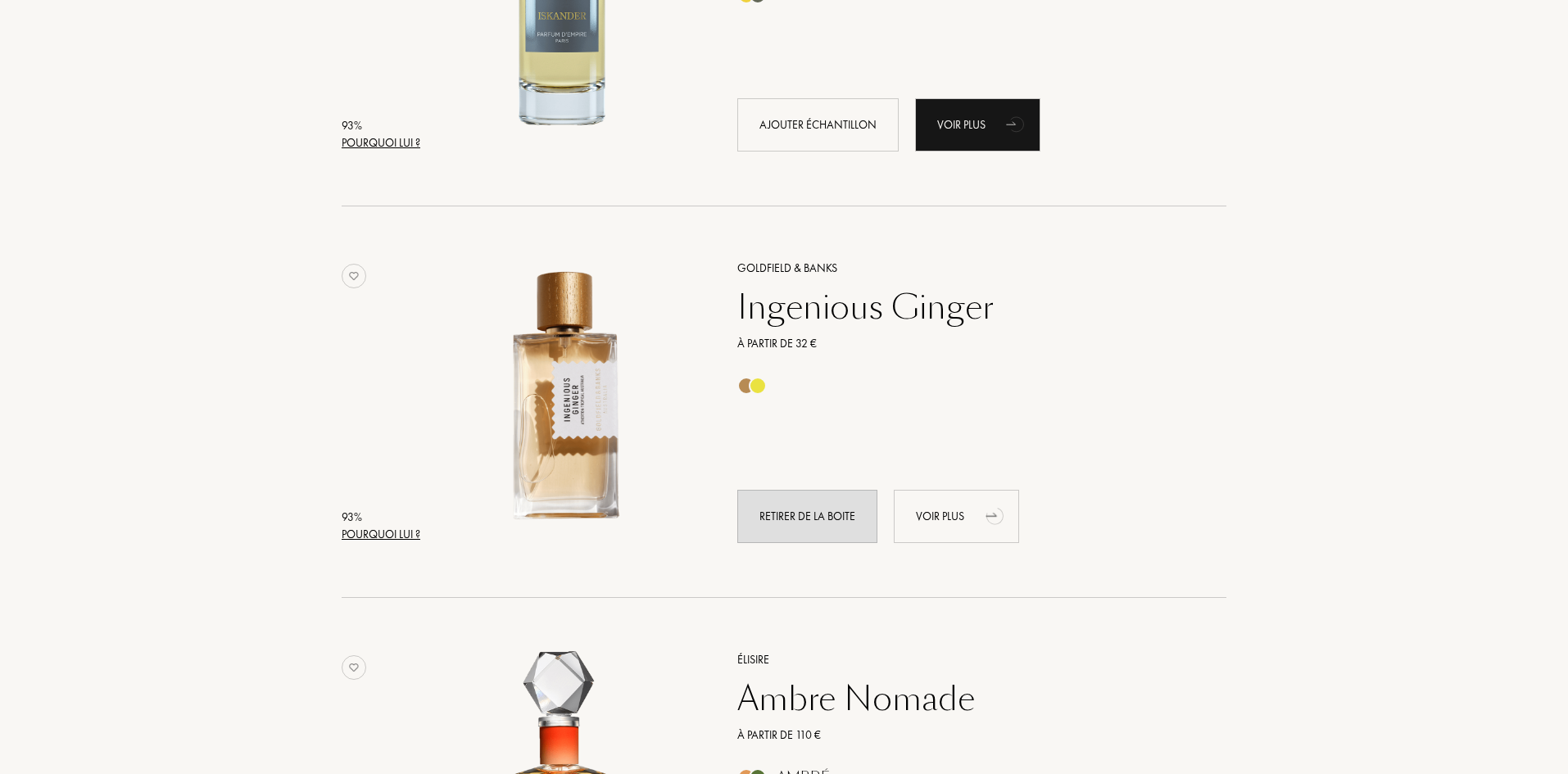
click at [978, 517] on div "Voir plus" at bounding box center [956, 516] width 126 height 54
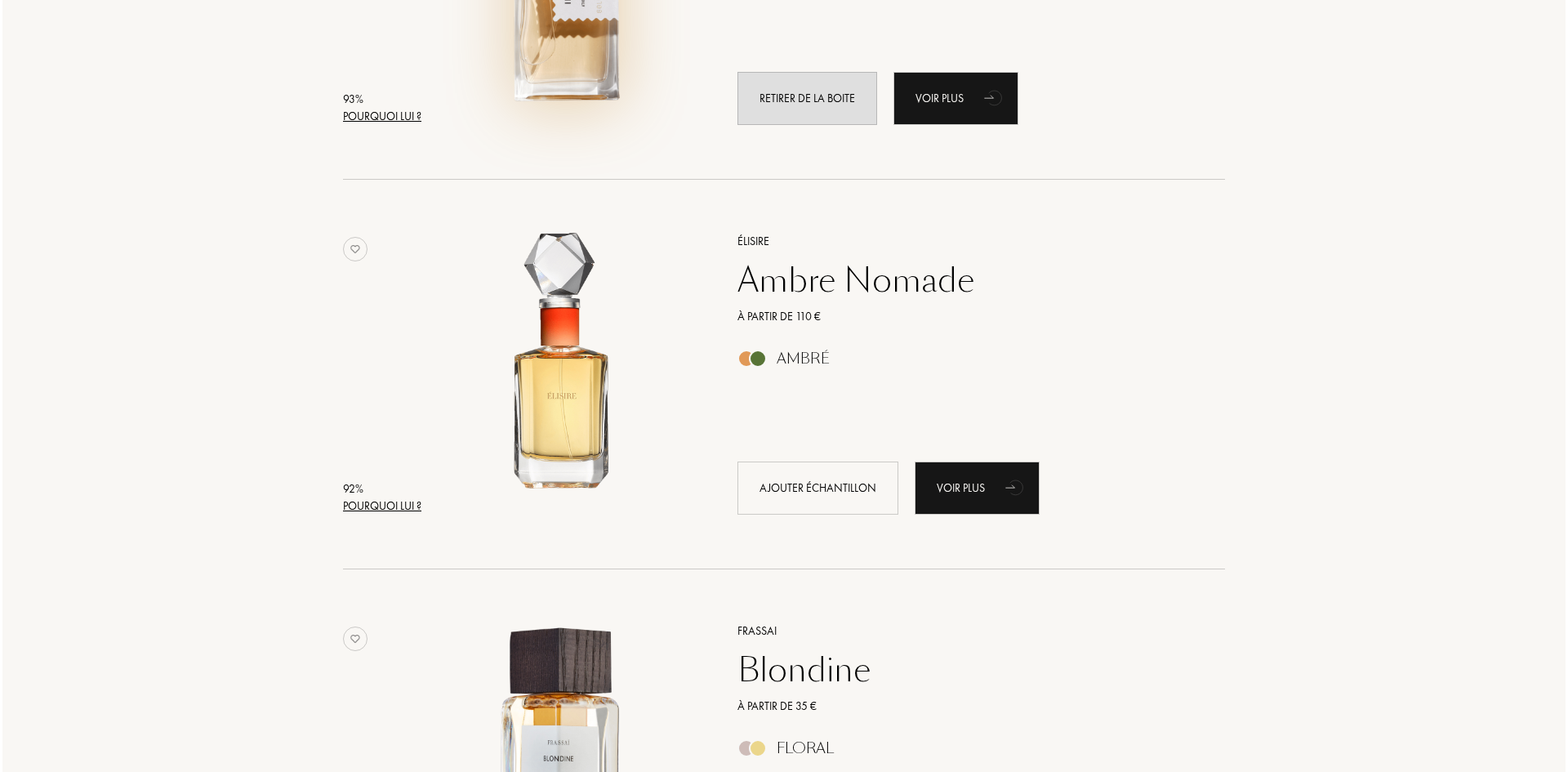
scroll to position [1715, 0]
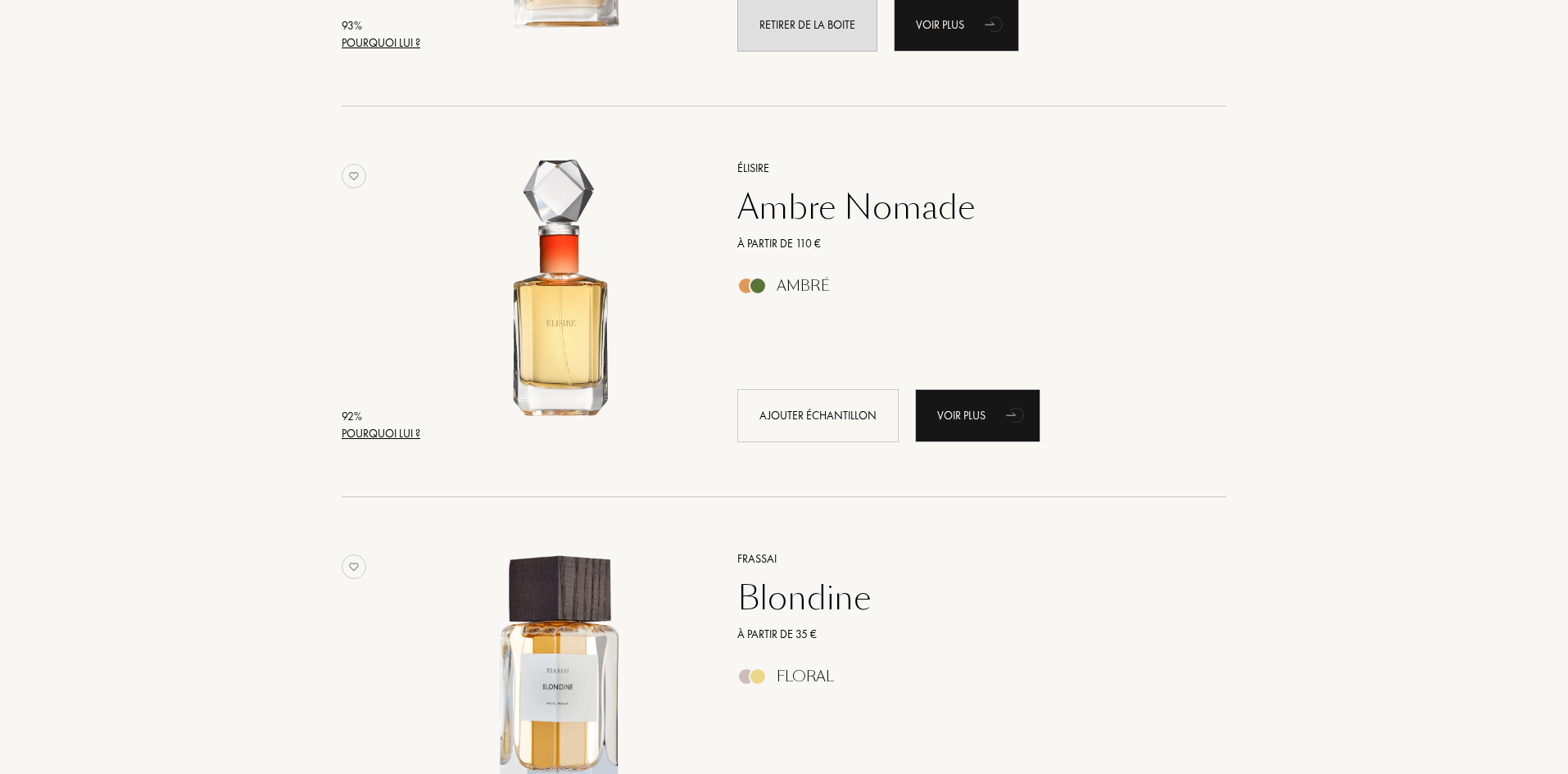
click at [407, 424] on div "92 % Pourquoi lui ?" at bounding box center [381, 425] width 79 height 34
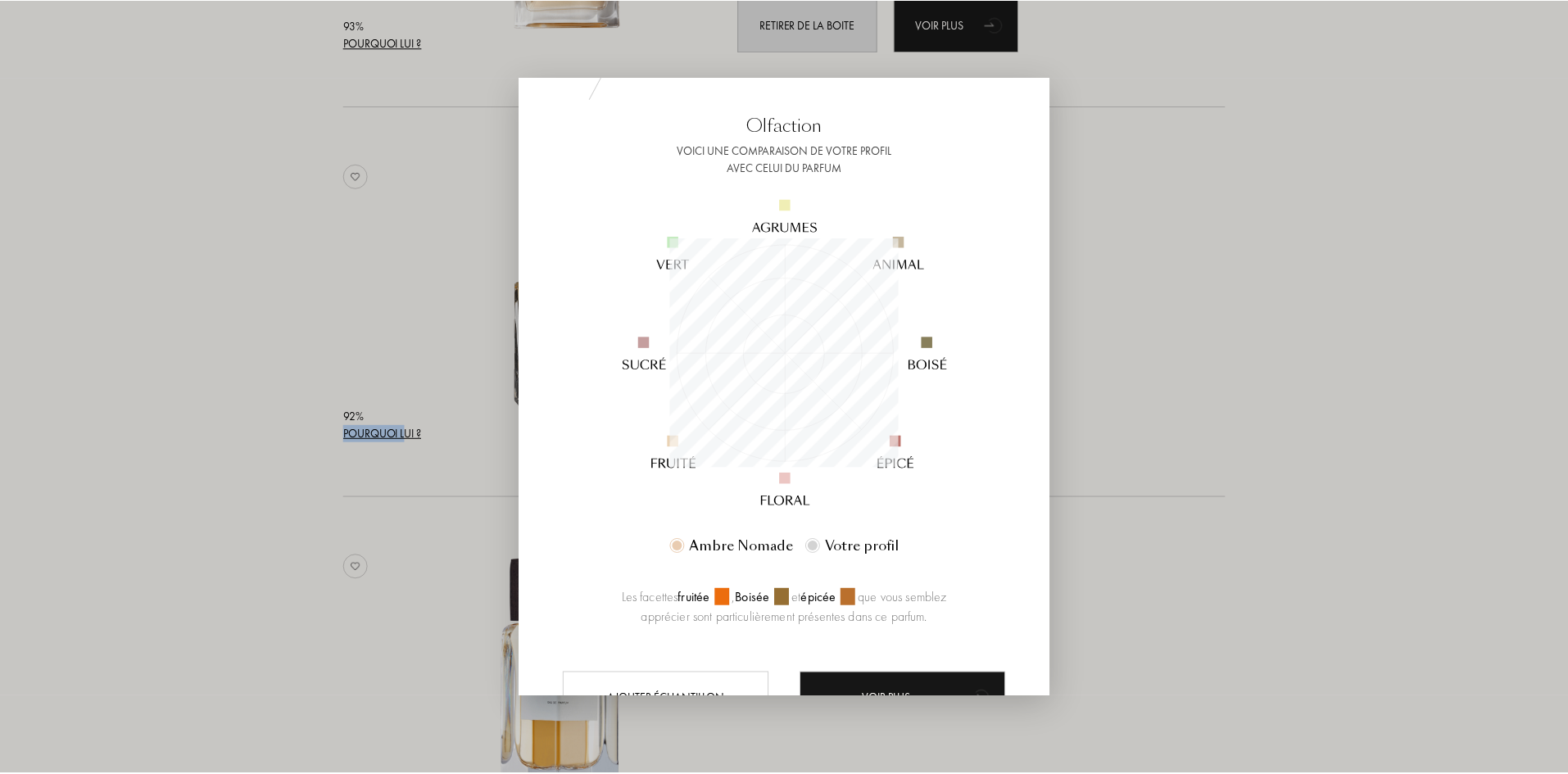
scroll to position [152, 0]
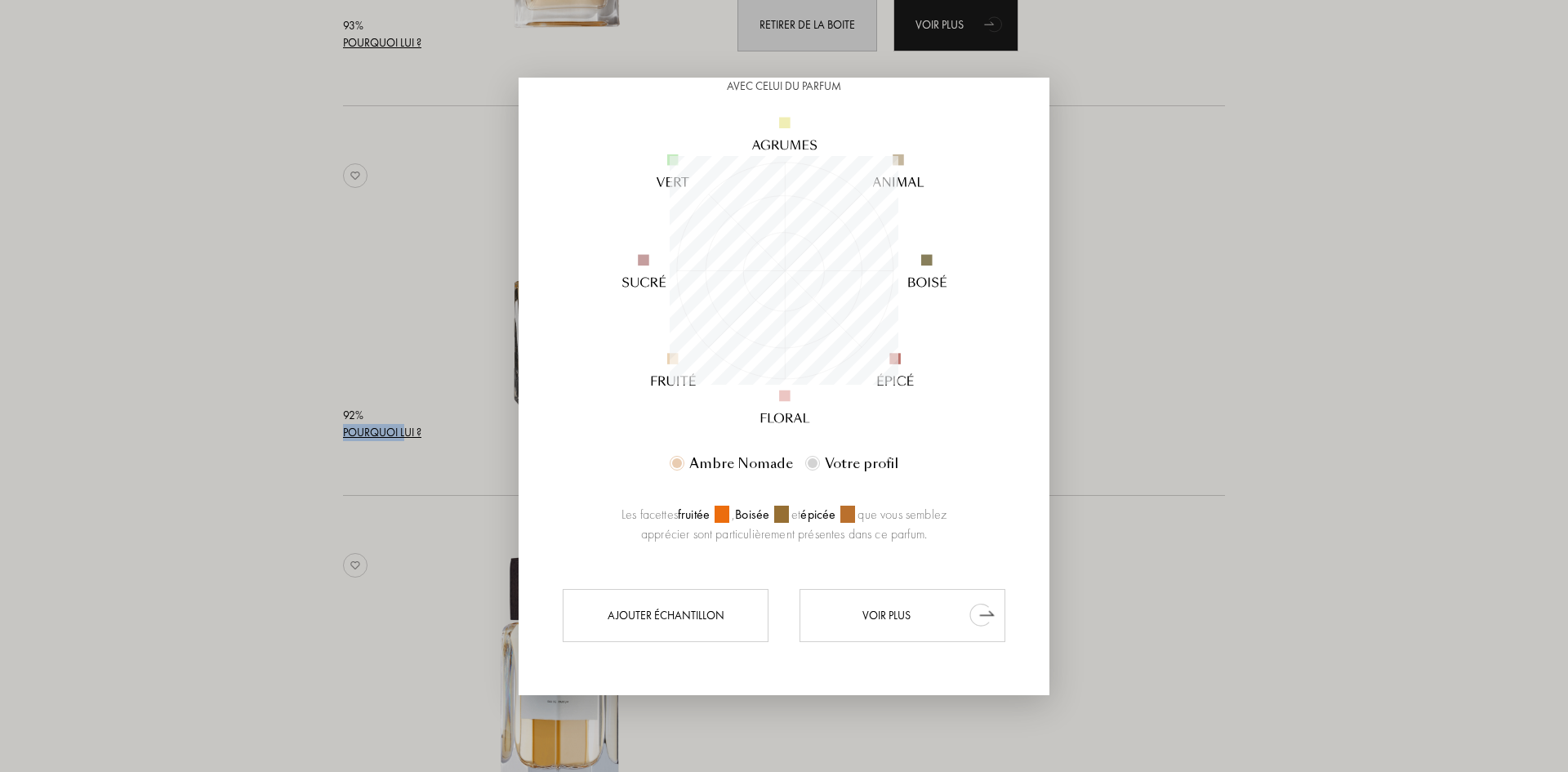
click at [922, 630] on div "Voir plus" at bounding box center [902, 615] width 206 height 53
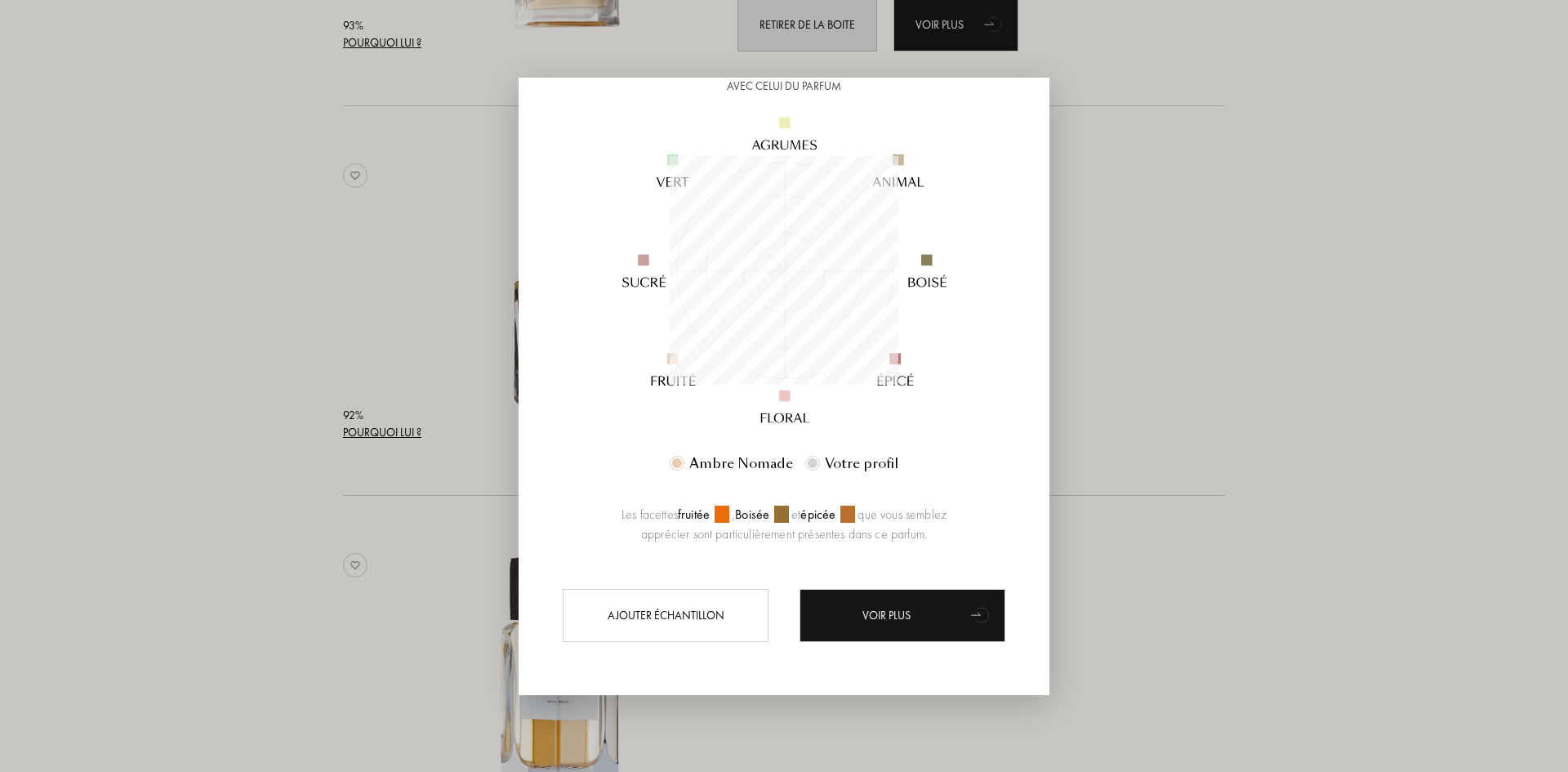
click at [1201, 311] on div at bounding box center [784, 386] width 1568 height 772
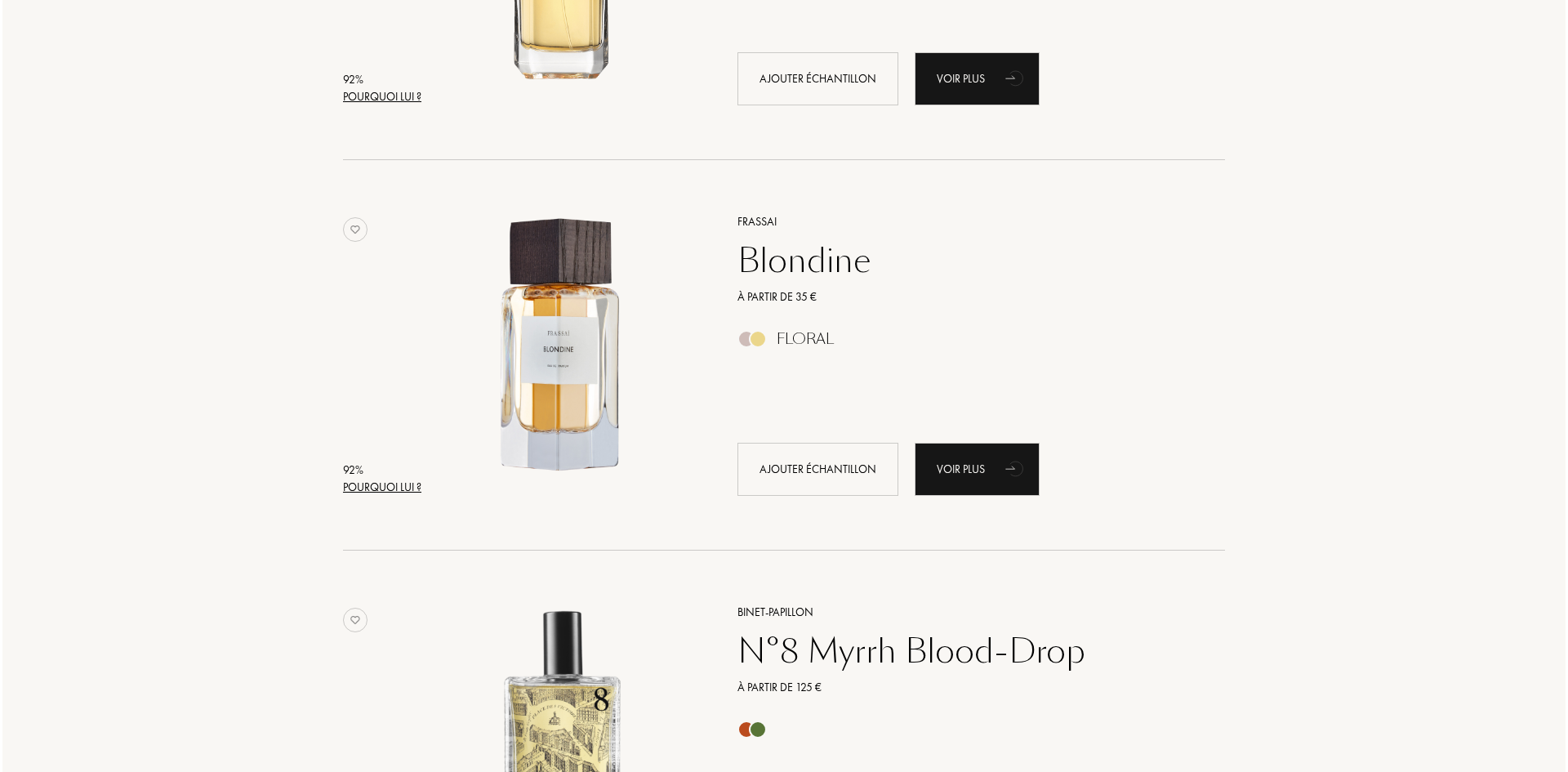
scroll to position [2123, 0]
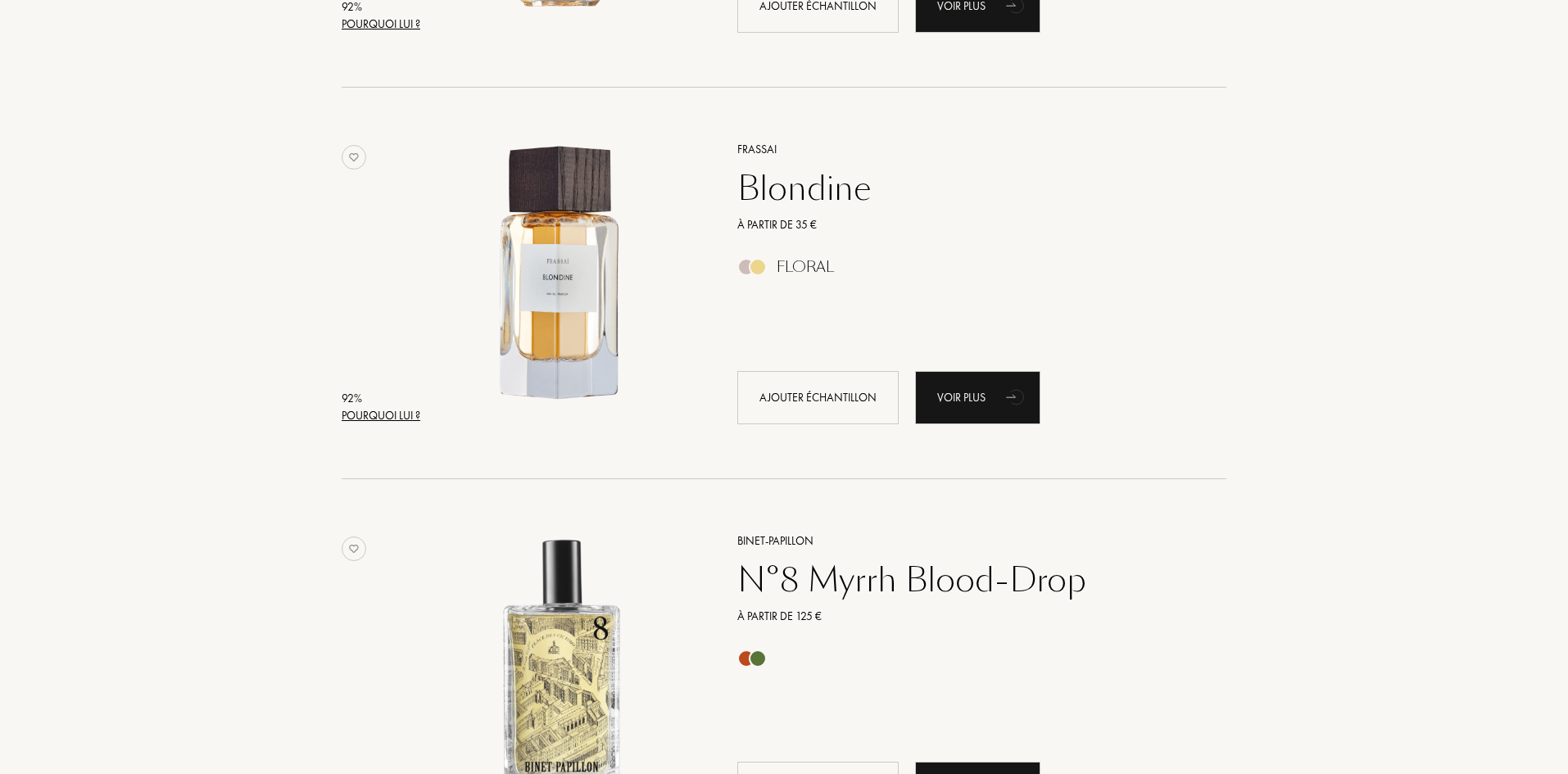
click at [406, 416] on div "Pourquoi lui ?" at bounding box center [381, 416] width 79 height 18
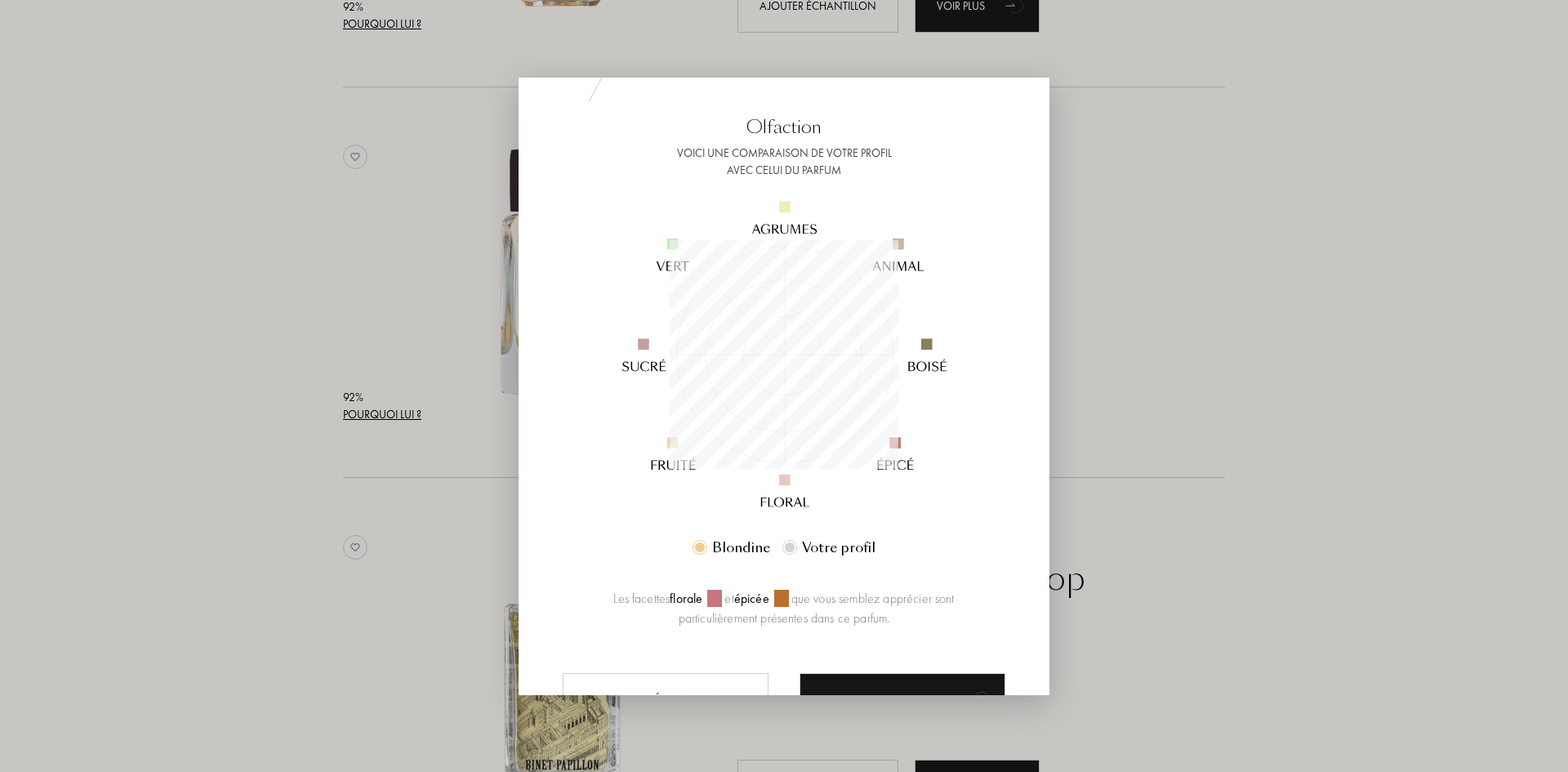
scroll to position [151, 0]
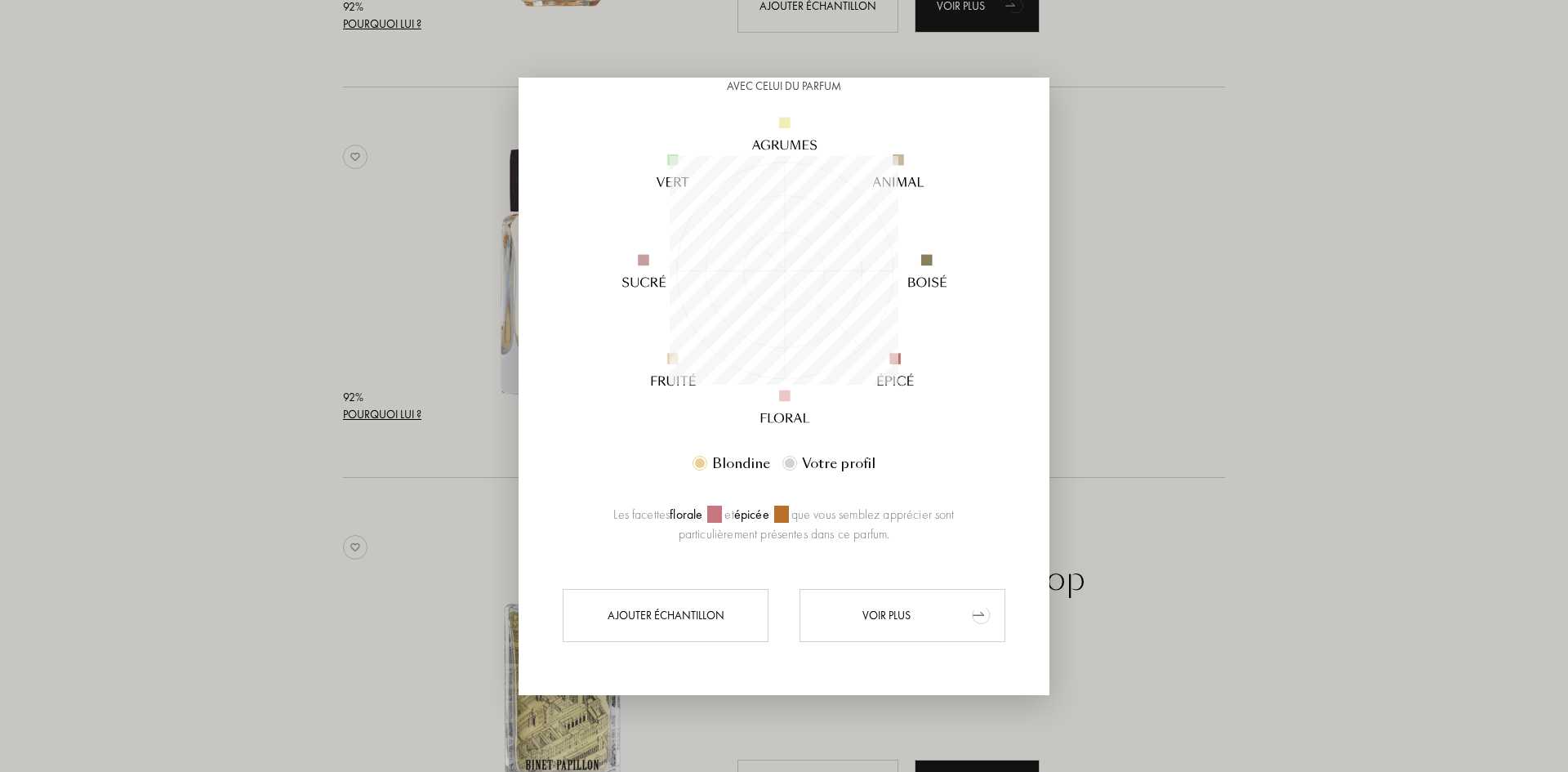
click at [886, 621] on div "Voir plus" at bounding box center [902, 615] width 206 height 53
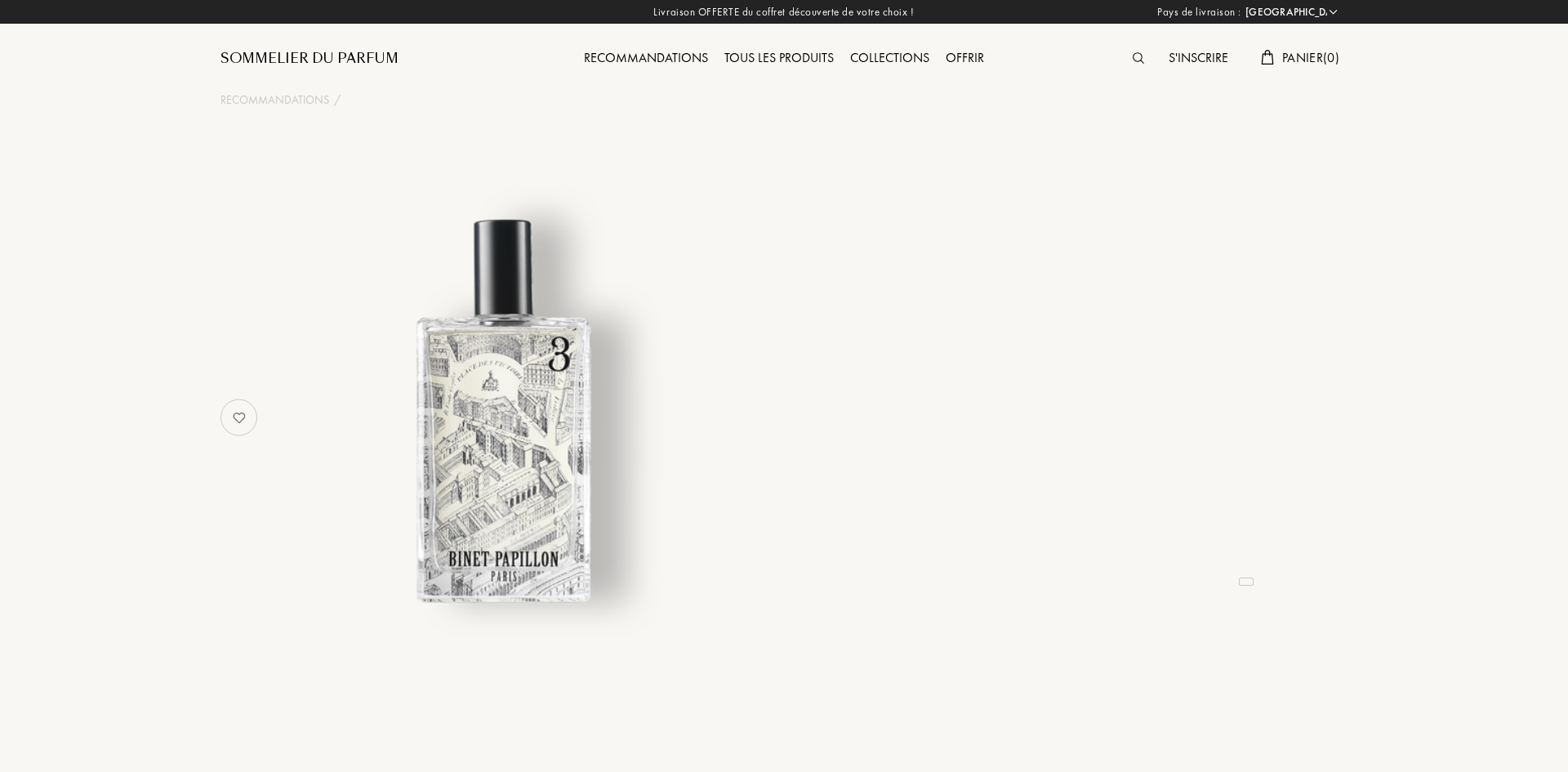
select select "FR"
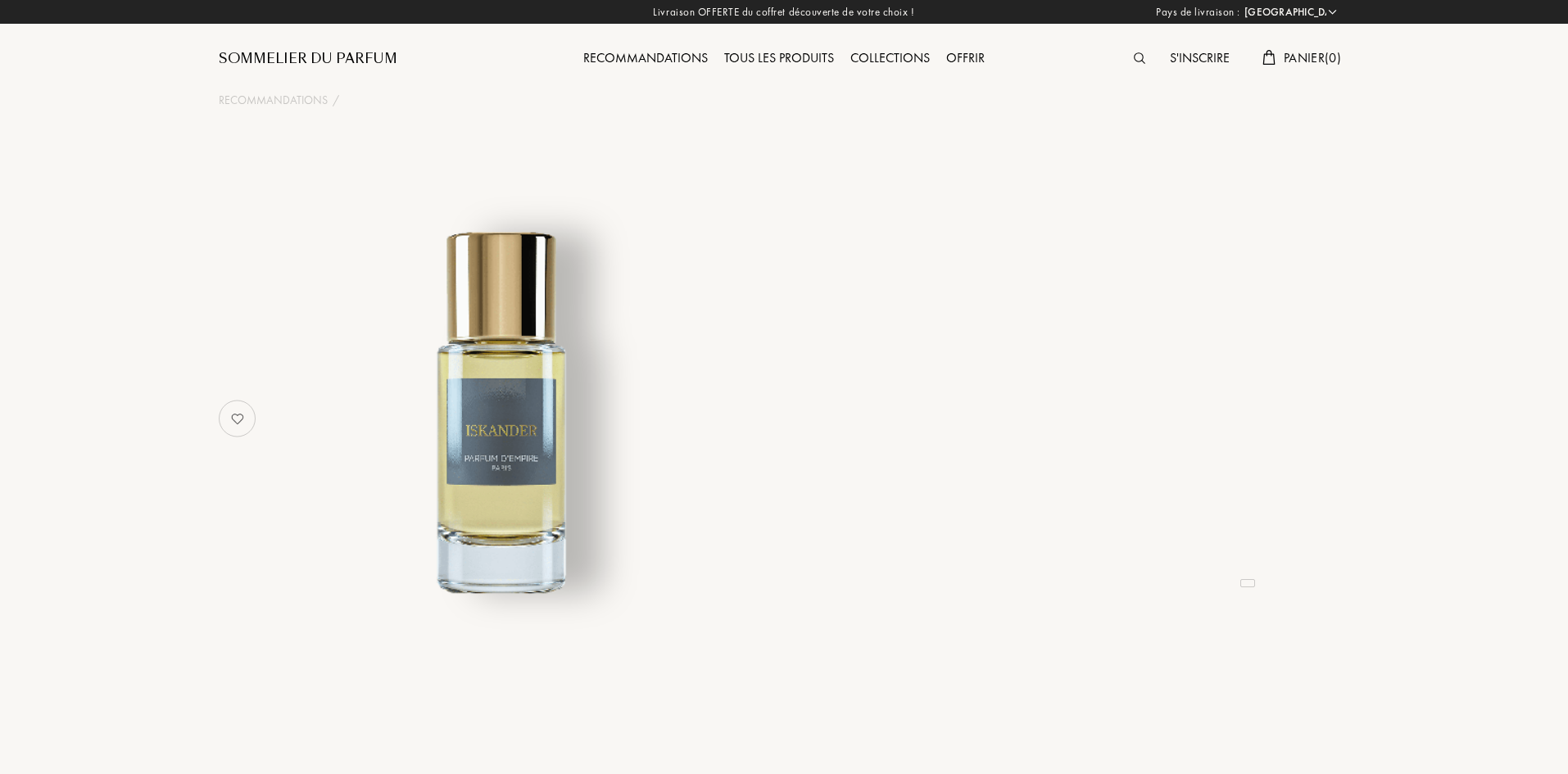
select select "FR"
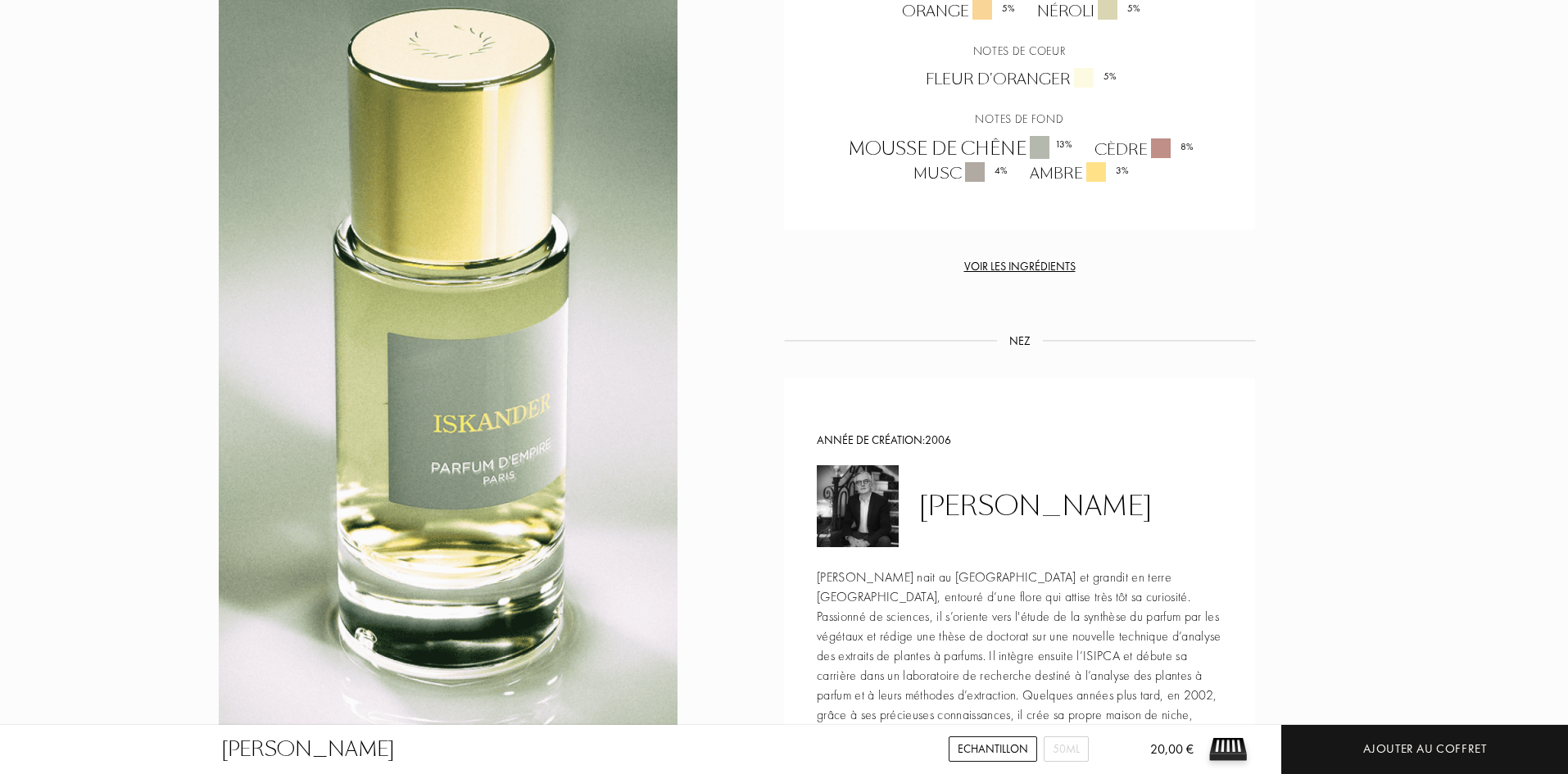
scroll to position [1883, 0]
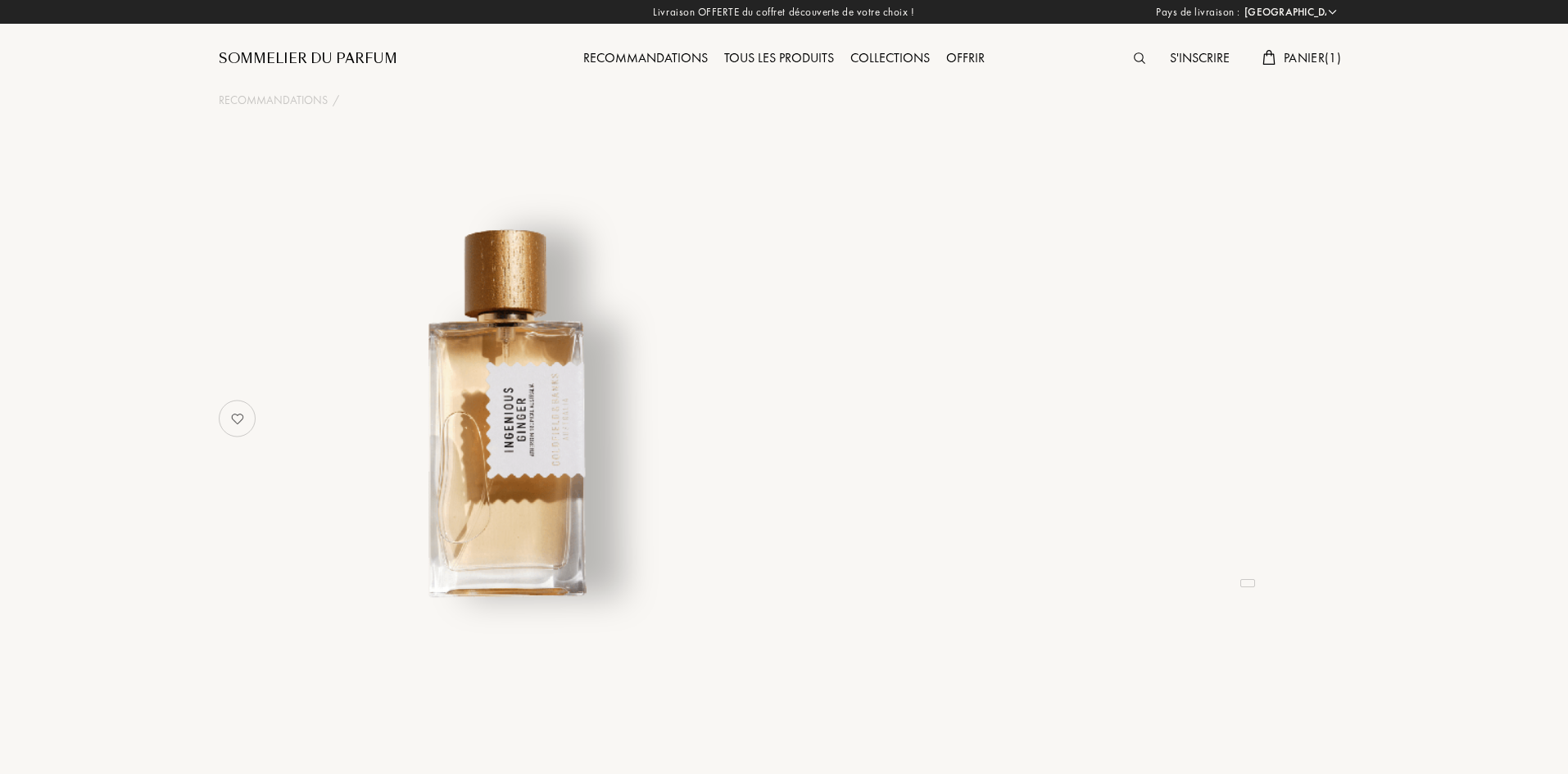
select select "FR"
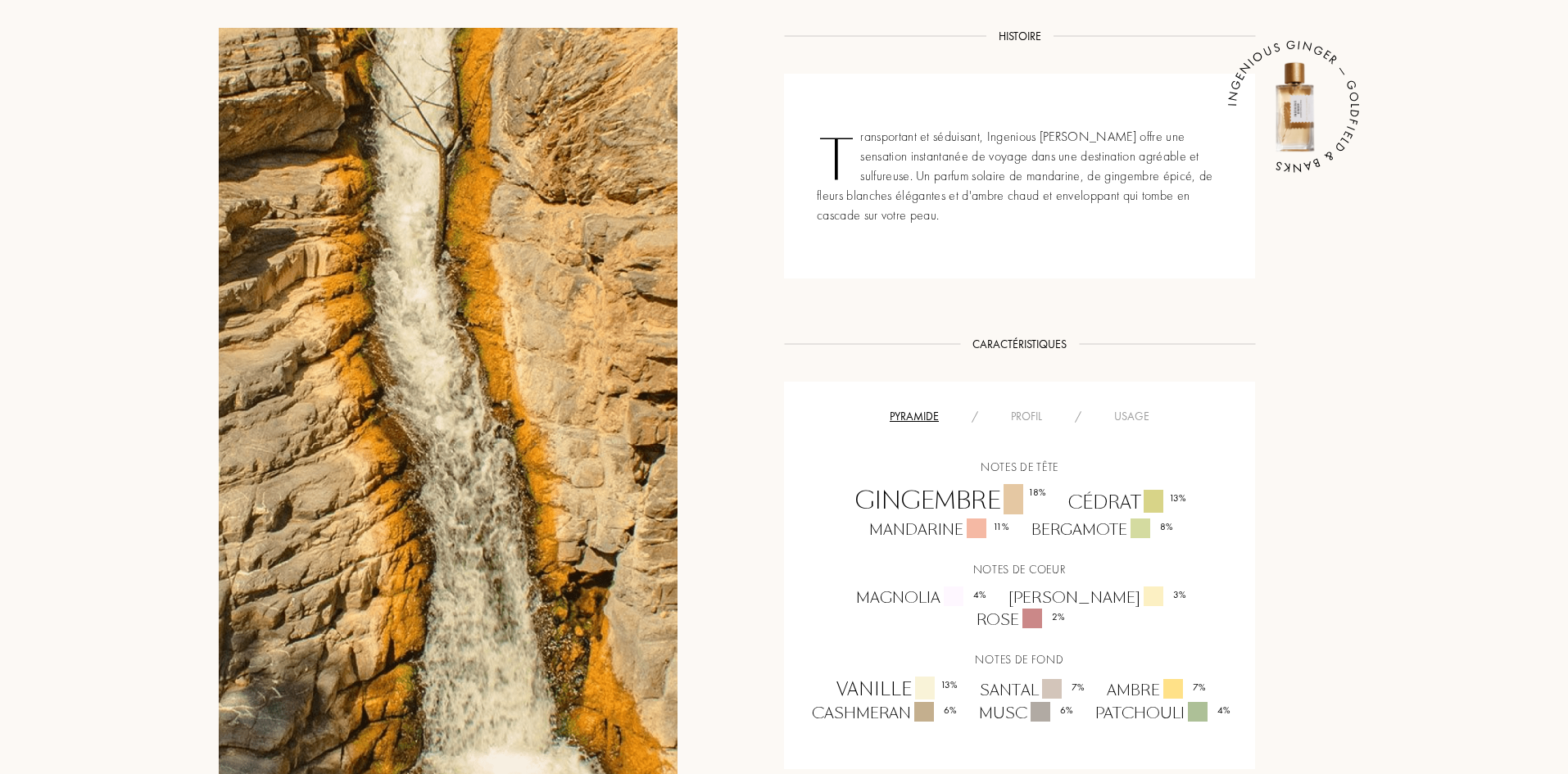
scroll to position [819, 0]
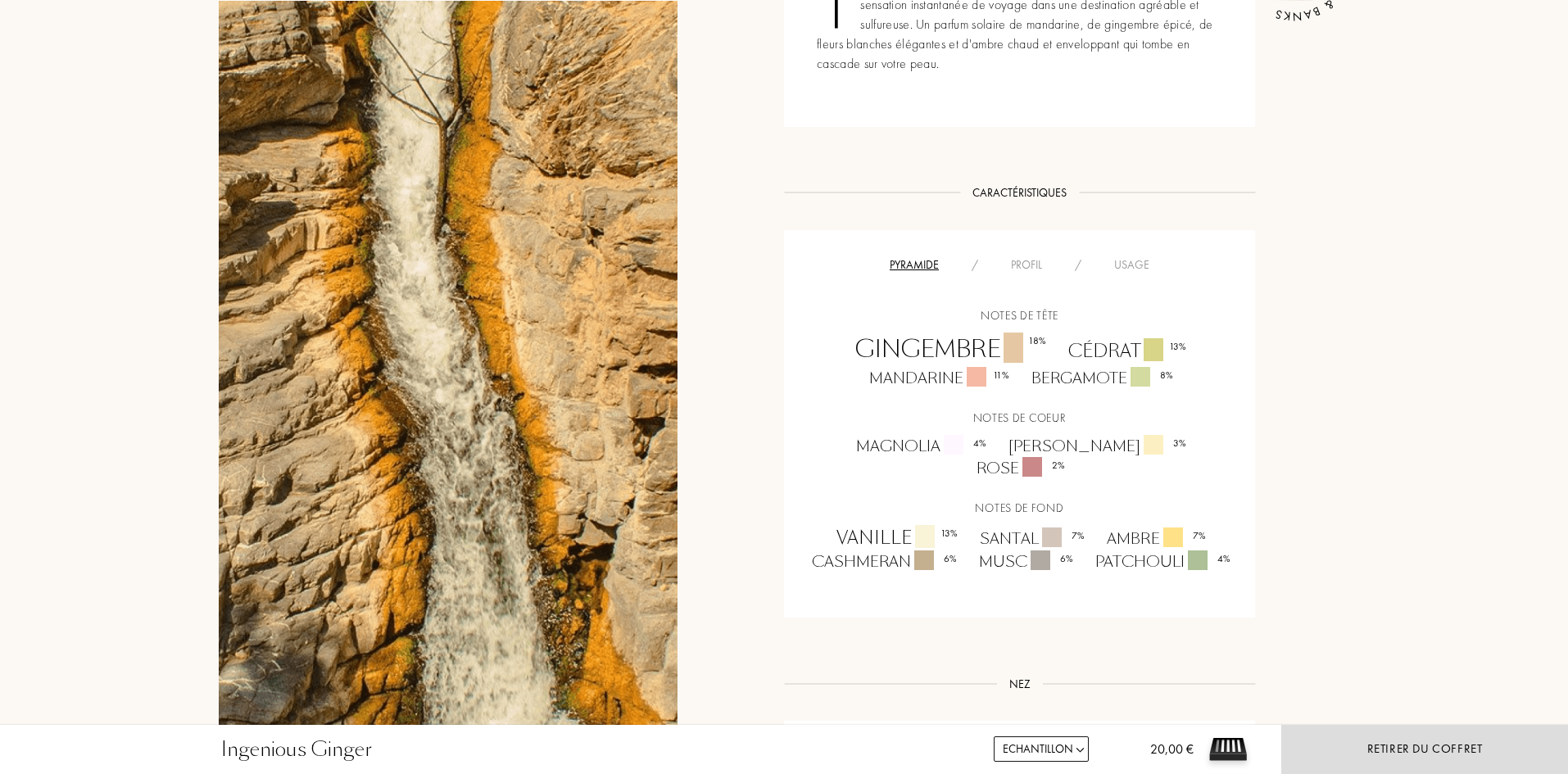
click at [1038, 268] on div "Profil" at bounding box center [1026, 265] width 64 height 18
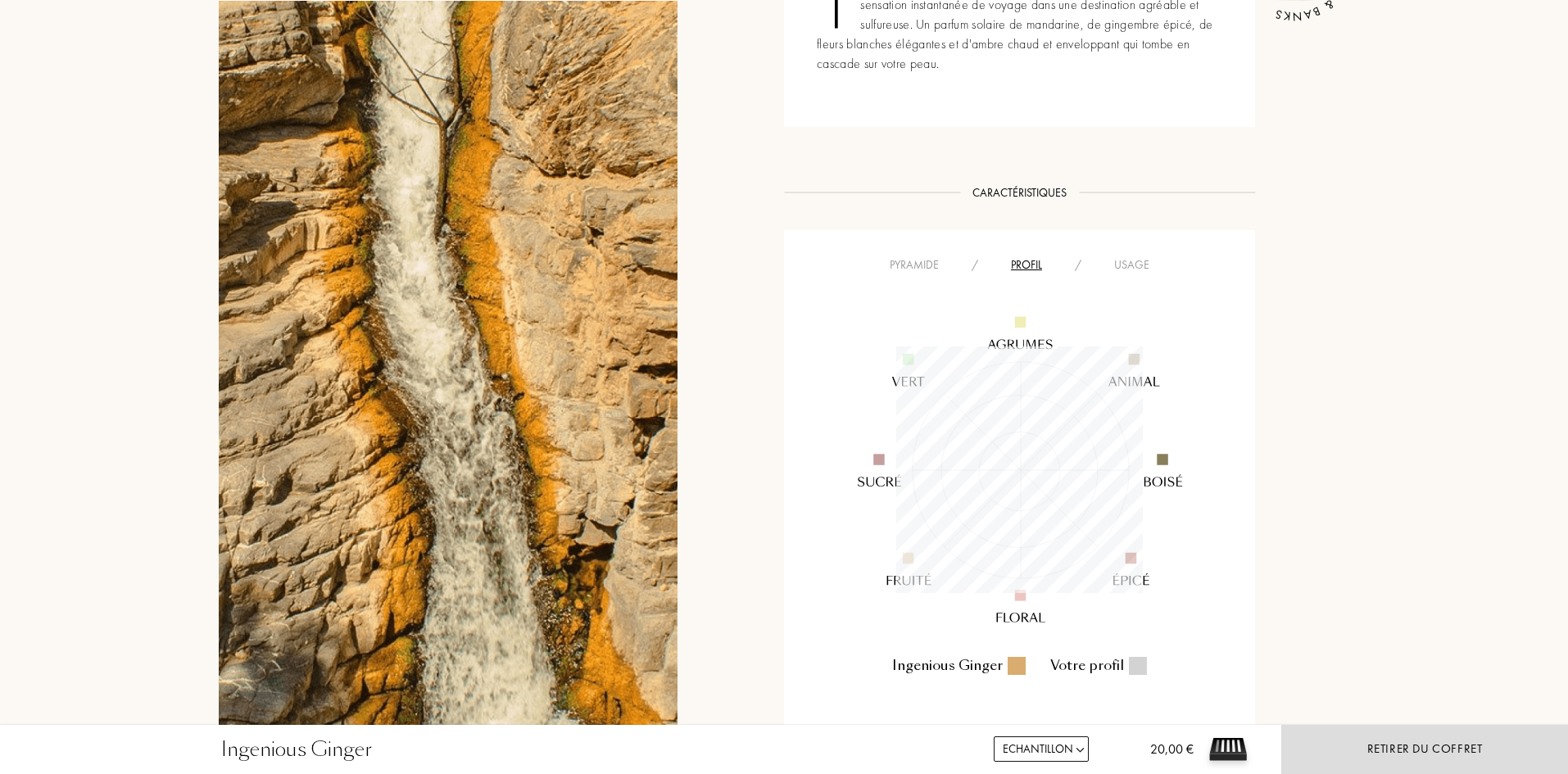
scroll to position [247, 247]
click at [1119, 270] on div "Usage" at bounding box center [1131, 265] width 68 height 18
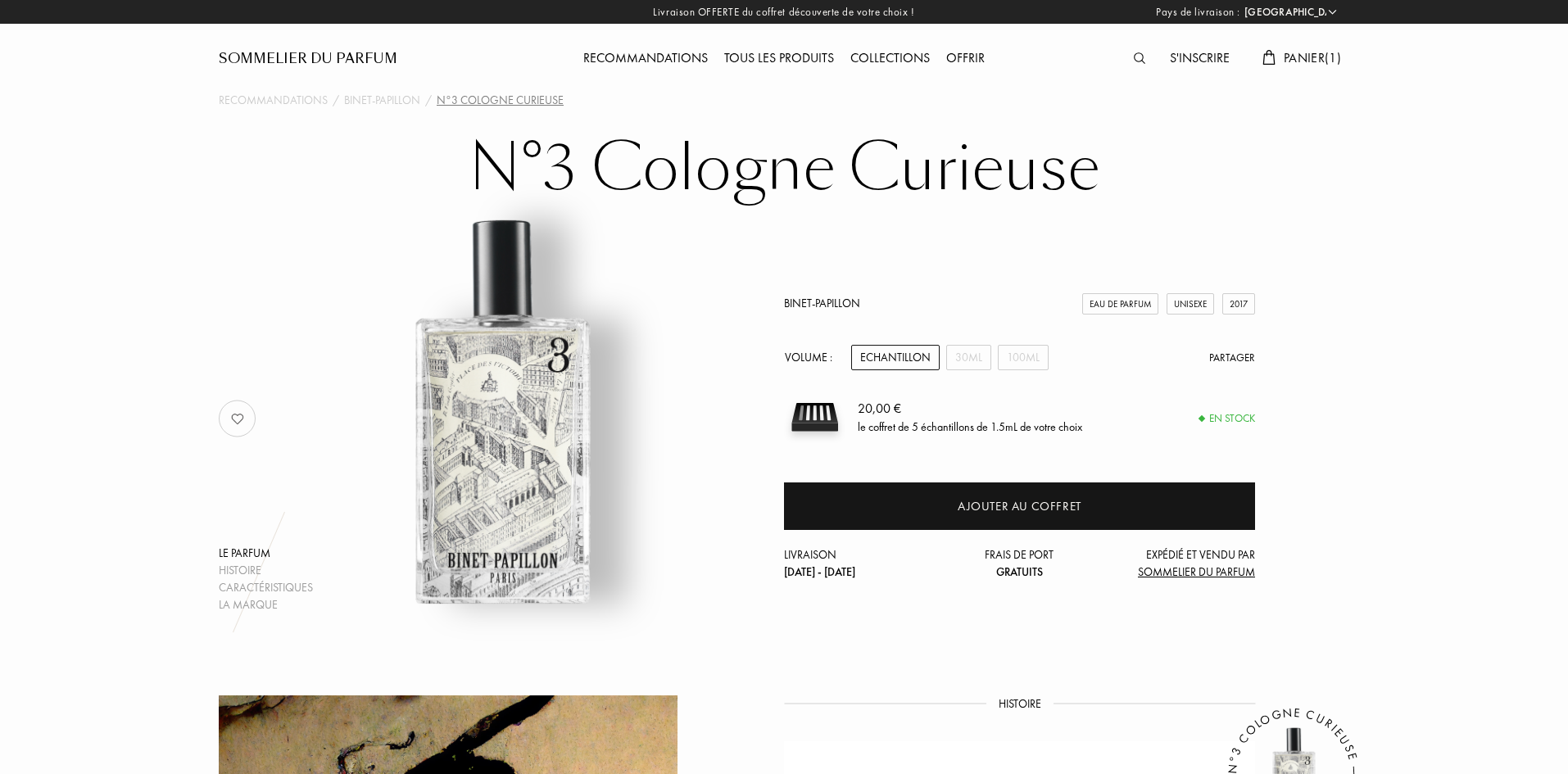
select select "FR"
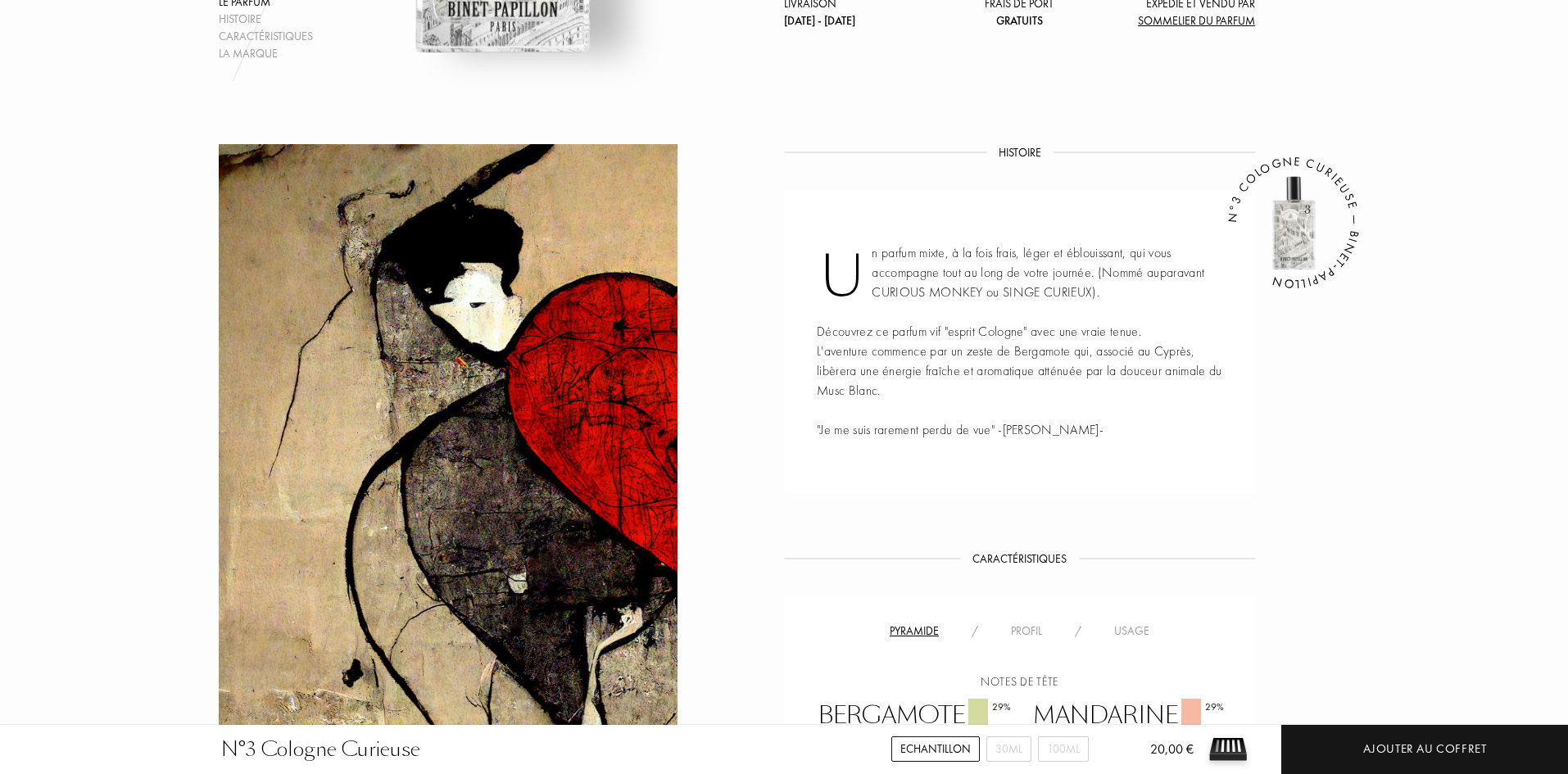
scroll to position [573, 0]
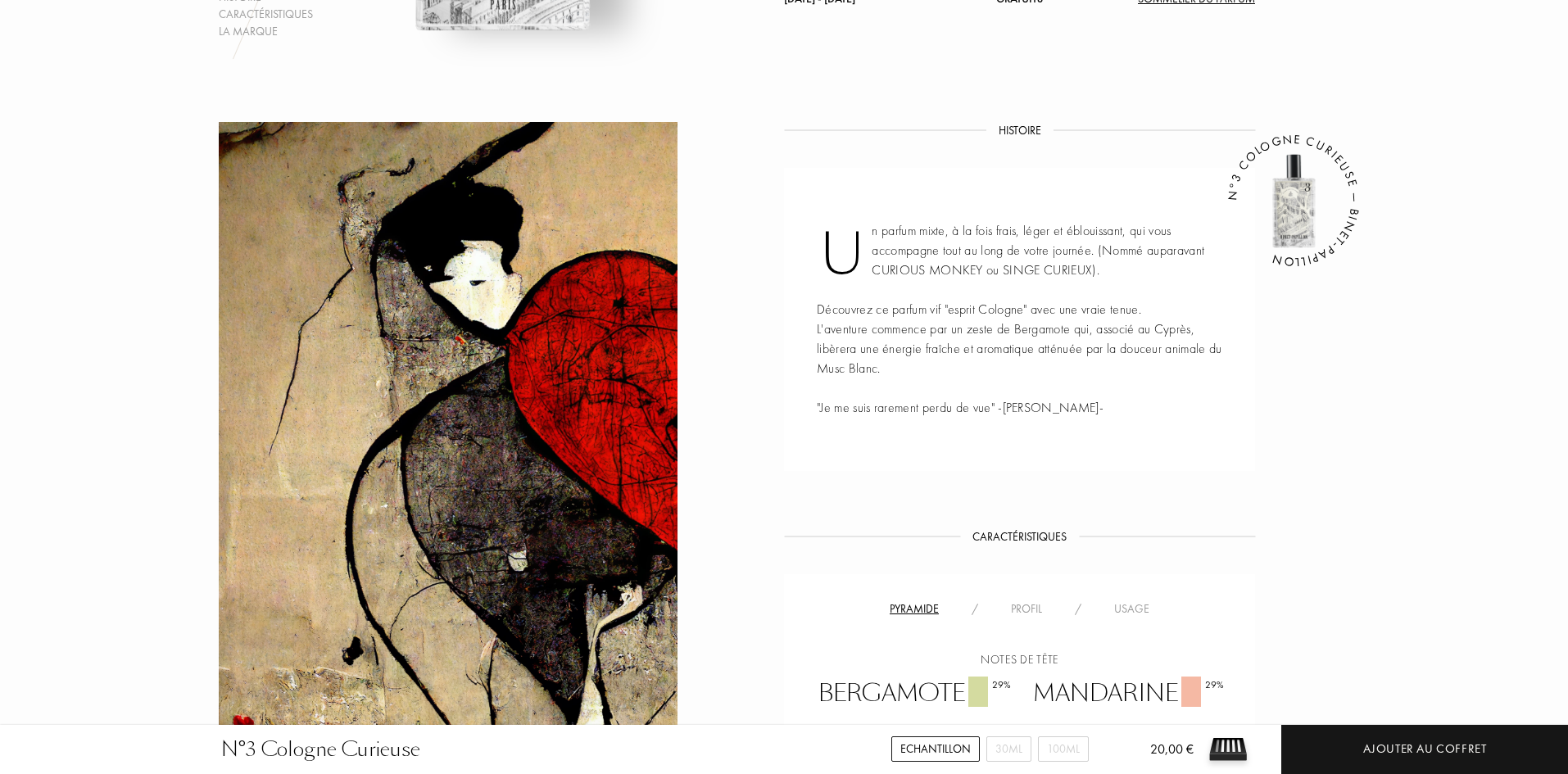
click at [1142, 606] on div "Usage" at bounding box center [1131, 609] width 68 height 18
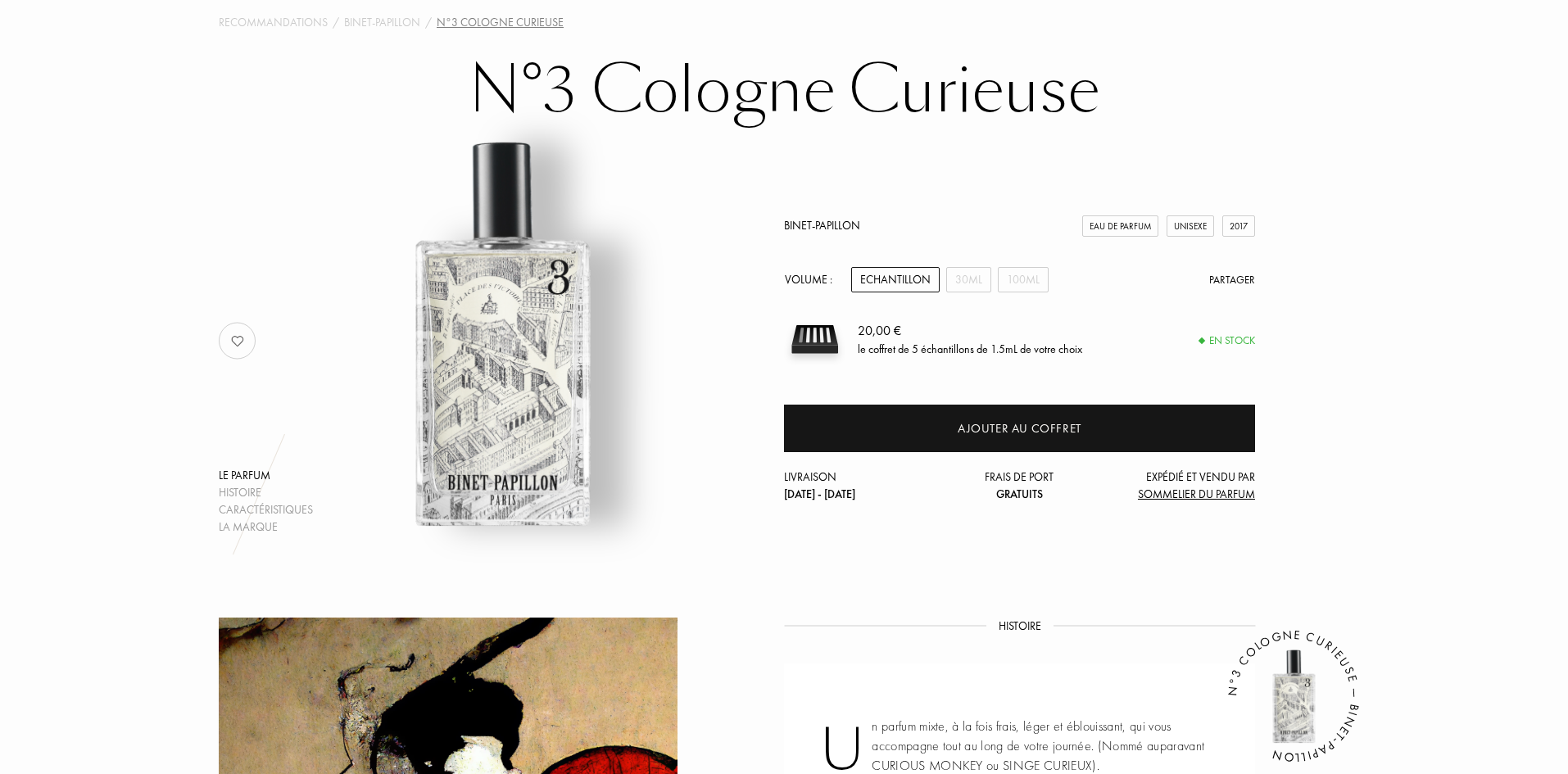
scroll to position [0, 0]
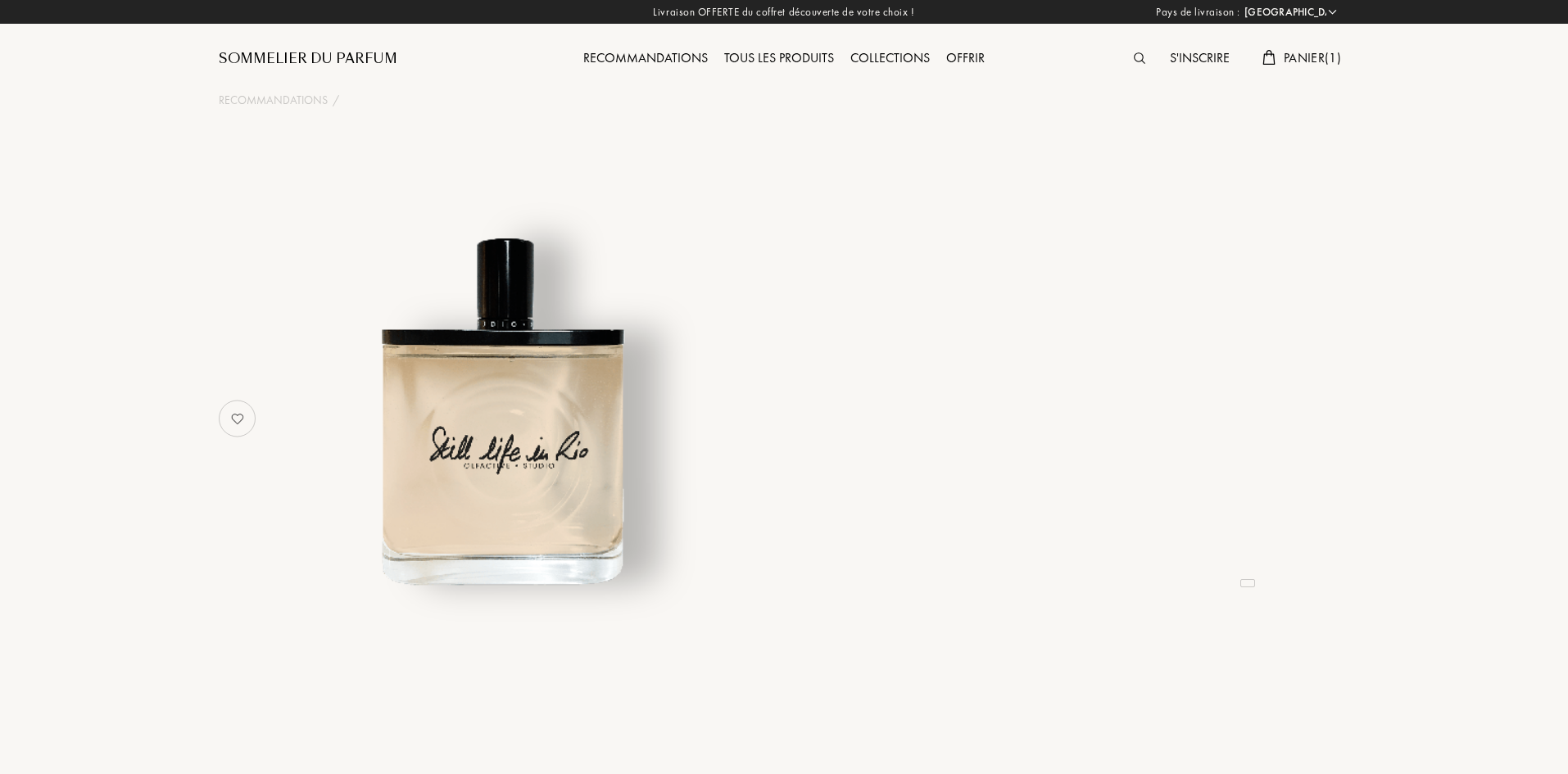
select select "FR"
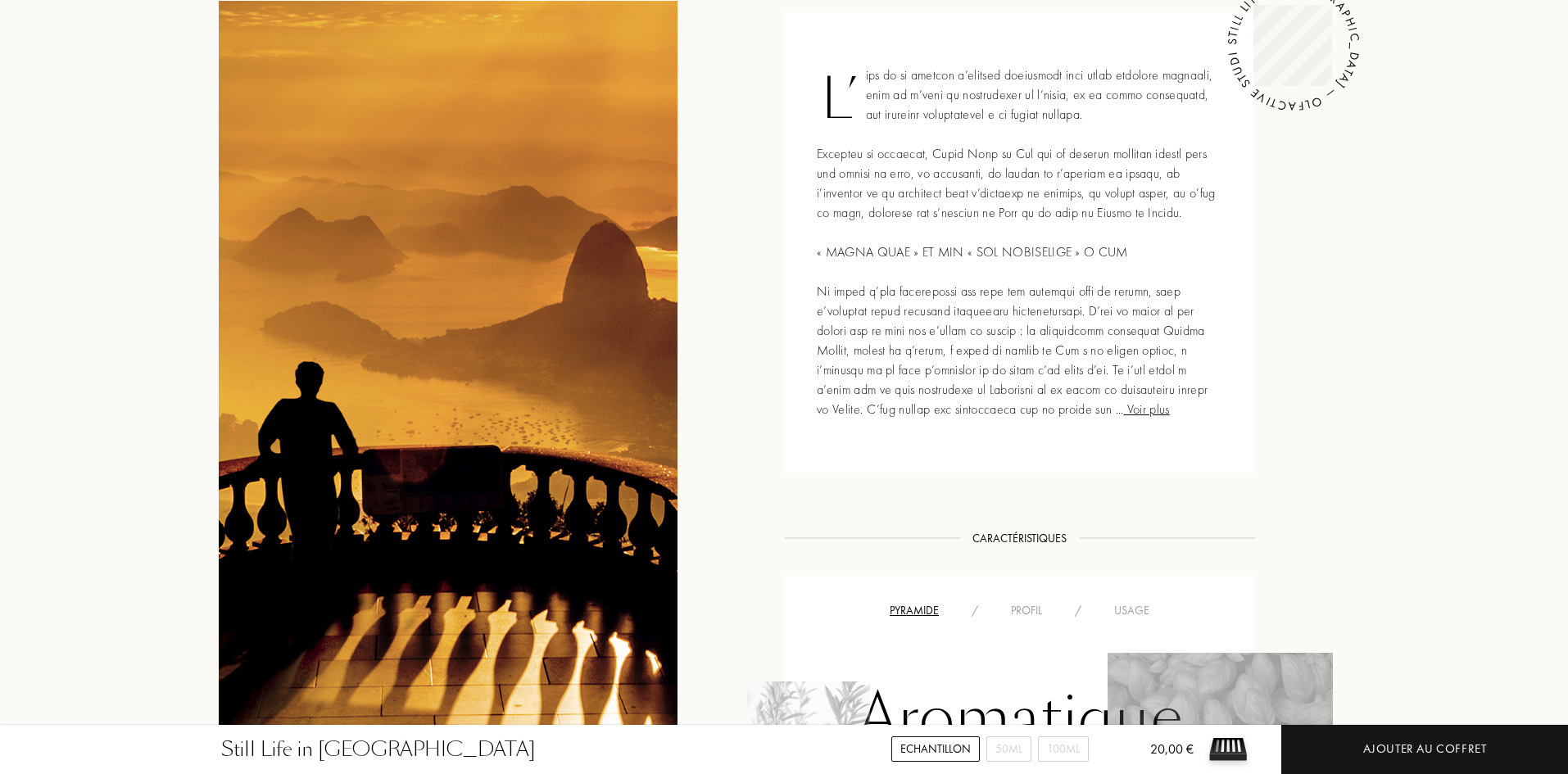
scroll to position [1229, 0]
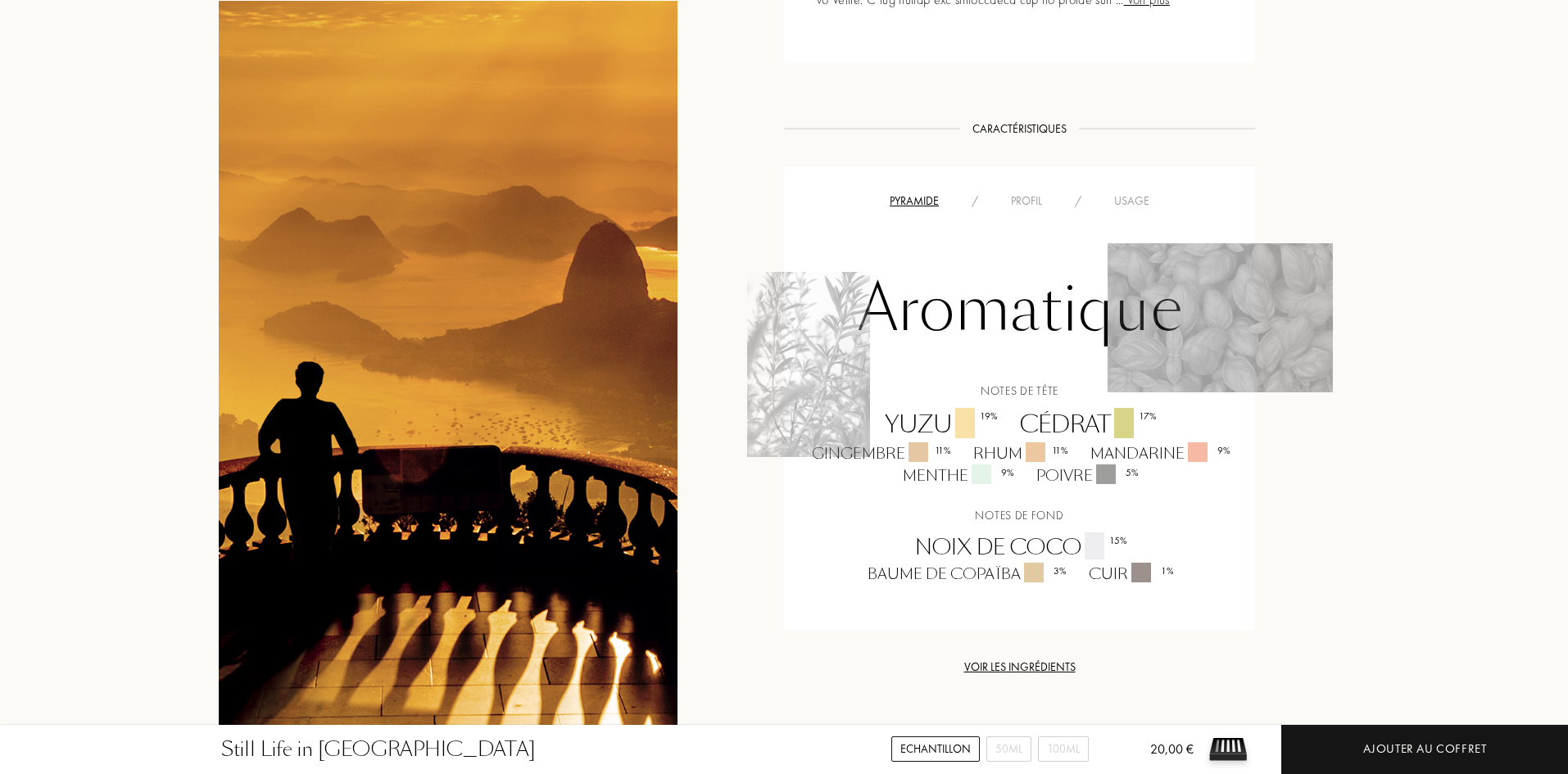
click at [1132, 192] on div "Usage" at bounding box center [1131, 201] width 68 height 18
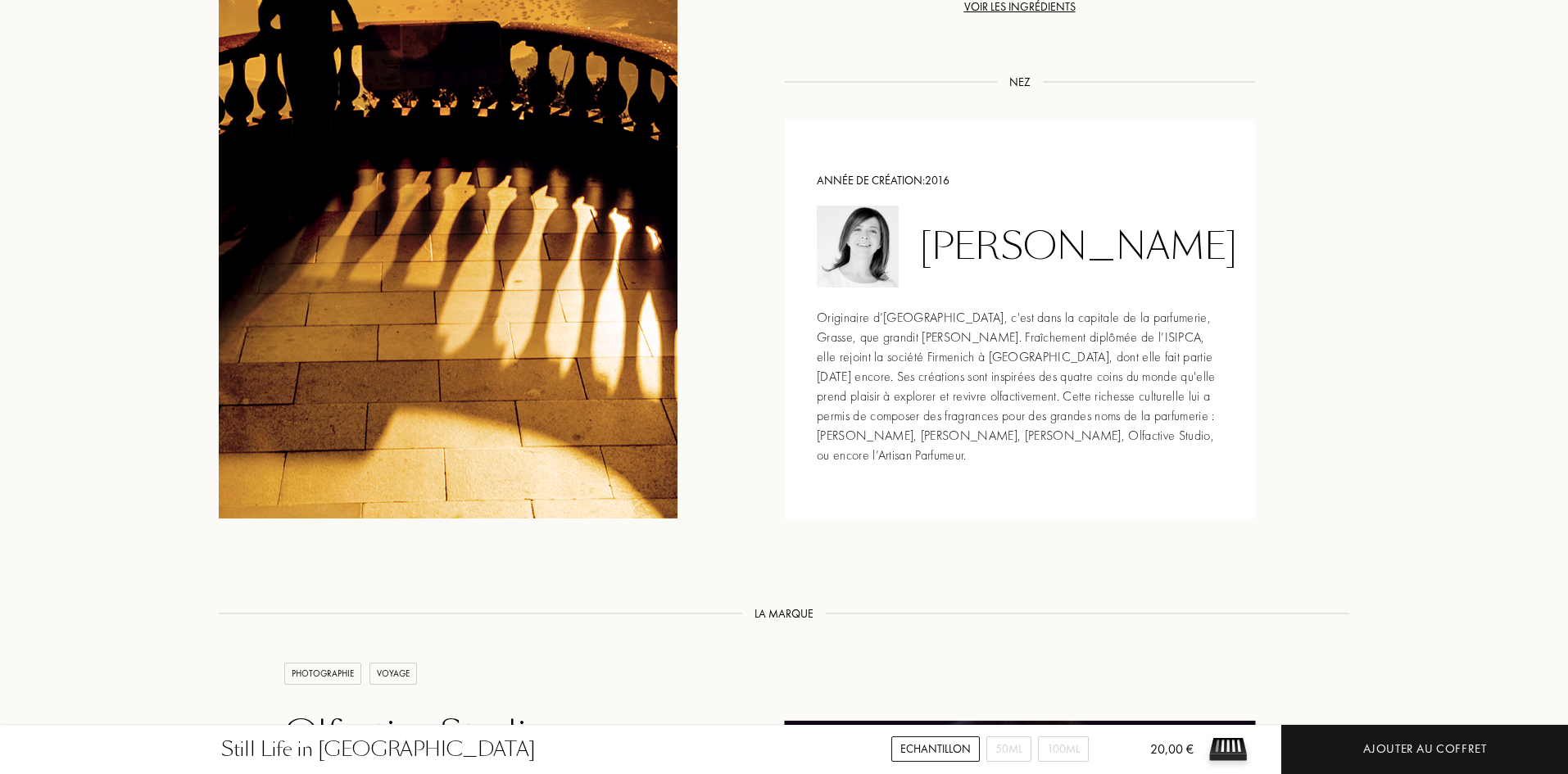
scroll to position [2456, 0]
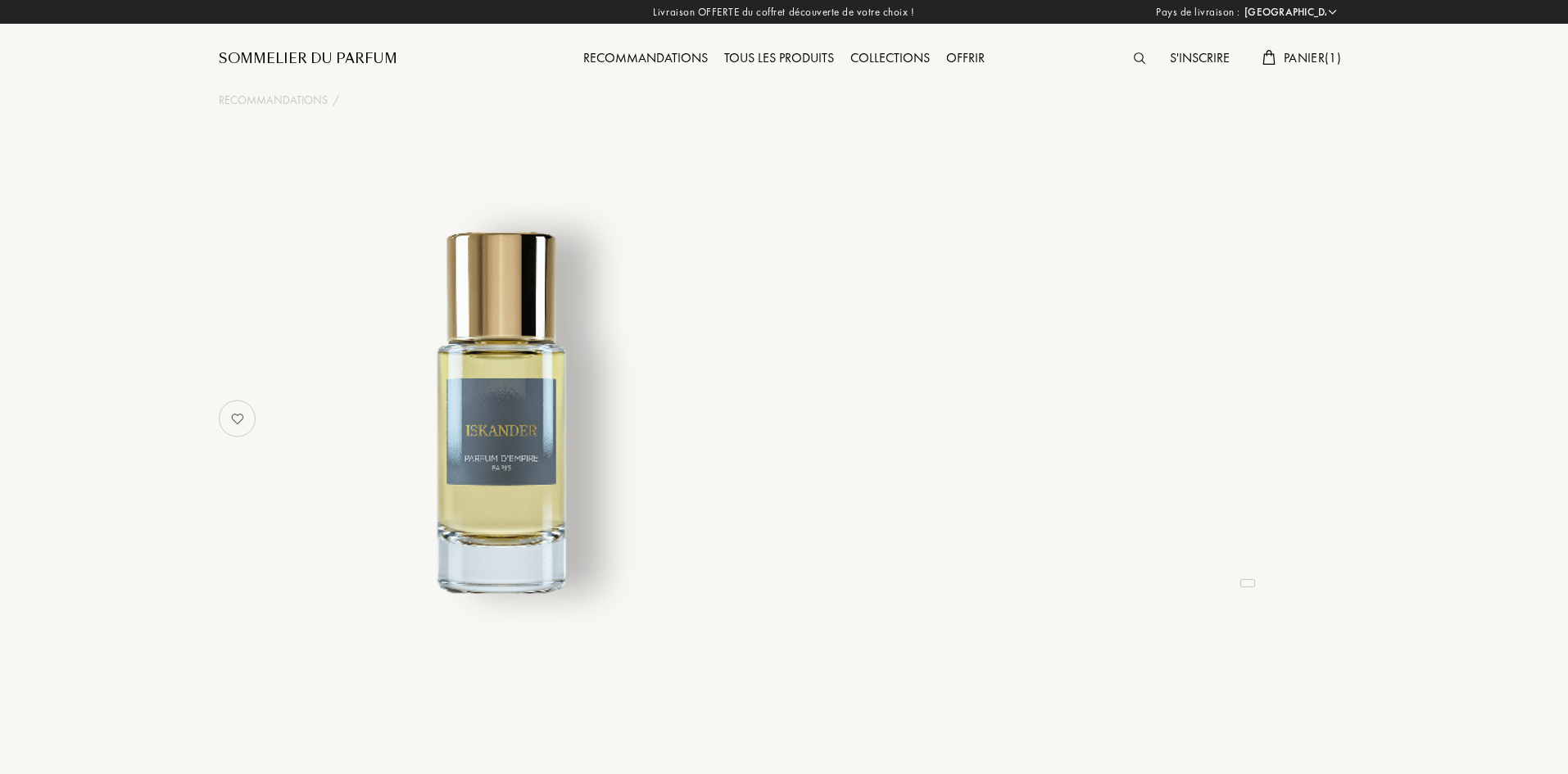
select select "FR"
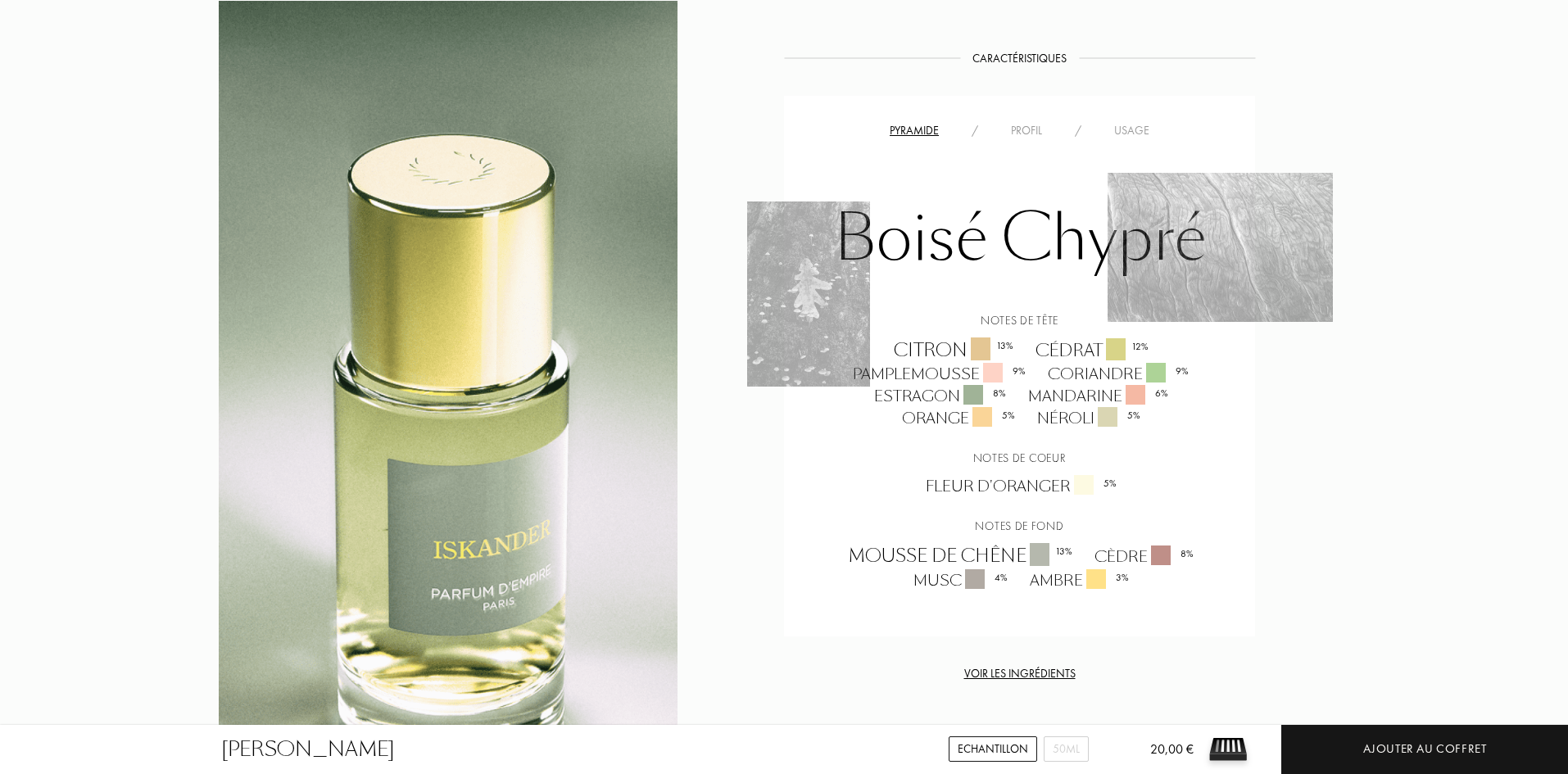
click at [1143, 131] on div "Pyramide / Profil / Usage Boisé Chypré Notes de tête Citron 13 % Cédrat 12 % Pa…" at bounding box center [1019, 366] width 471 height 541
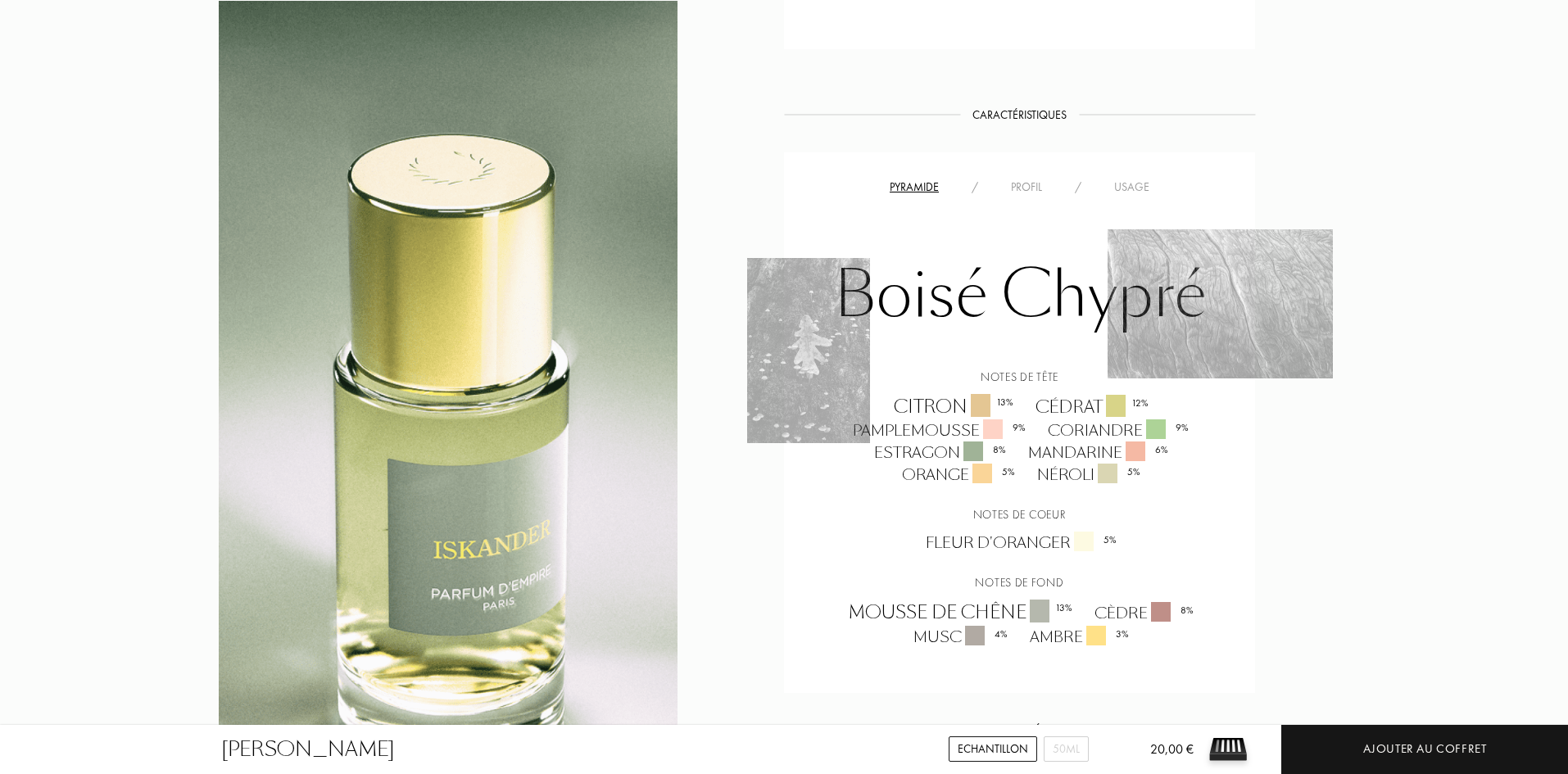
scroll to position [1146, 0]
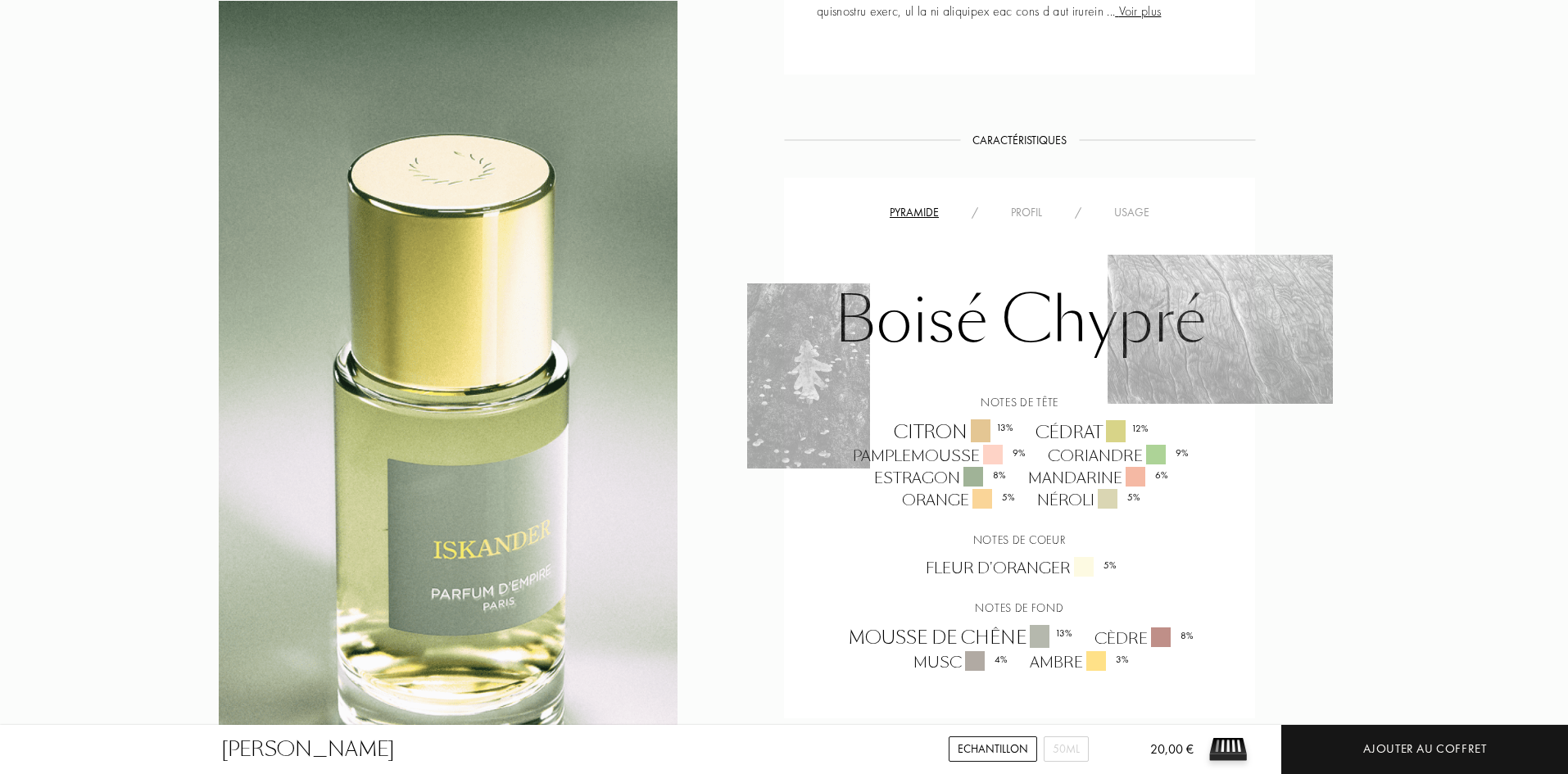
click at [1133, 211] on div "Usage" at bounding box center [1131, 212] width 68 height 18
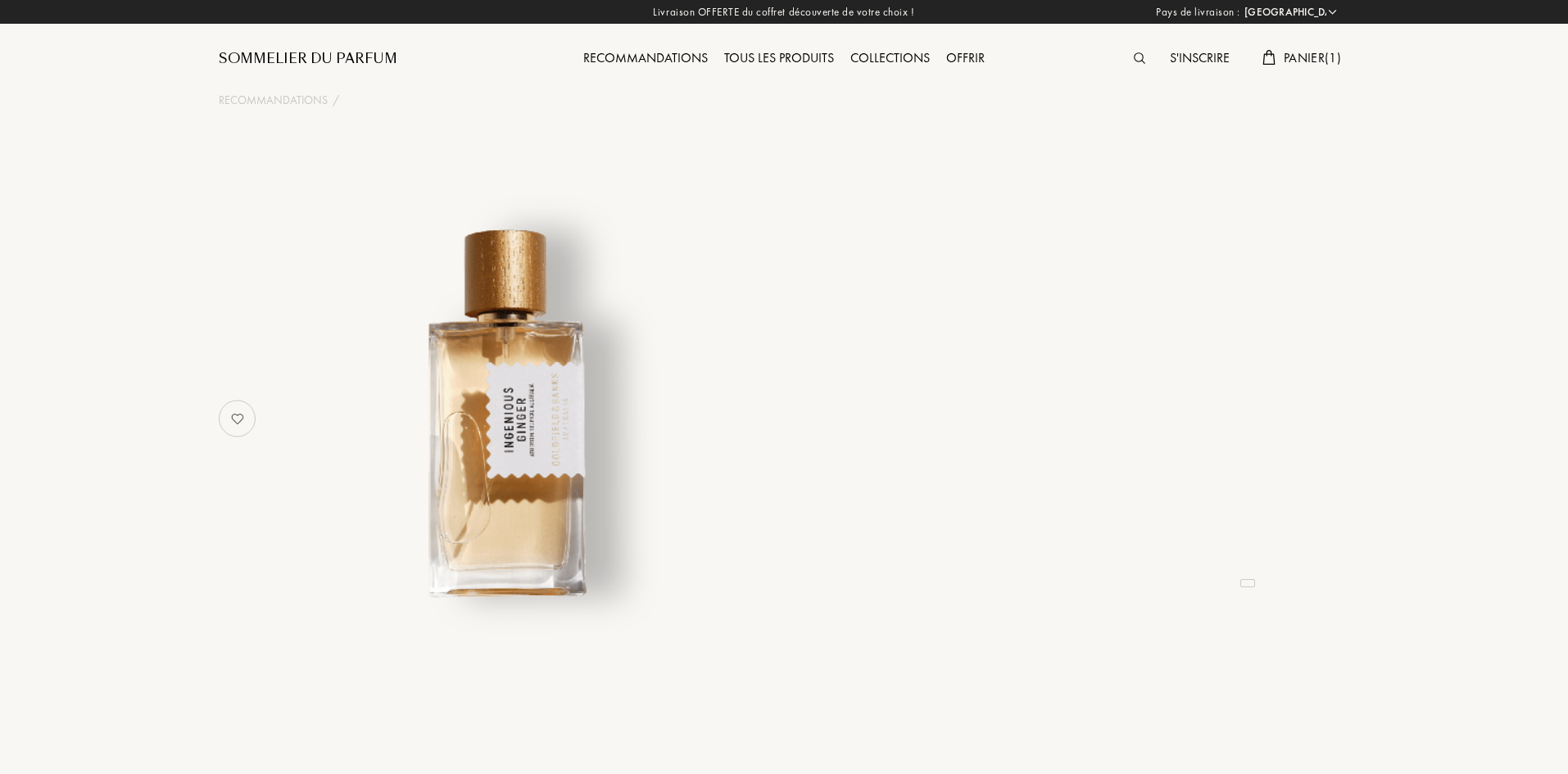
select select "FR"
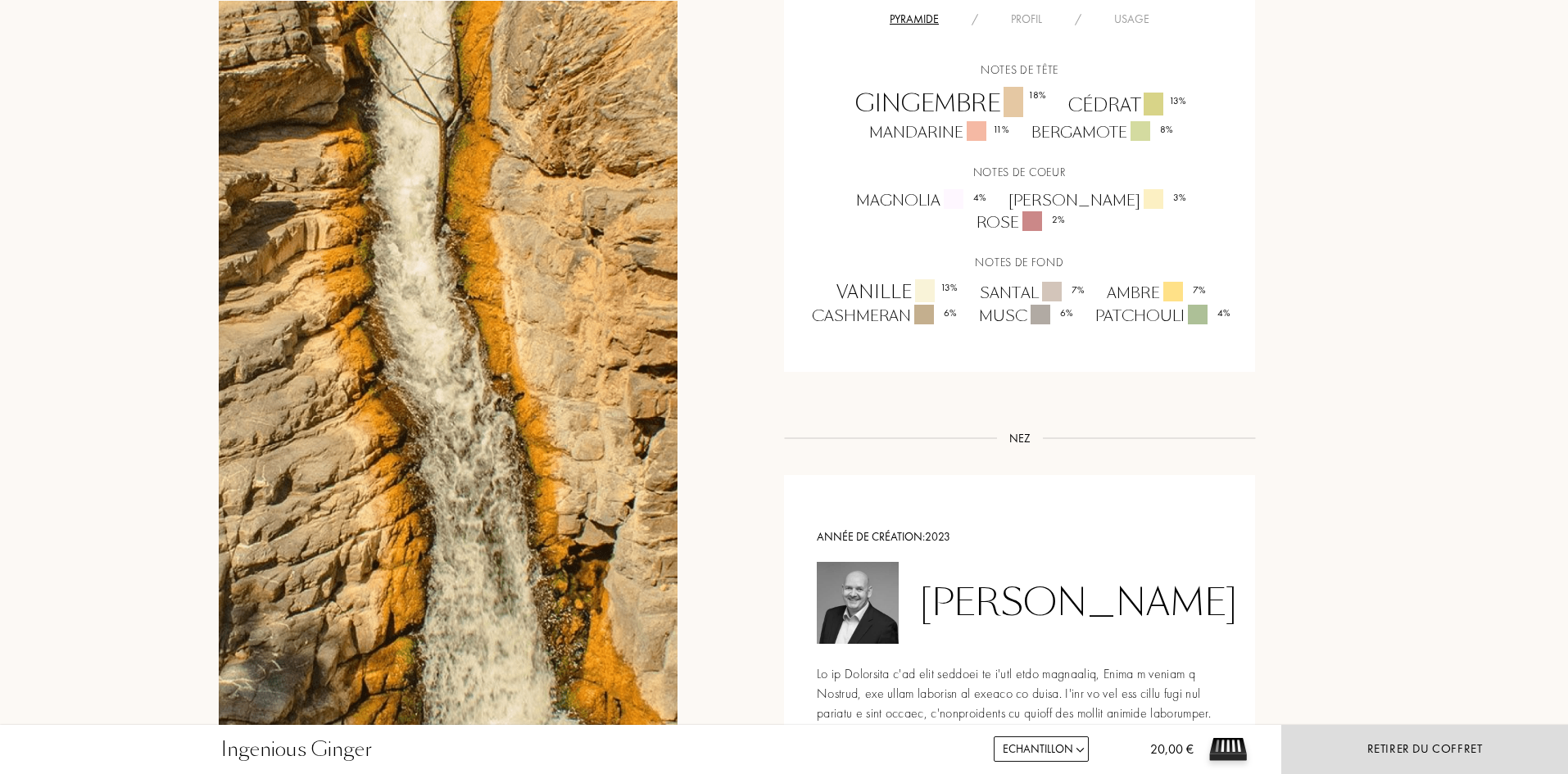
scroll to position [819, 0]
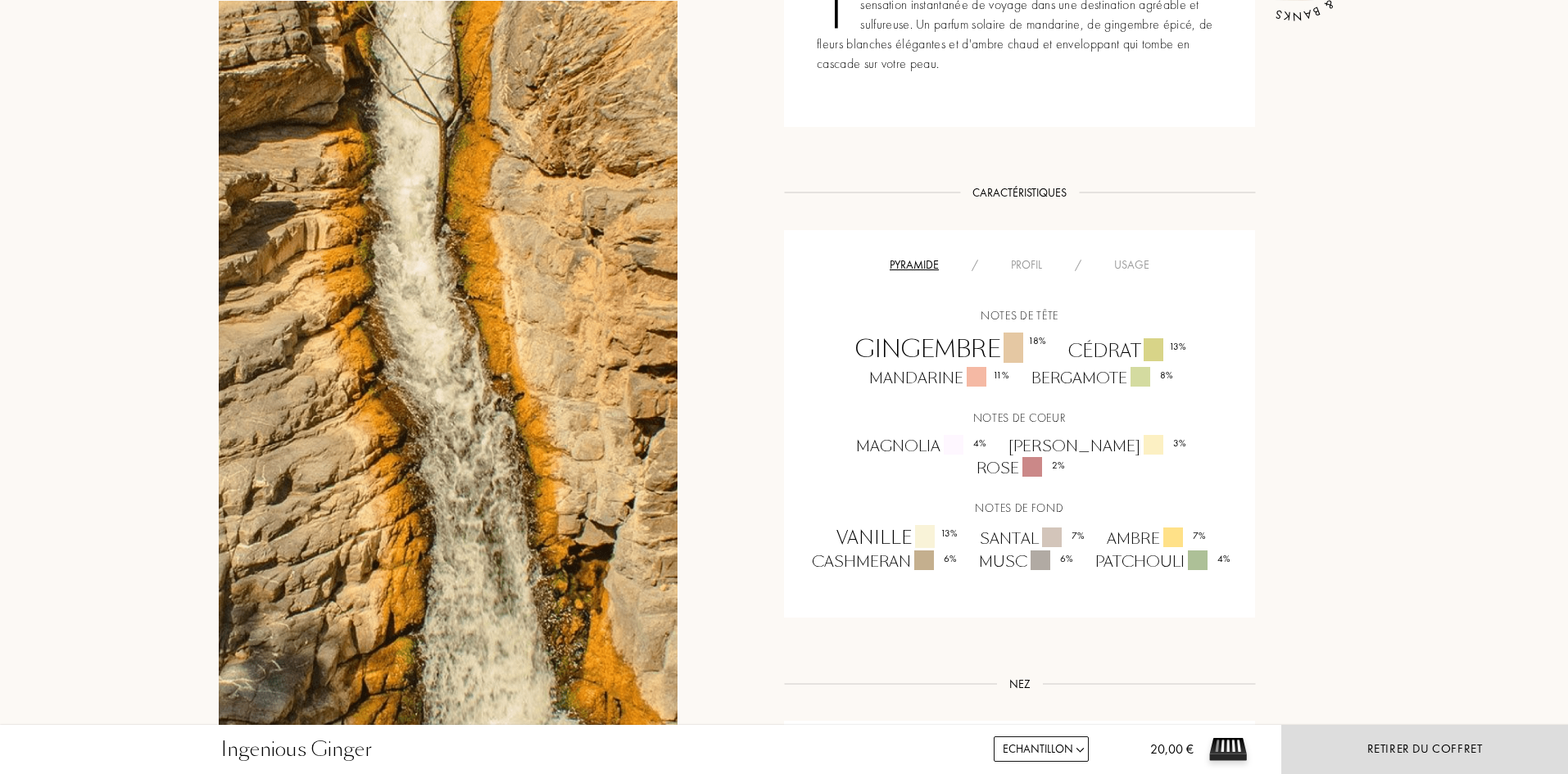
click at [1113, 262] on div "Usage" at bounding box center [1131, 265] width 68 height 18
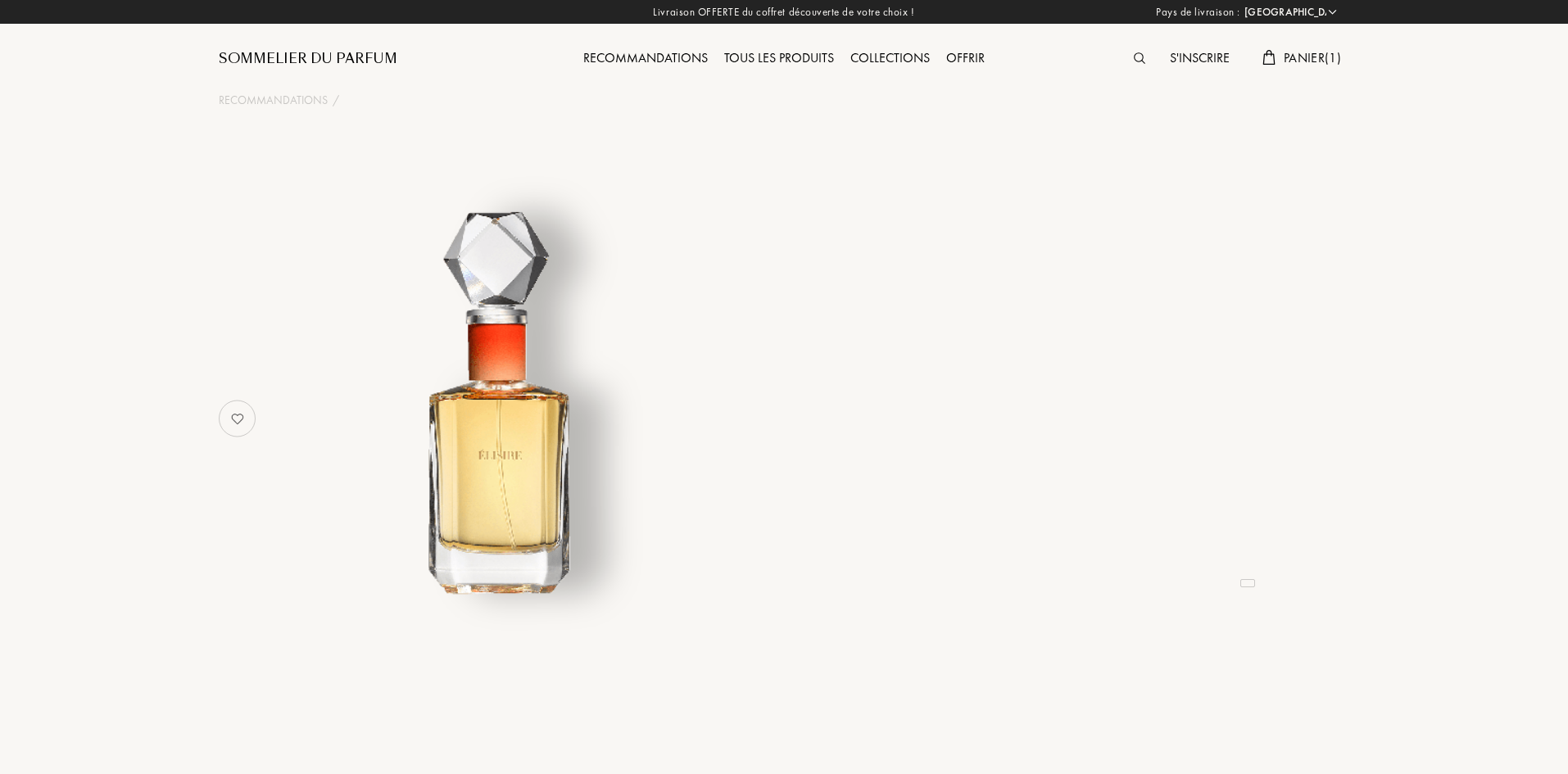
select select "FR"
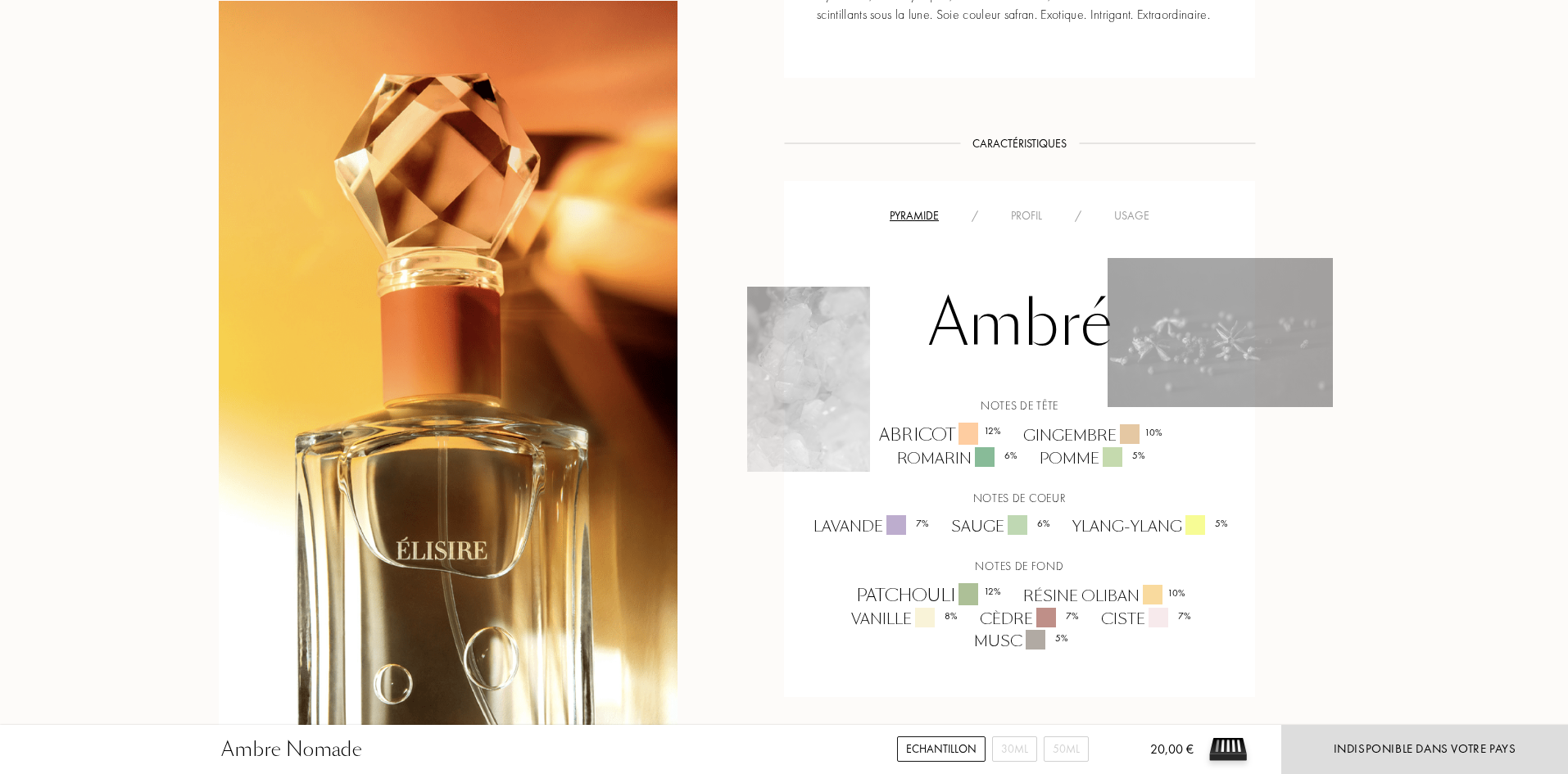
scroll to position [900, 0]
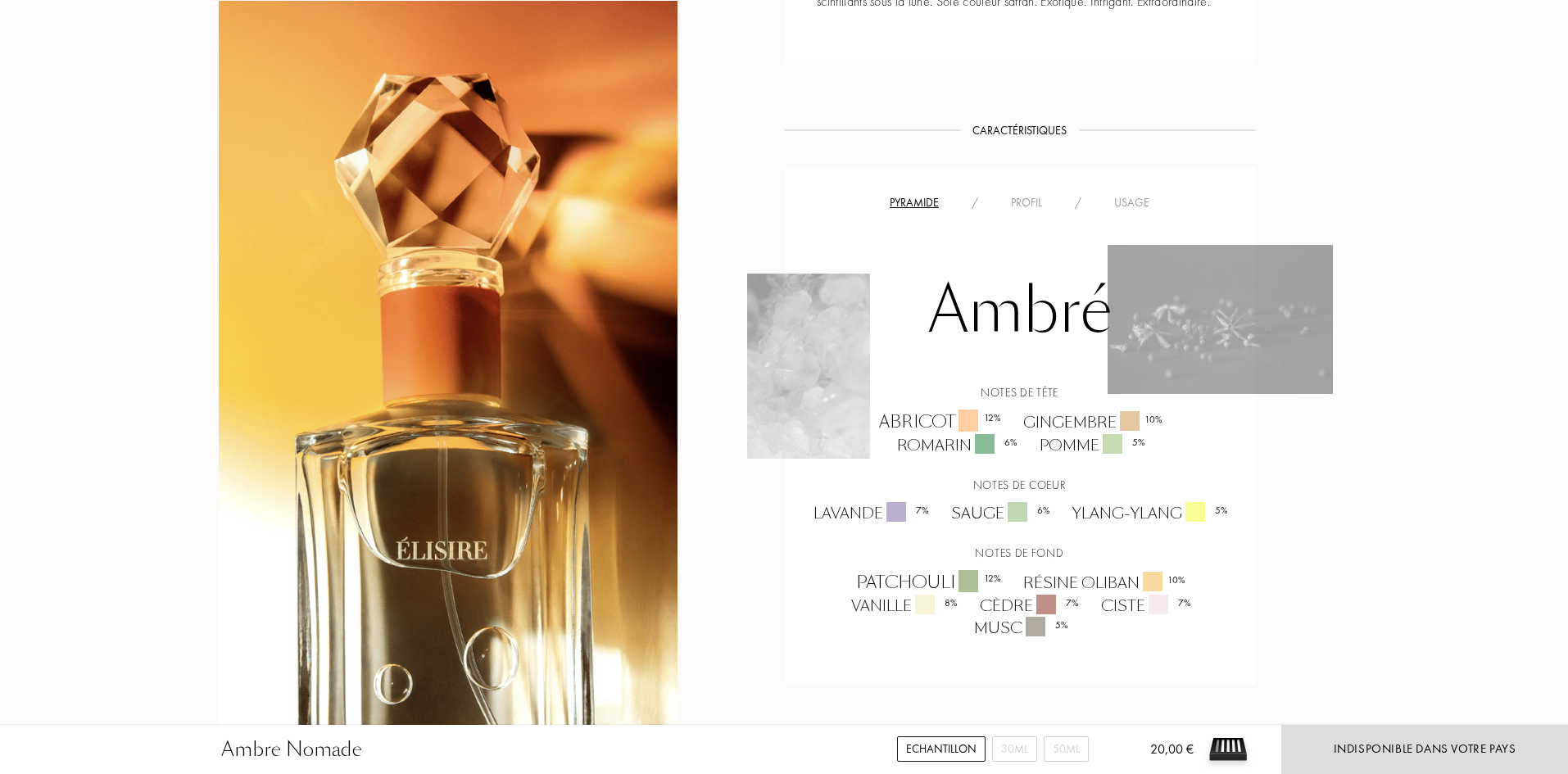
click at [1126, 202] on div "Usage" at bounding box center [1131, 203] width 68 height 18
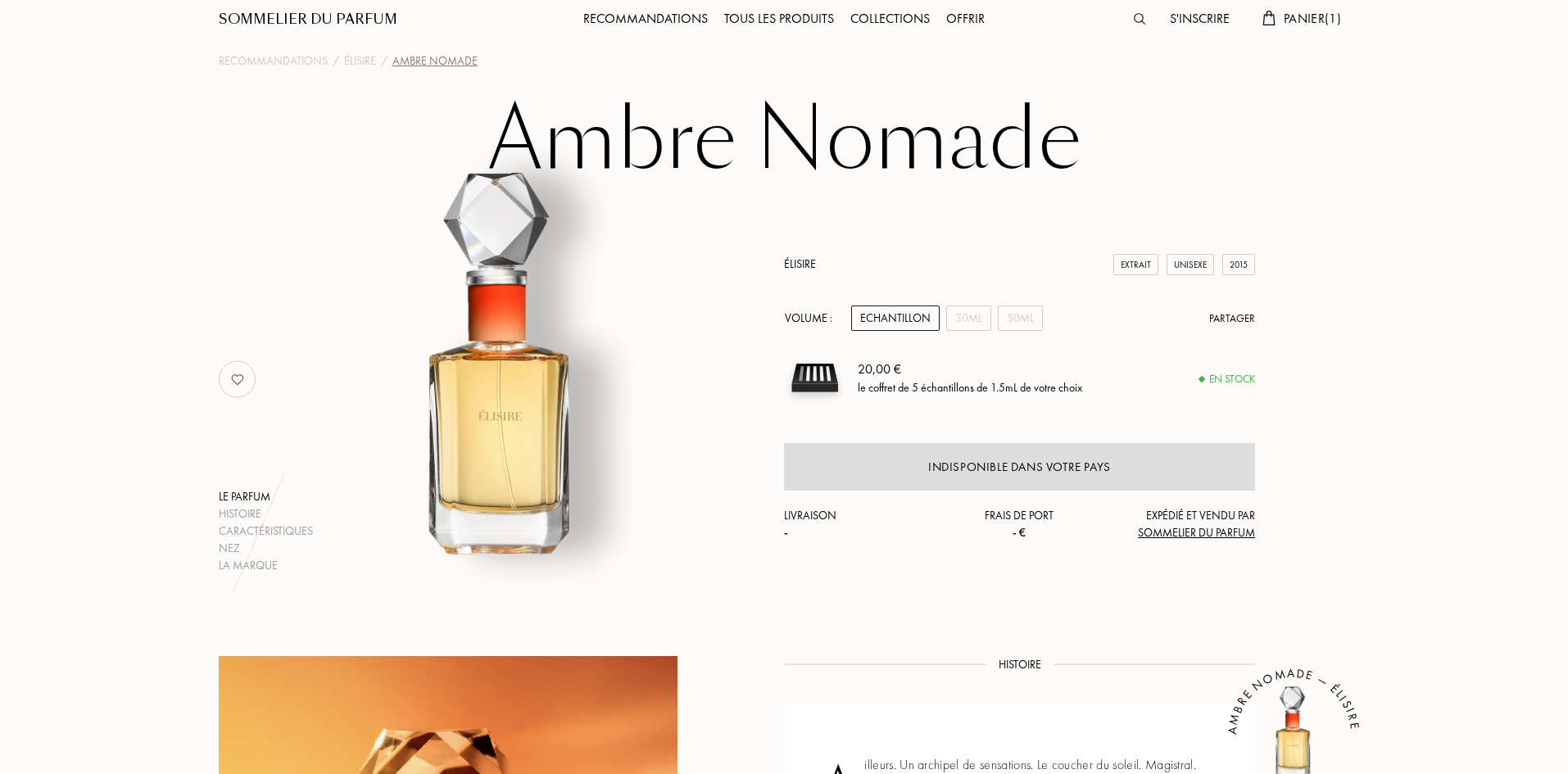
scroll to position [0, 0]
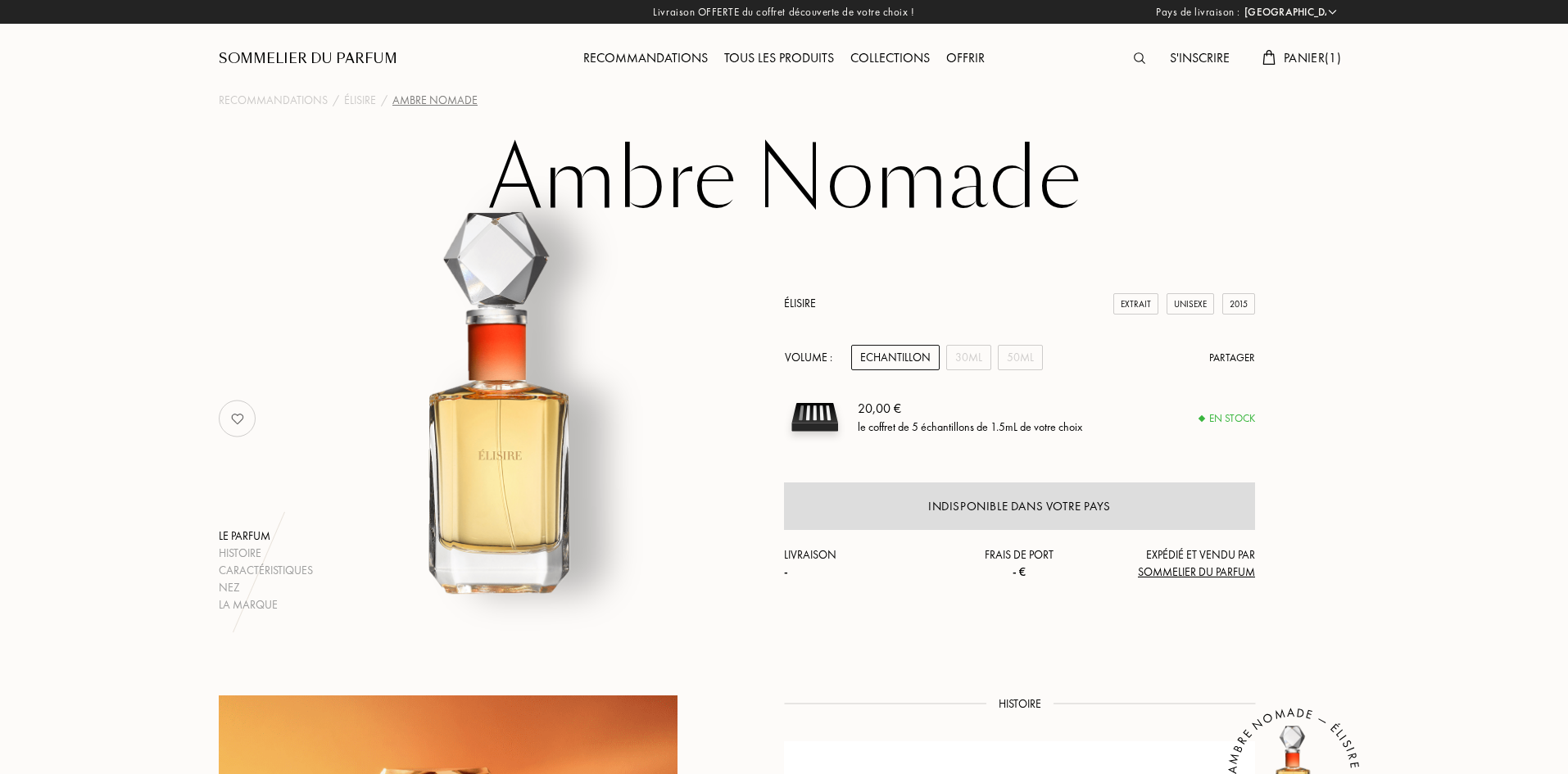
click at [230, 584] on div "Nez" at bounding box center [265, 588] width 94 height 18
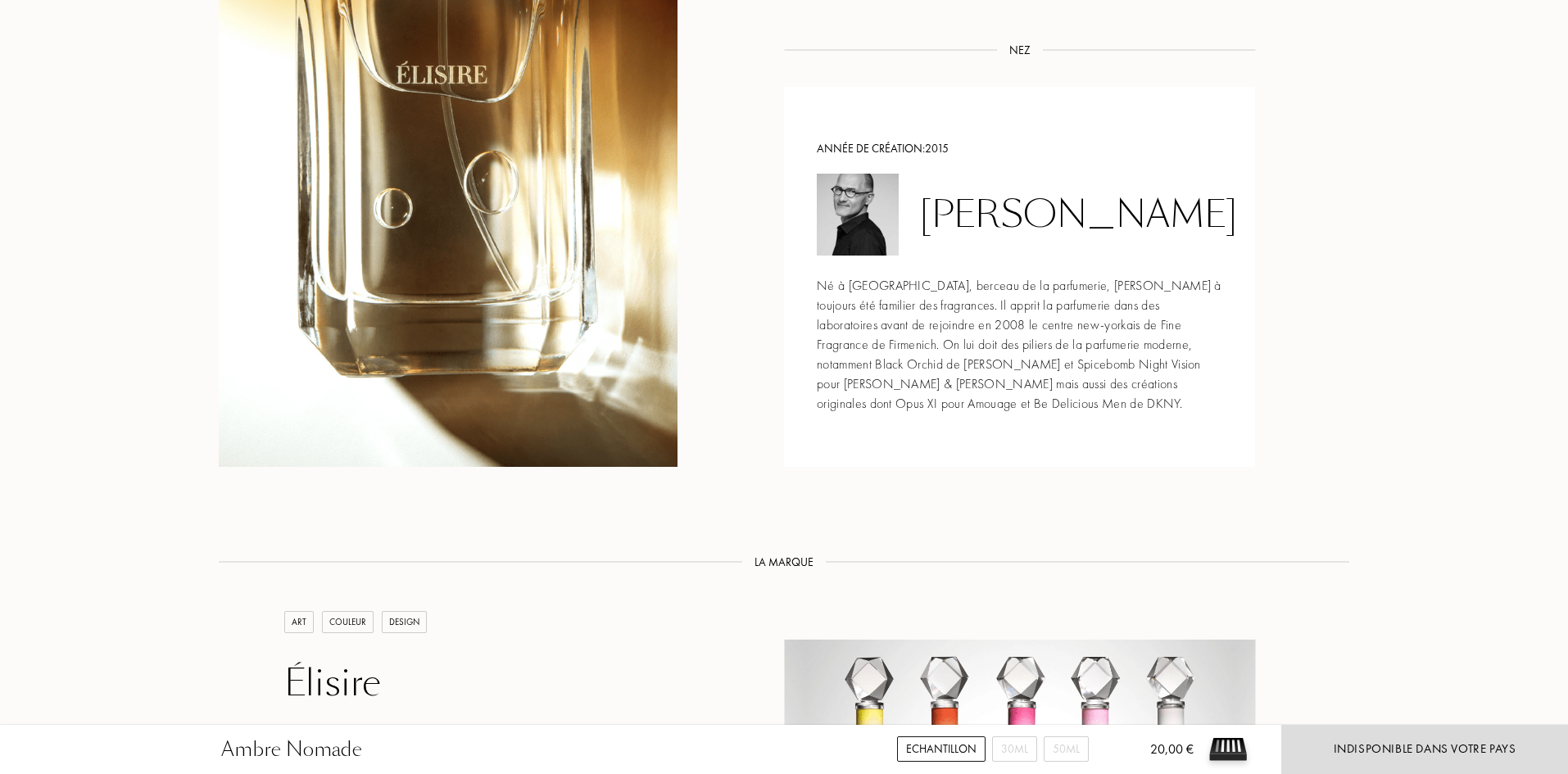
scroll to position [1542, 0]
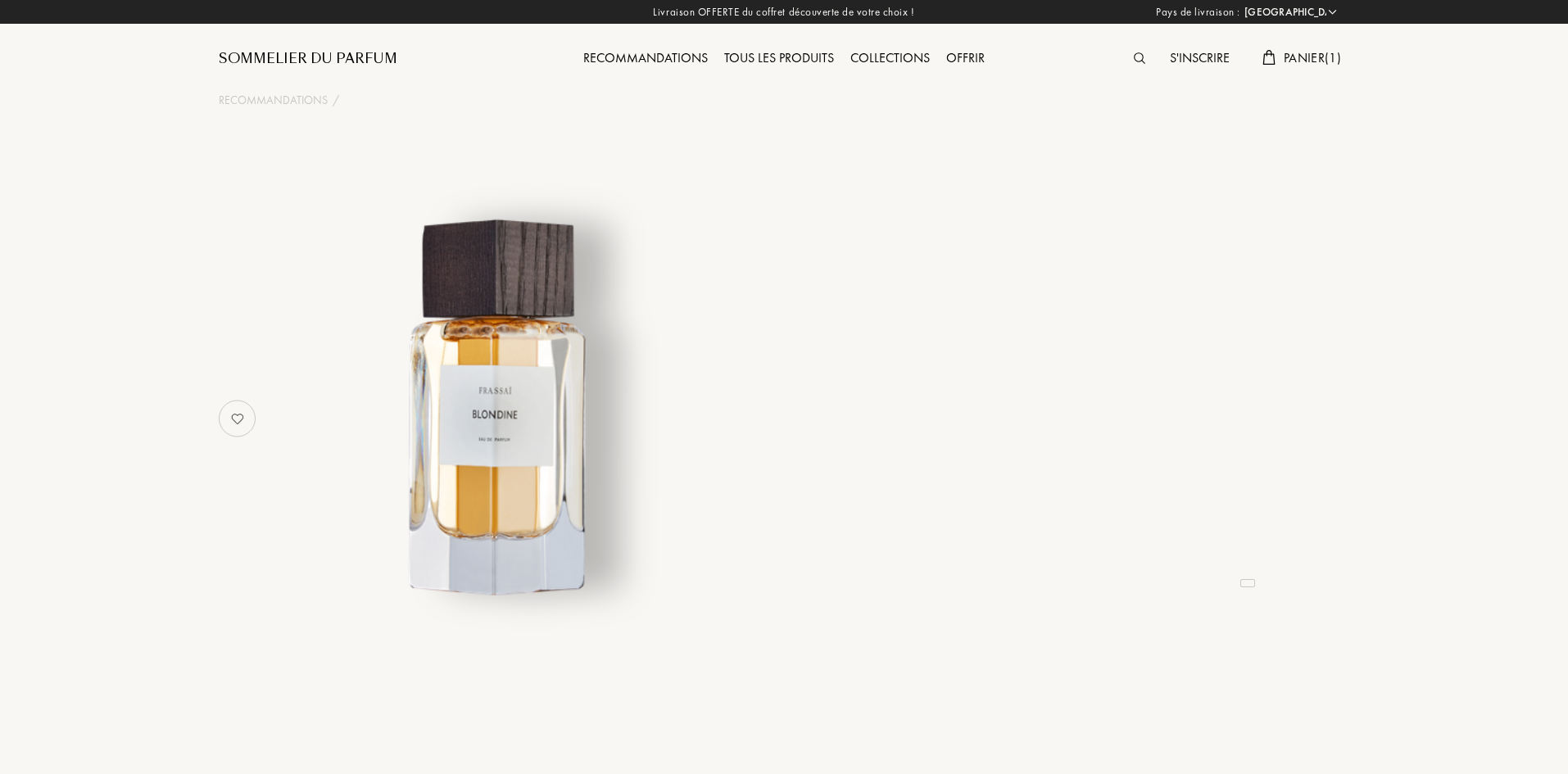
select select "FR"
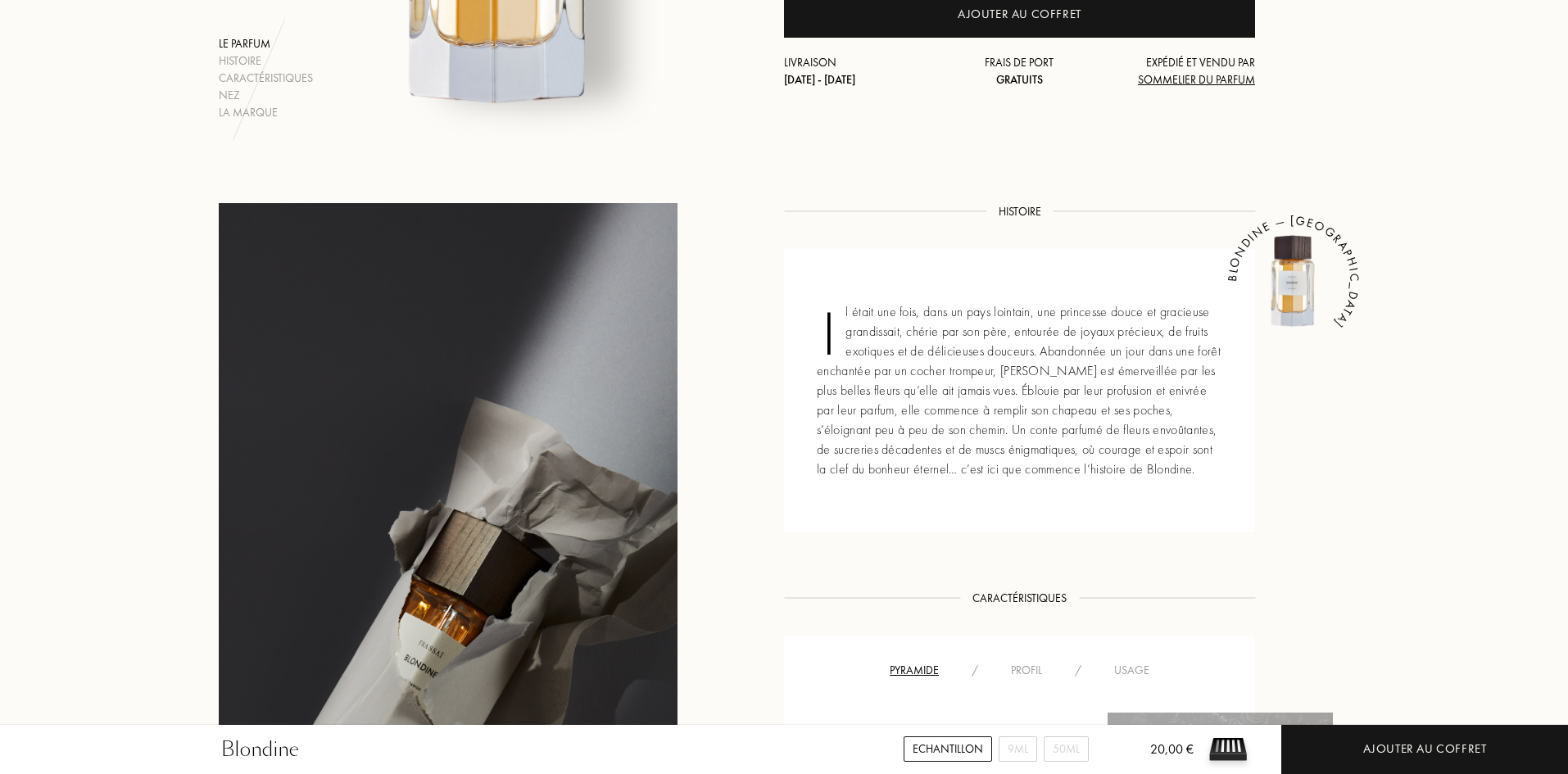
scroll to position [491, 0]
